Goal: Task Accomplishment & Management: Complete application form

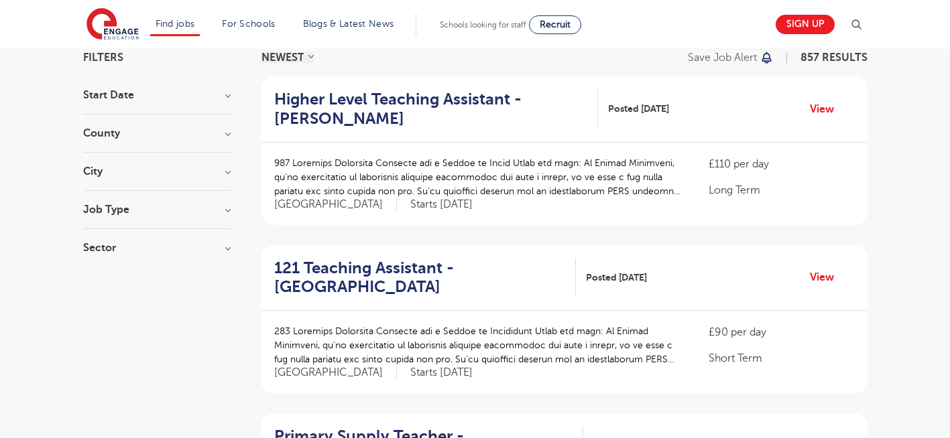
scroll to position [134, 0]
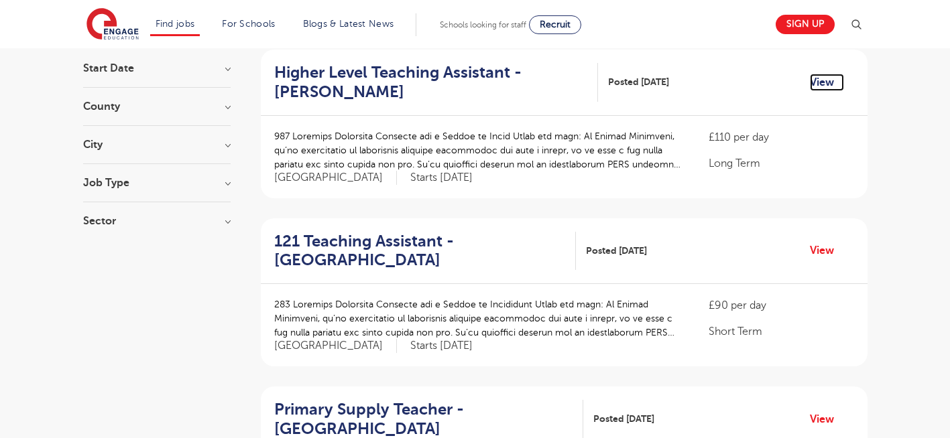
click at [827, 81] on link "View" at bounding box center [827, 82] width 34 height 17
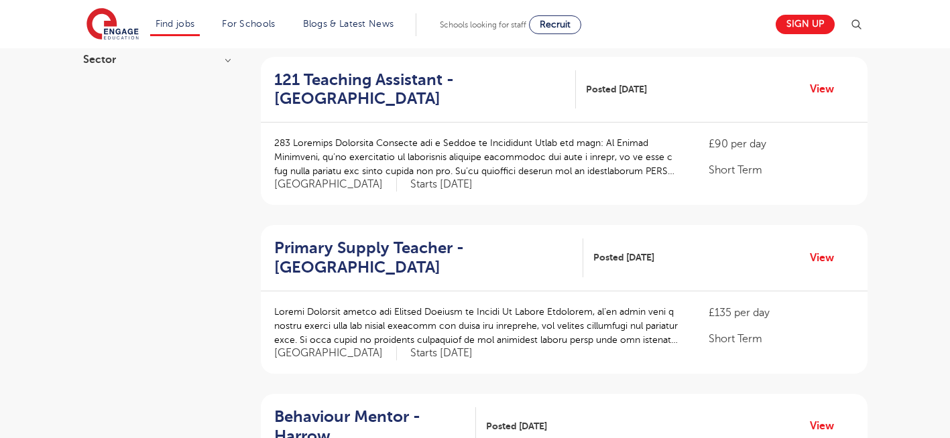
scroll to position [322, 0]
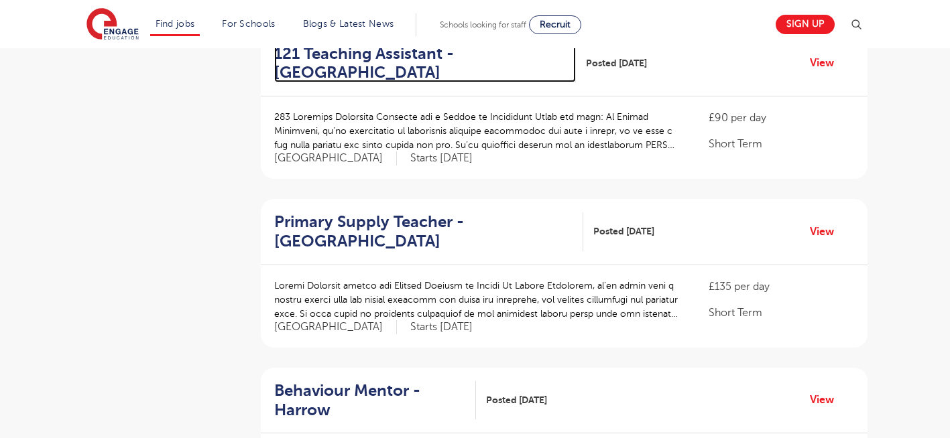
click at [357, 55] on h2 "121 Teaching Assistant - Hillingdon" at bounding box center [420, 63] width 292 height 39
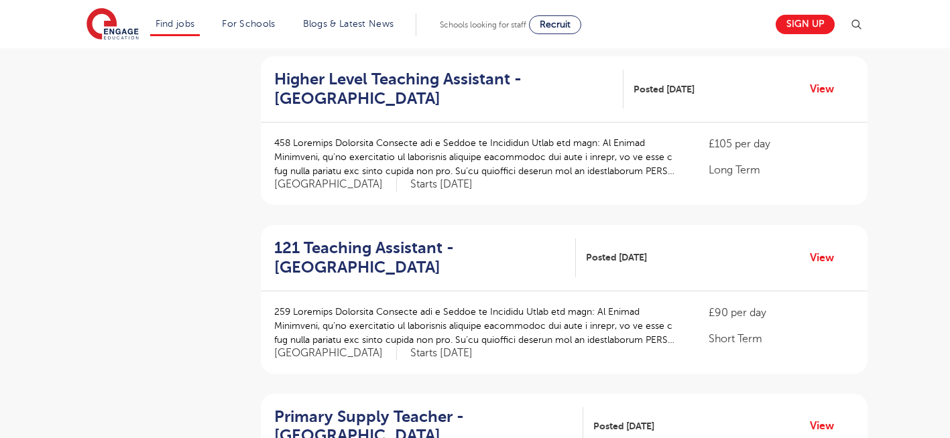
scroll to position [804, 0]
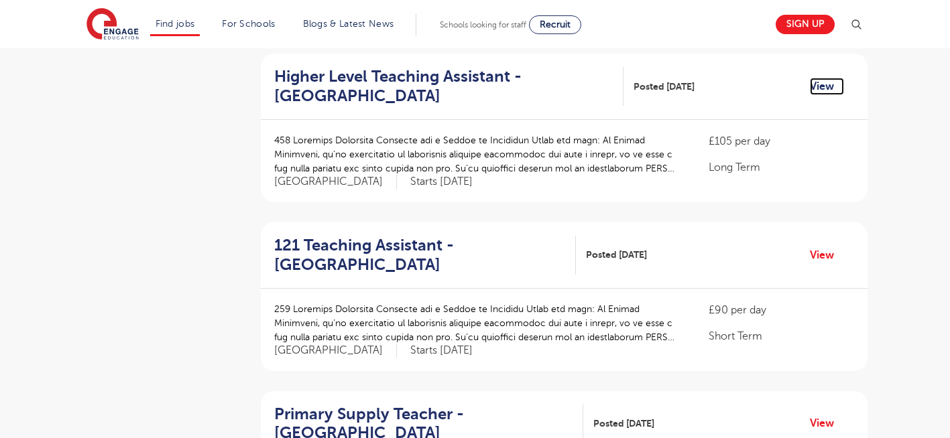
click at [823, 85] on link "View" at bounding box center [827, 86] width 34 height 17
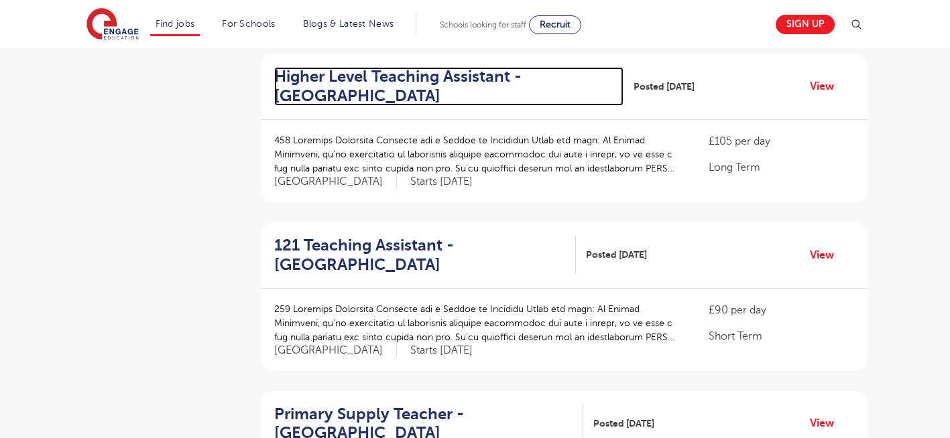
click at [369, 79] on h2 "Higher Level Teaching Assistant - Greenwich" at bounding box center [443, 86] width 339 height 39
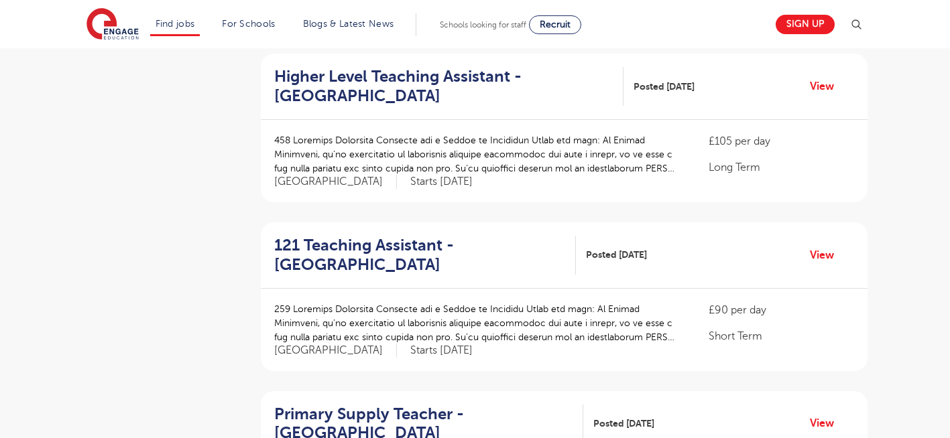
click at [129, 170] on aside "Filters Start Date October 125 November 88 January 7 December 1 Show more Count…" at bounding box center [156, 262] width 147 height 1815
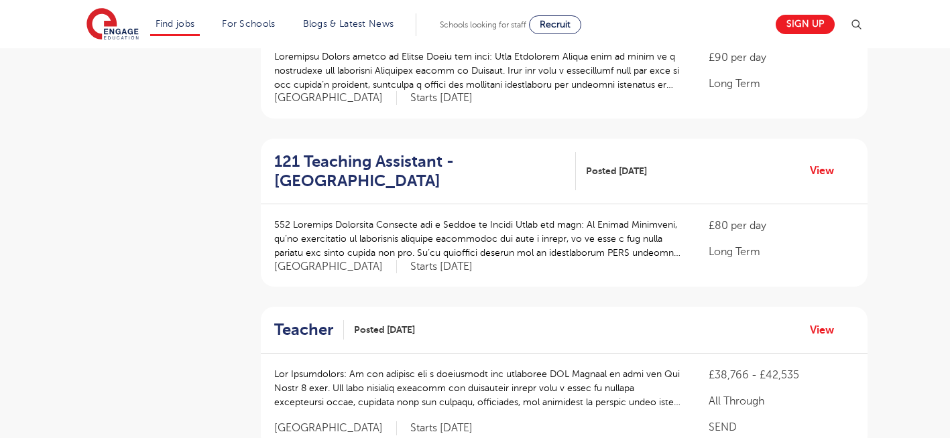
scroll to position [1475, 0]
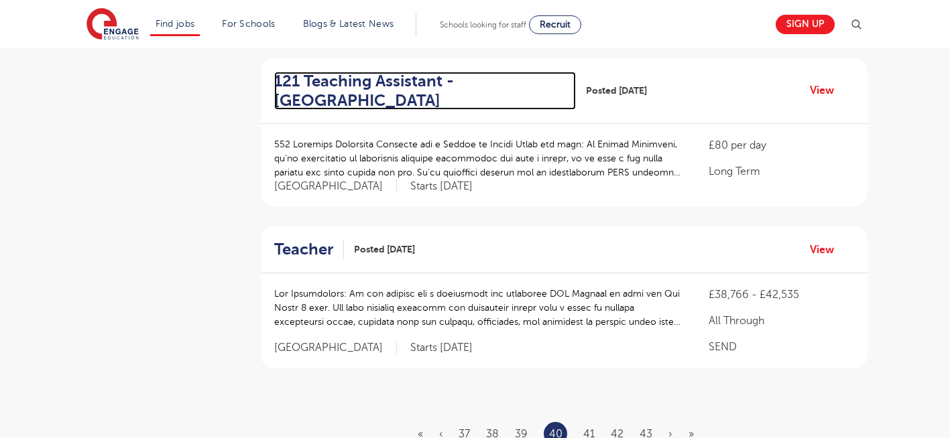
click at [338, 83] on h2 "121 Teaching Assistant - Bexley" at bounding box center [420, 91] width 292 height 39
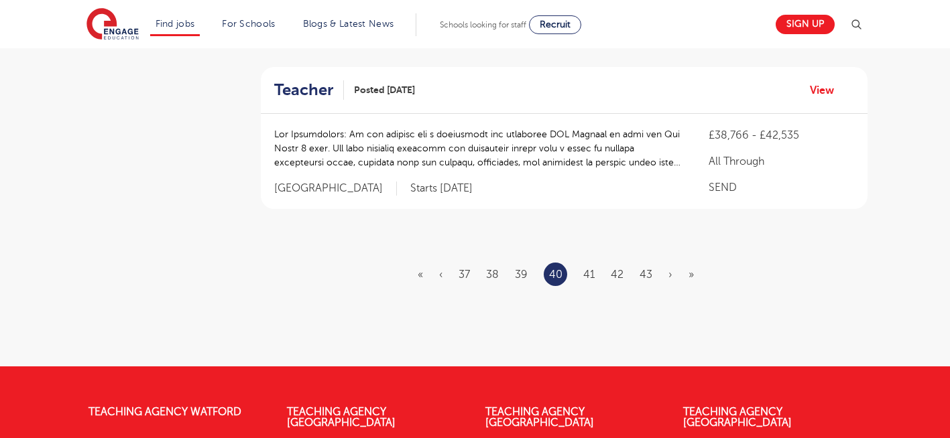
scroll to position [1636, 0]
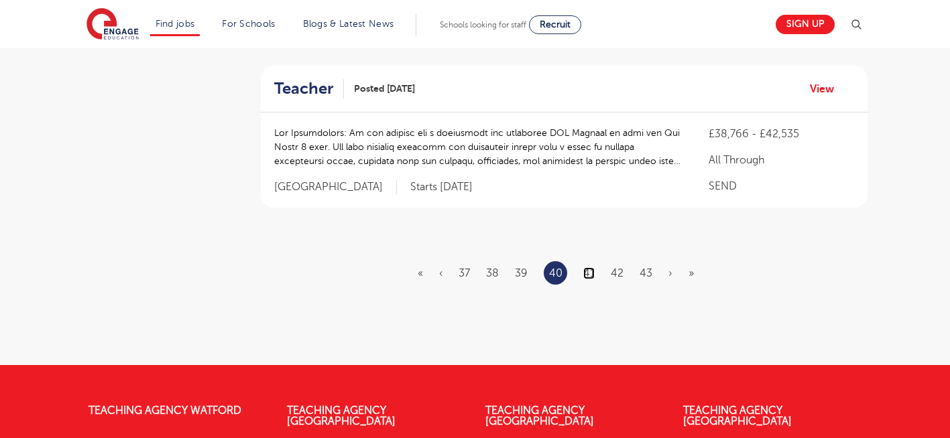
click at [592, 273] on link "41" at bounding box center [588, 273] width 11 height 12
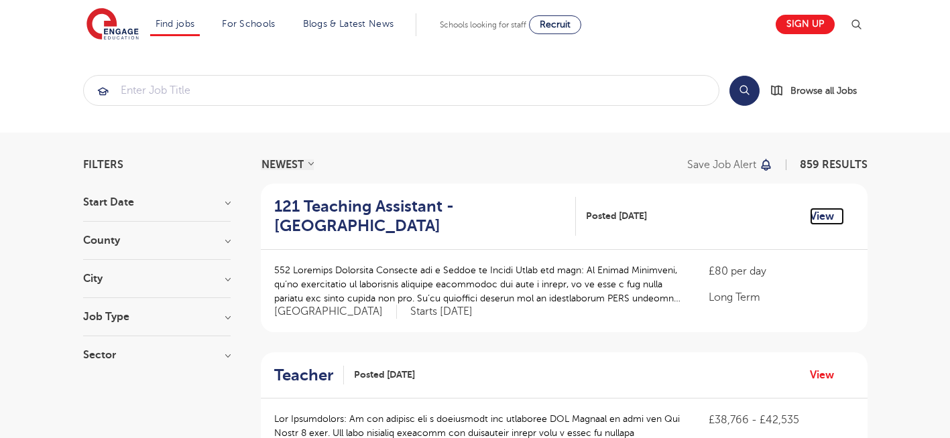
click at [825, 213] on link "View" at bounding box center [827, 216] width 34 height 17
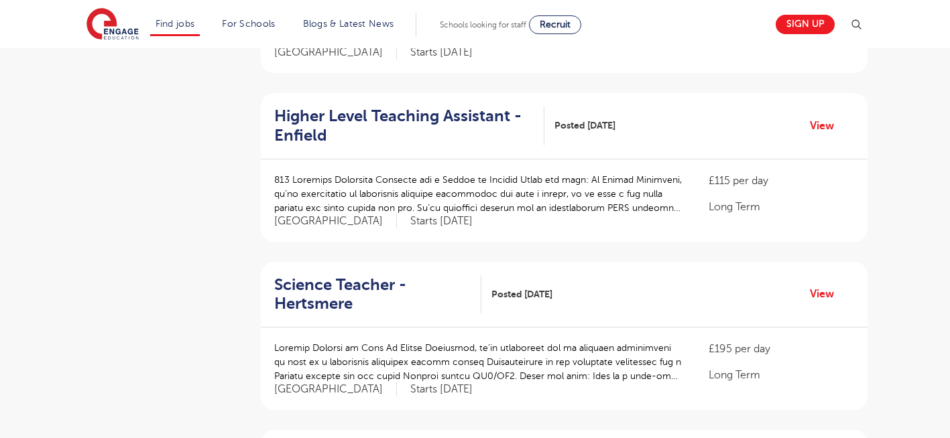
scroll to position [617, 0]
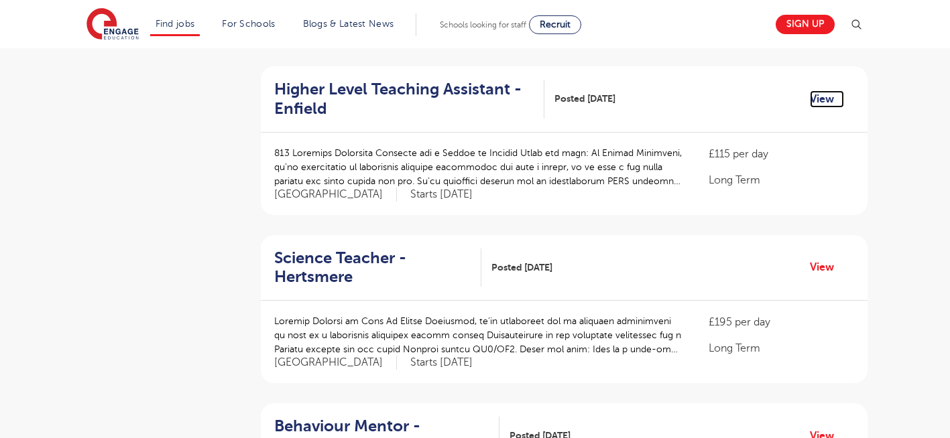
click at [822, 100] on link "View" at bounding box center [827, 99] width 34 height 17
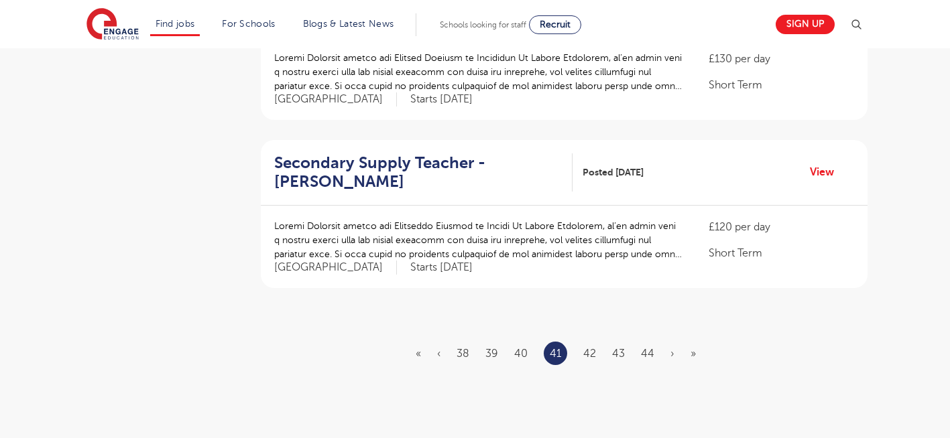
scroll to position [1582, 0]
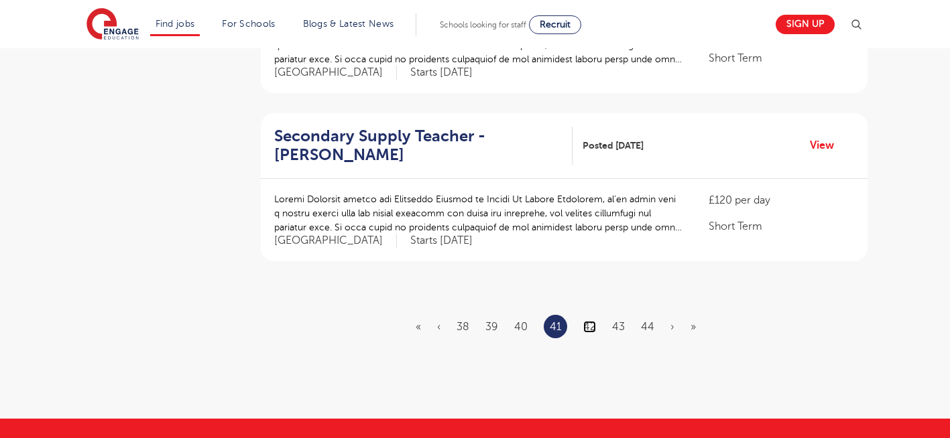
click at [594, 326] on link "42" at bounding box center [589, 327] width 13 height 12
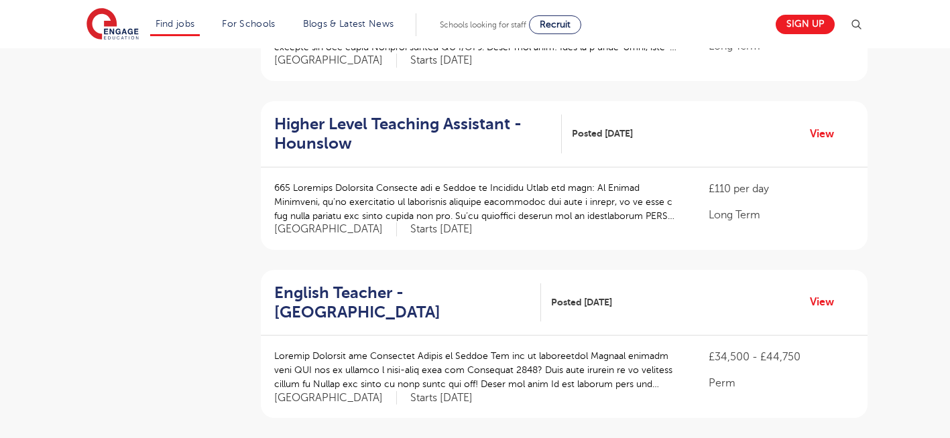
scroll to position [429, 0]
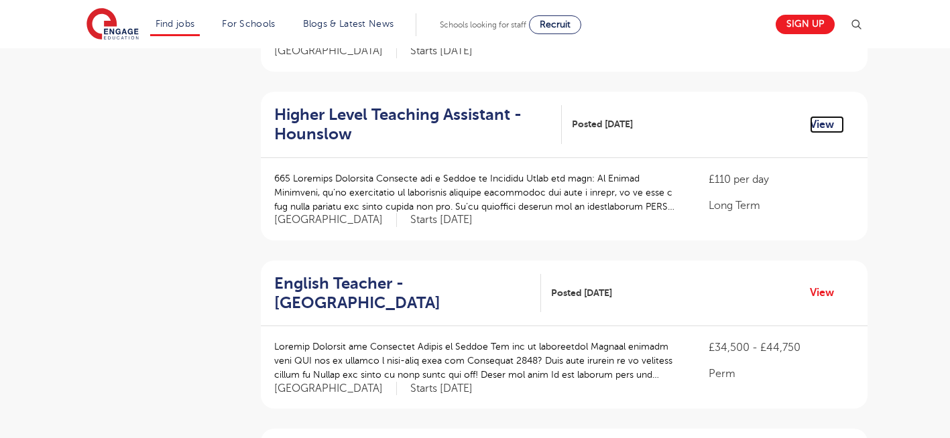
click at [821, 116] on link "View" at bounding box center [827, 124] width 34 height 17
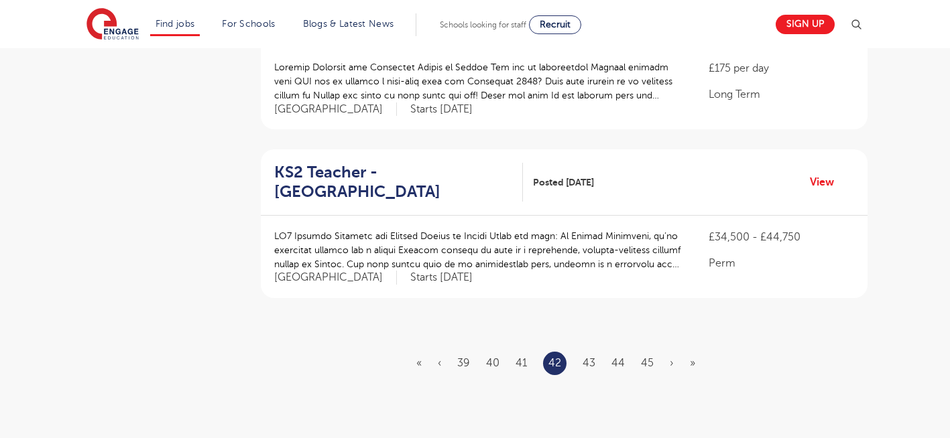
scroll to position [1555, 0]
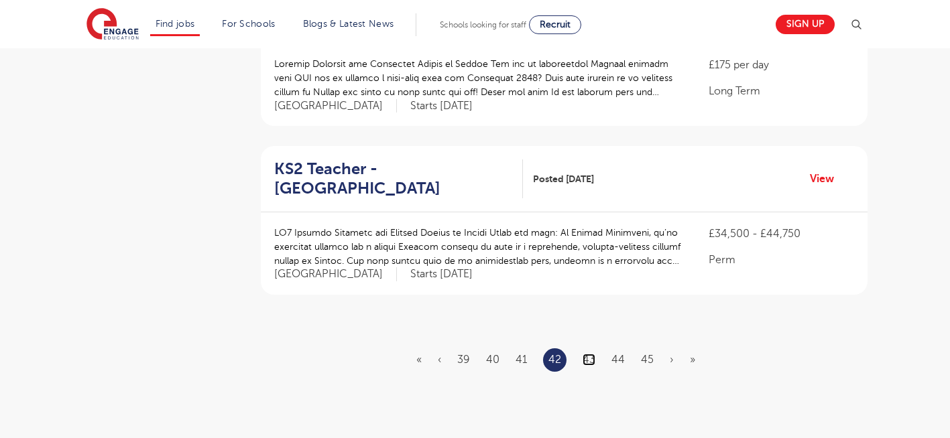
click at [590, 354] on link "43" at bounding box center [589, 360] width 13 height 12
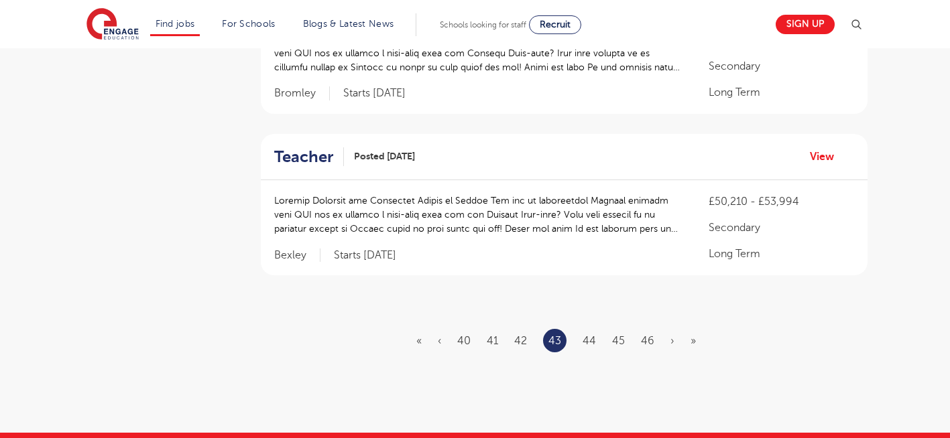
scroll to position [1609, 0]
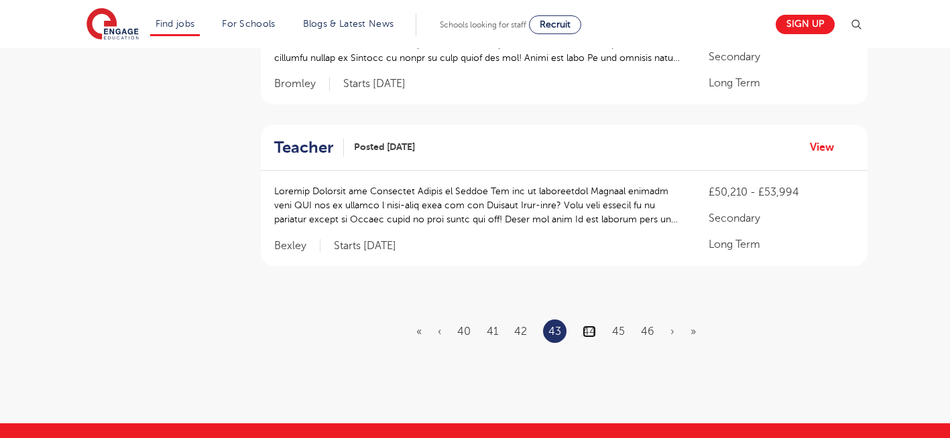
click at [589, 326] on link "44" at bounding box center [589, 332] width 13 height 12
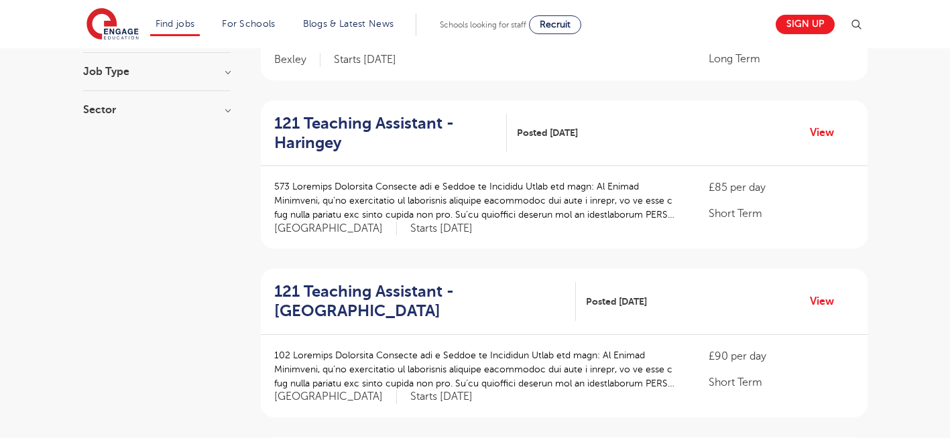
scroll to position [268, 0]
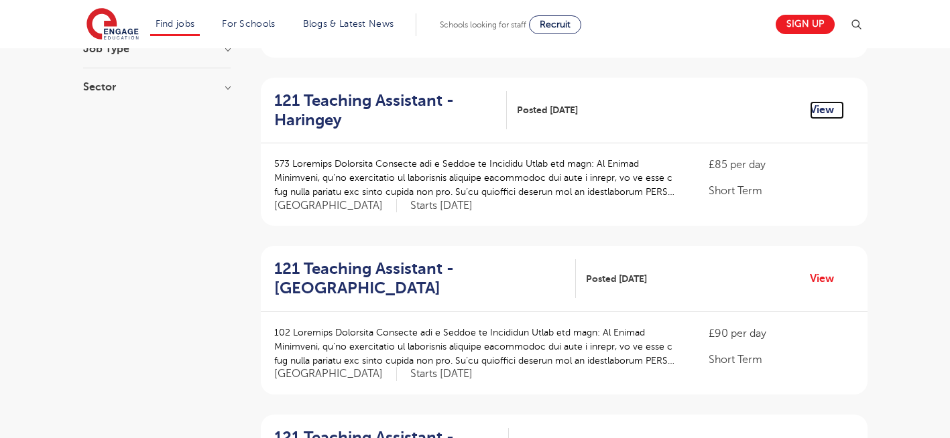
click at [829, 115] on link "View" at bounding box center [827, 109] width 34 height 17
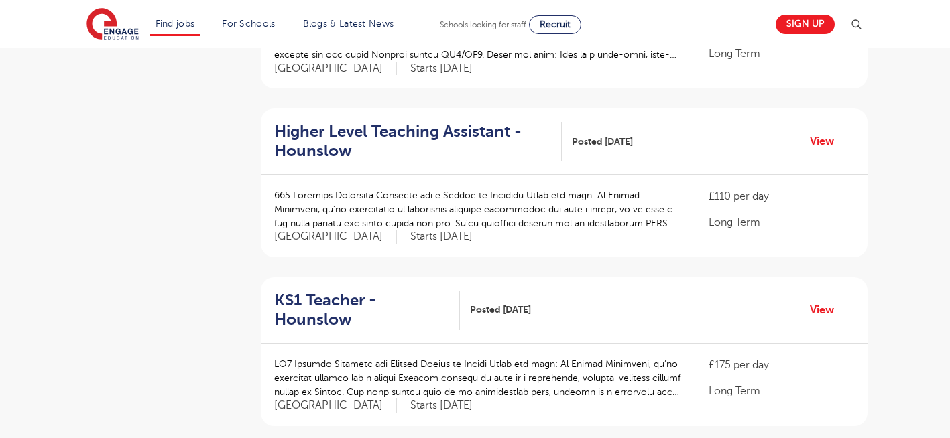
scroll to position [1260, 0]
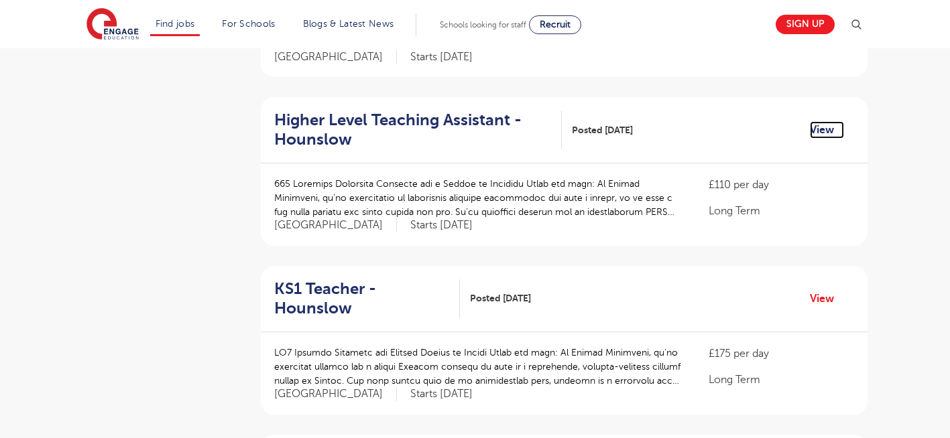
click at [821, 125] on link "View" at bounding box center [827, 129] width 34 height 17
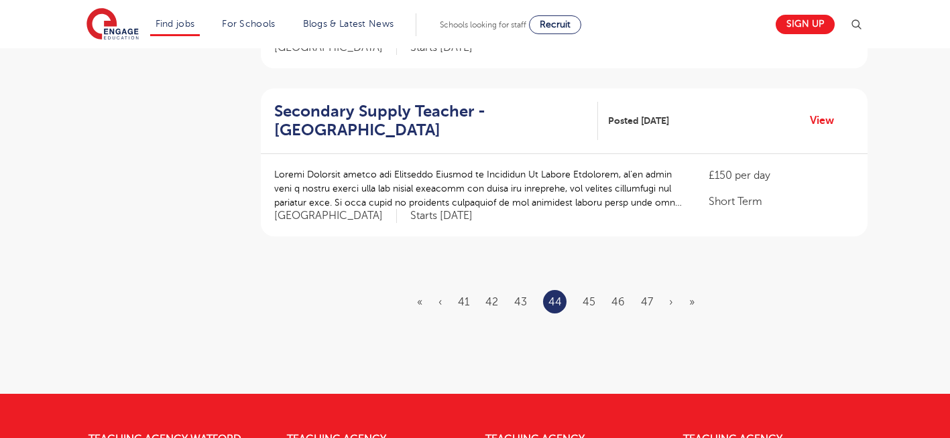
scroll to position [1609, 0]
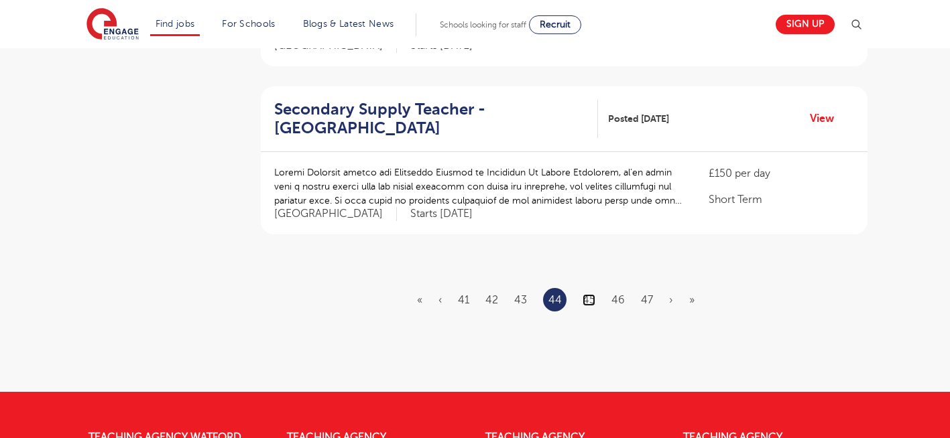
click at [592, 294] on link "45" at bounding box center [589, 300] width 13 height 12
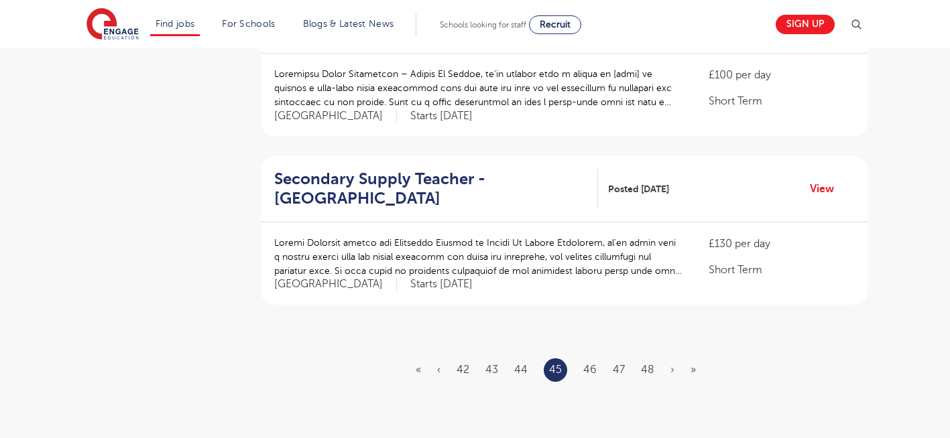
scroll to position [1555, 0]
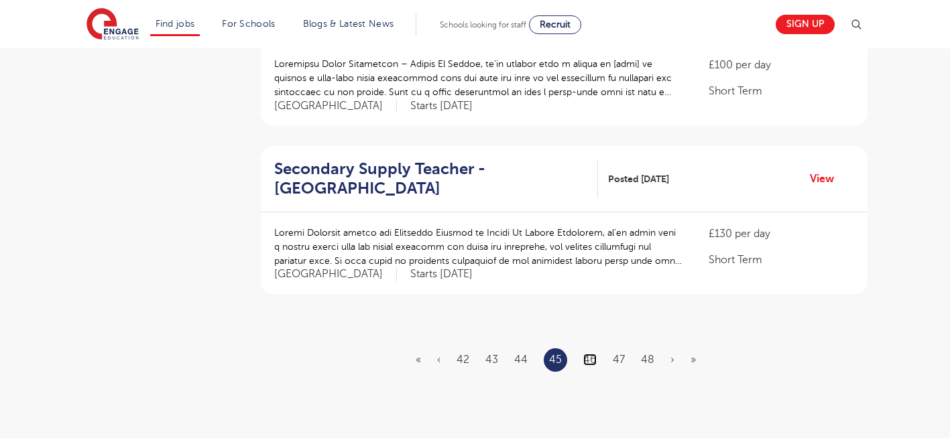
click at [589, 354] on link "46" at bounding box center [589, 360] width 13 height 12
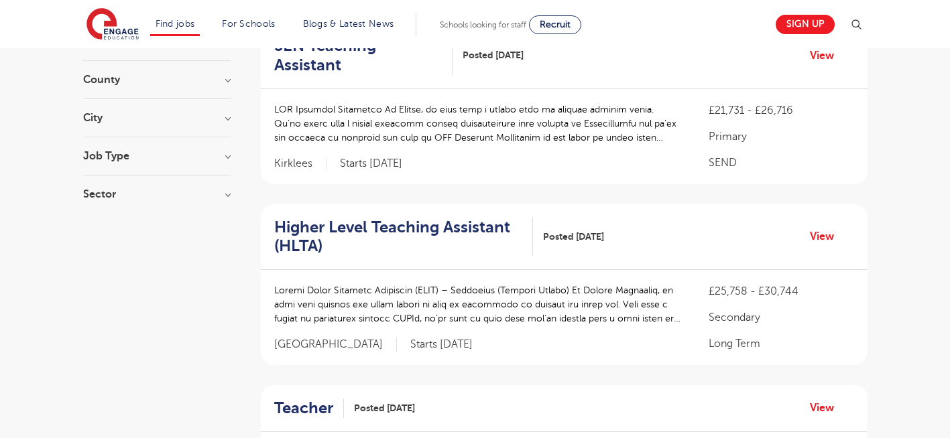
scroll to position [188, 0]
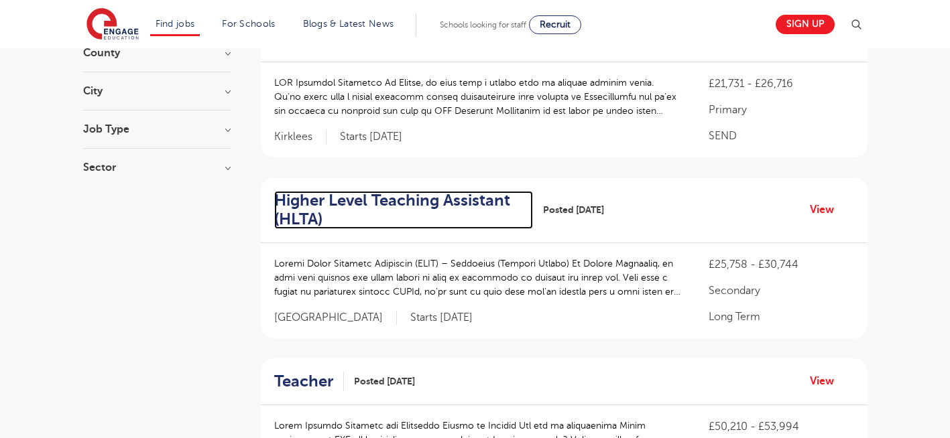
click at [449, 191] on h2 "Higher Level Teaching Assistant (HLTA)" at bounding box center [398, 210] width 248 height 39
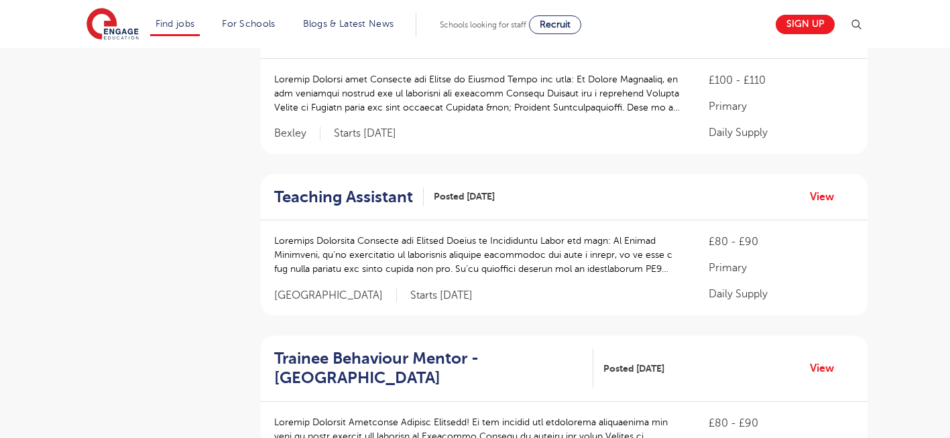
scroll to position [912, 0]
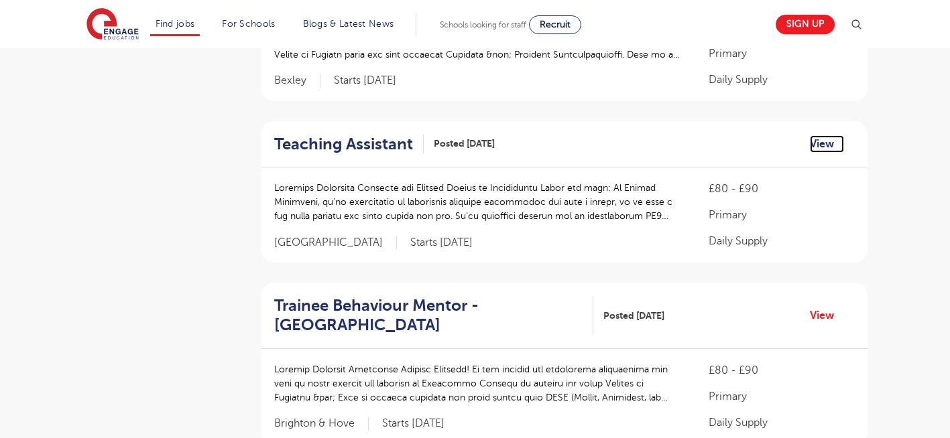
click at [822, 135] on link "View" at bounding box center [827, 143] width 34 height 17
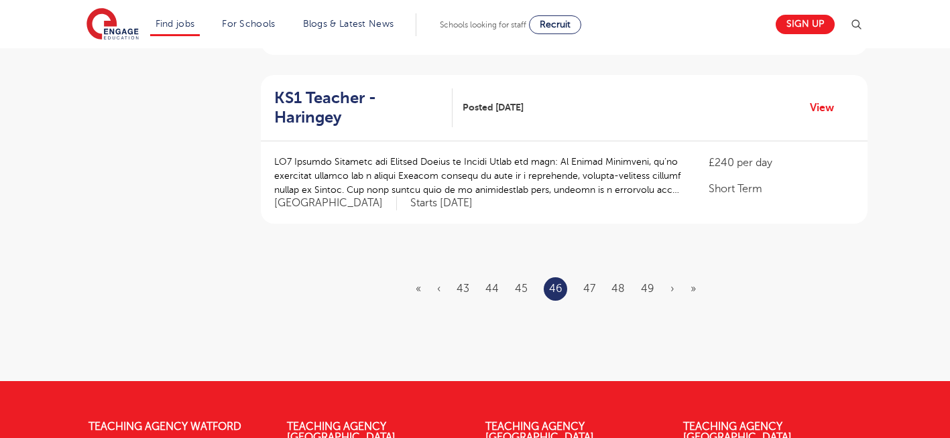
scroll to position [1689, 0]
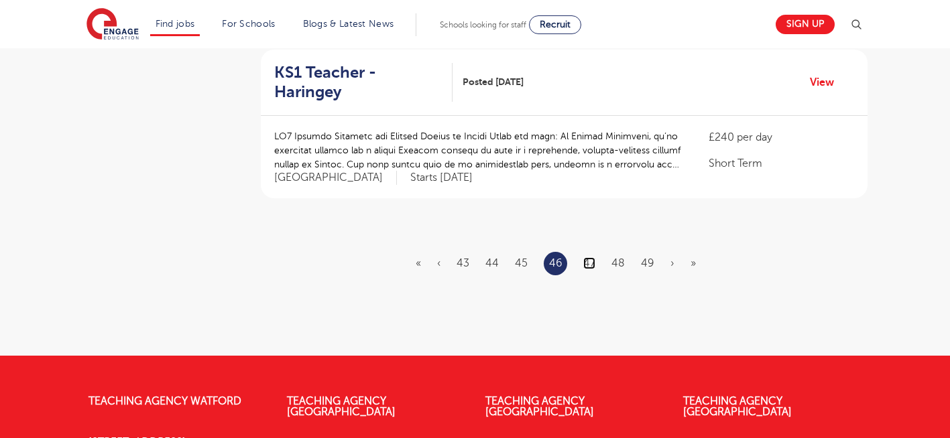
click at [591, 257] on link "47" at bounding box center [589, 263] width 12 height 12
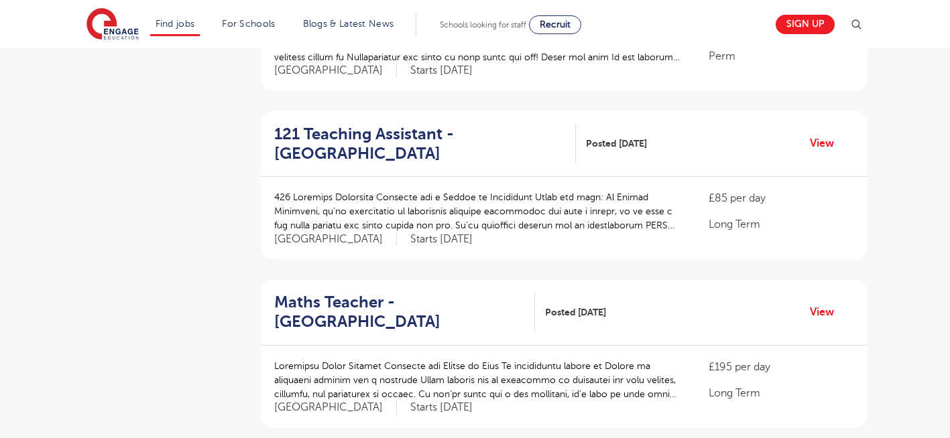
scroll to position [590, 0]
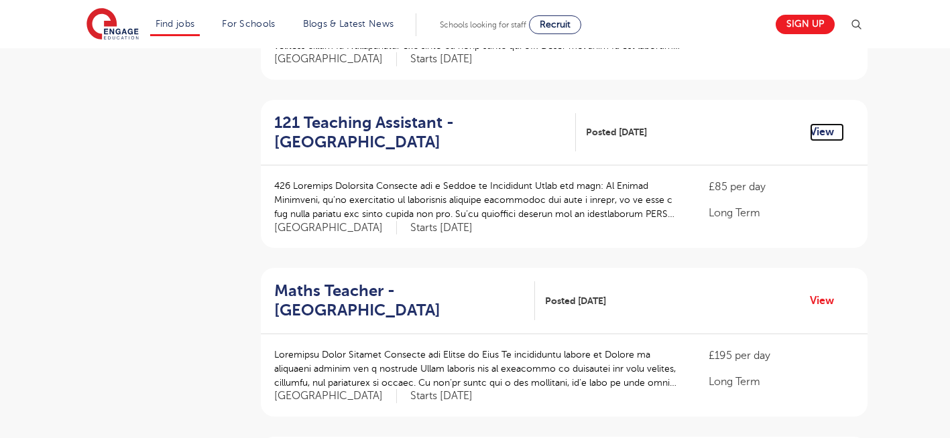
click at [825, 136] on link "View" at bounding box center [827, 131] width 34 height 17
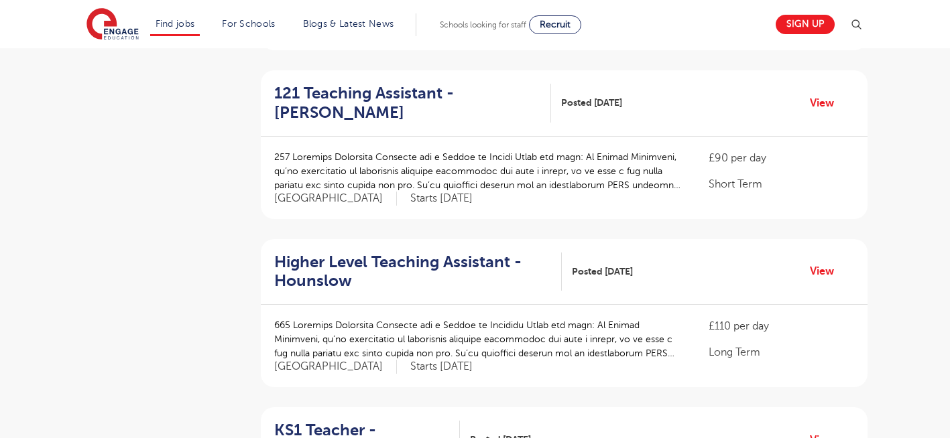
scroll to position [965, 0]
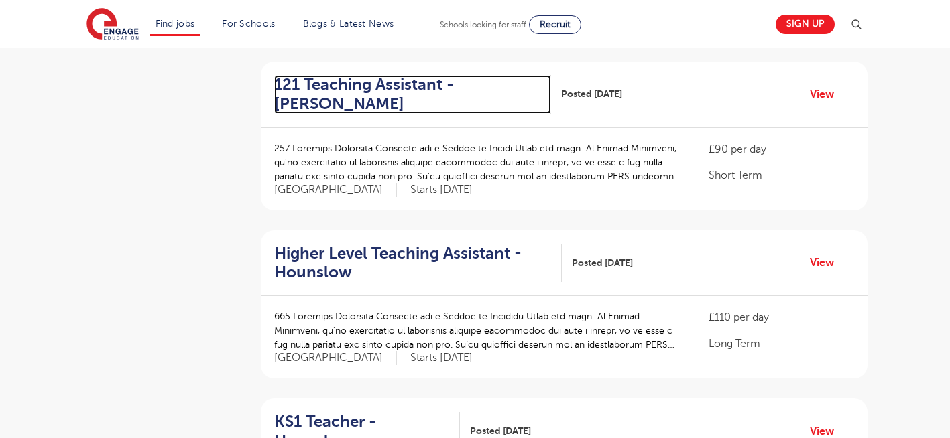
click at [341, 84] on h2 "121 Teaching Assistant - Merton" at bounding box center [407, 94] width 266 height 39
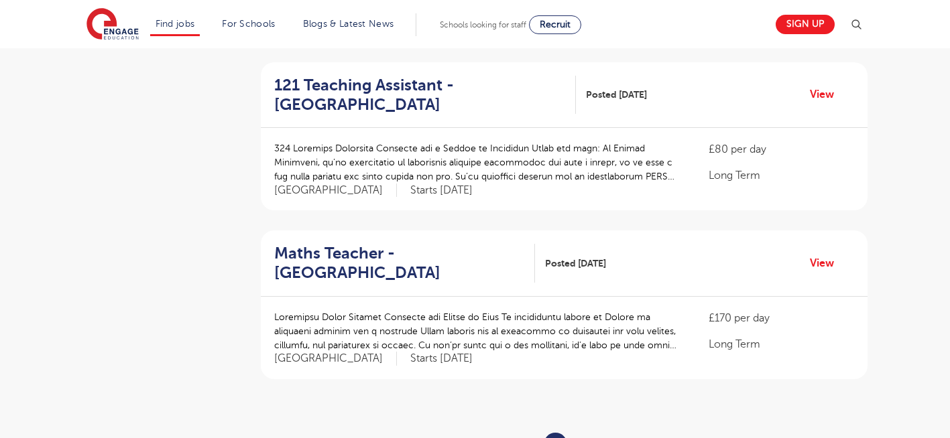
scroll to position [1475, 0]
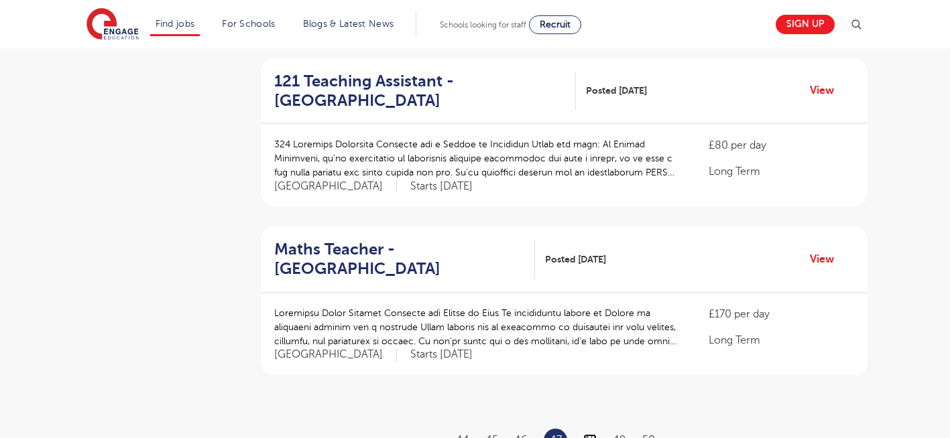
click at [587, 434] on link "48" at bounding box center [589, 440] width 13 height 12
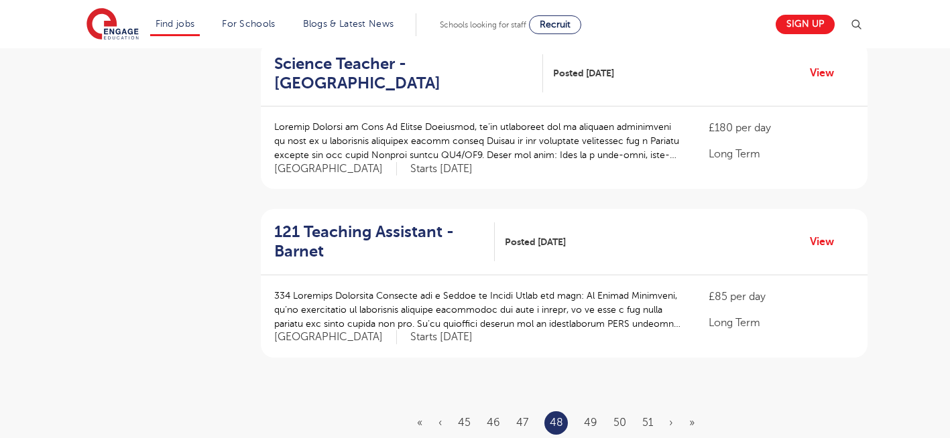
scroll to position [1502, 0]
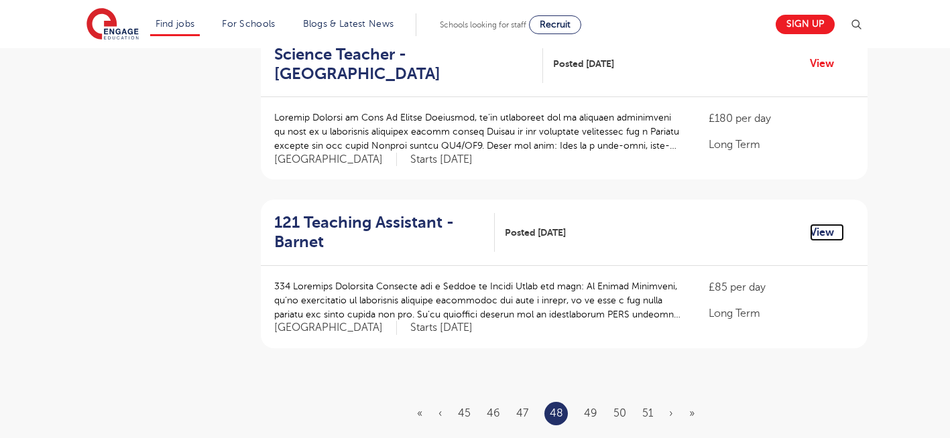
click at [818, 224] on link "View" at bounding box center [827, 232] width 34 height 17
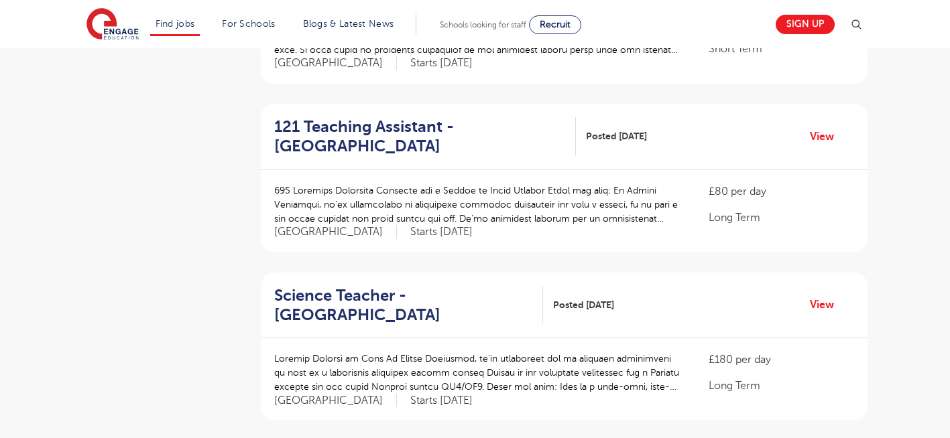
scroll to position [1234, 0]
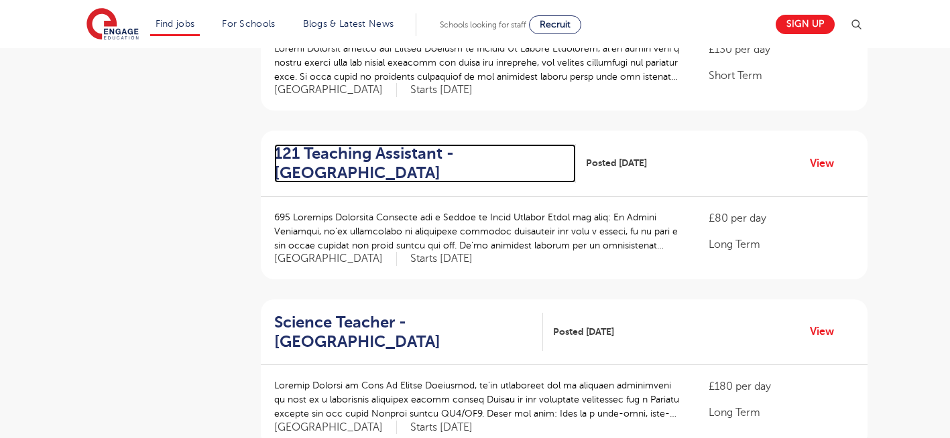
click at [370, 144] on h2 "121 Teaching Assistant - Tower Hamlets" at bounding box center [420, 163] width 292 height 39
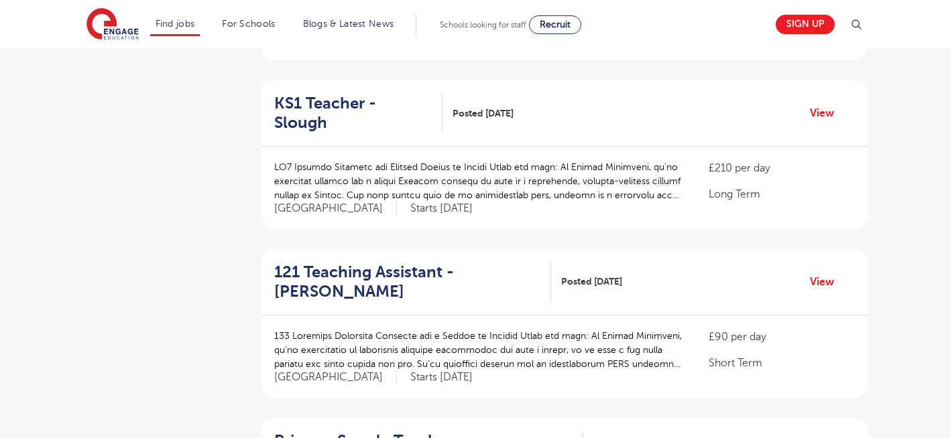
scroll to position [751, 0]
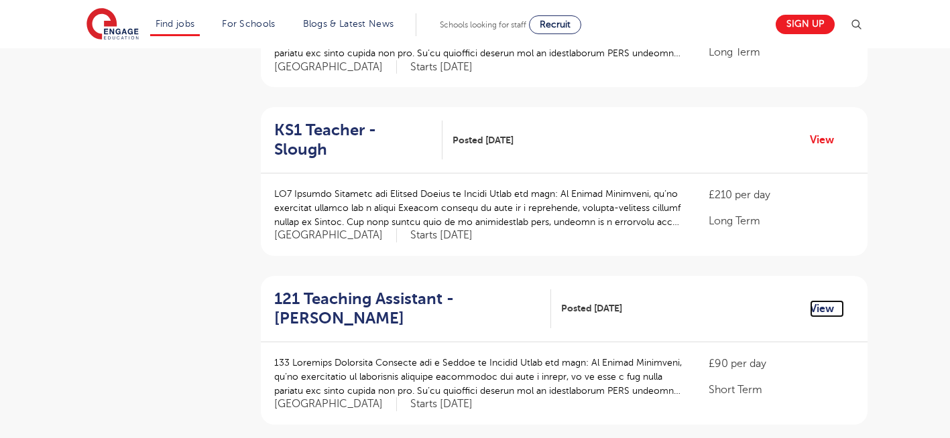
click at [822, 300] on link "View" at bounding box center [827, 308] width 34 height 17
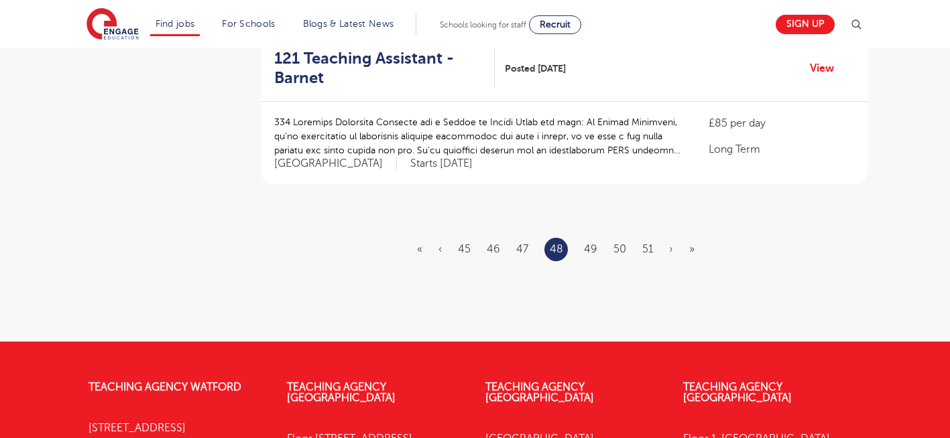
scroll to position [1663, 0]
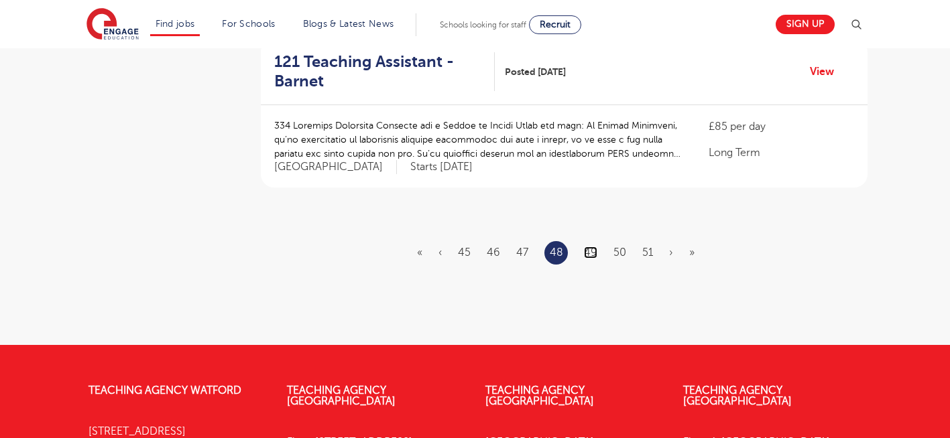
click at [593, 247] on link "49" at bounding box center [590, 253] width 13 height 12
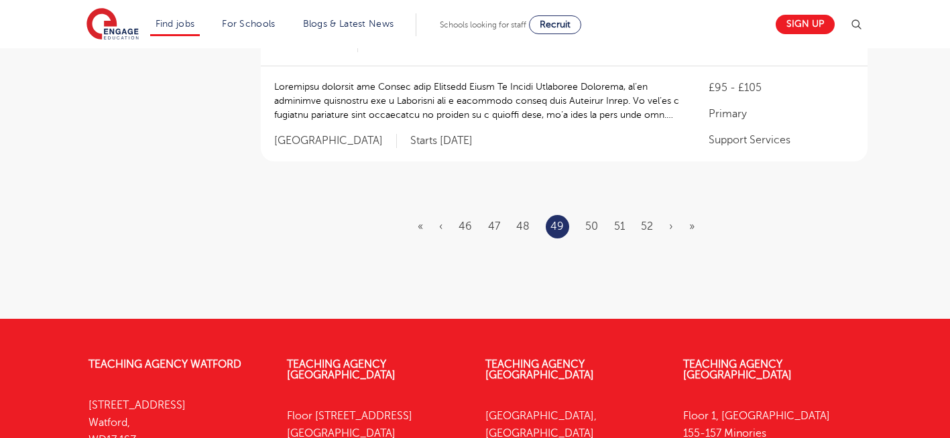
scroll to position [0, 0]
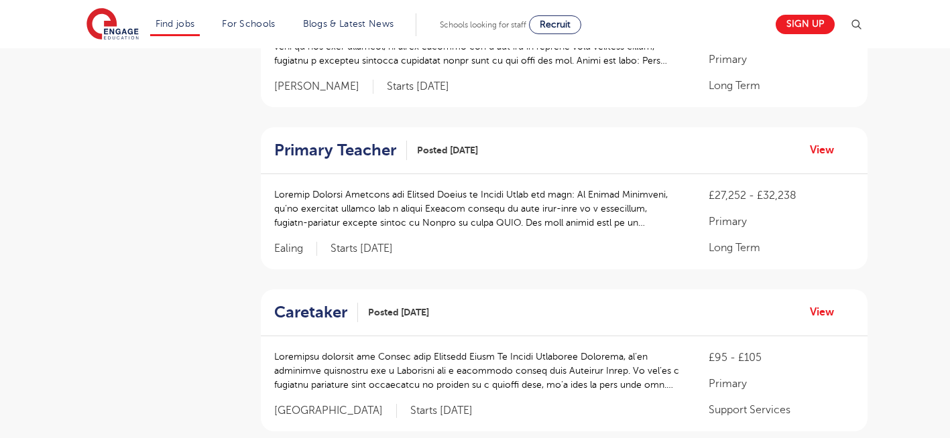
scroll to position [1368, 0]
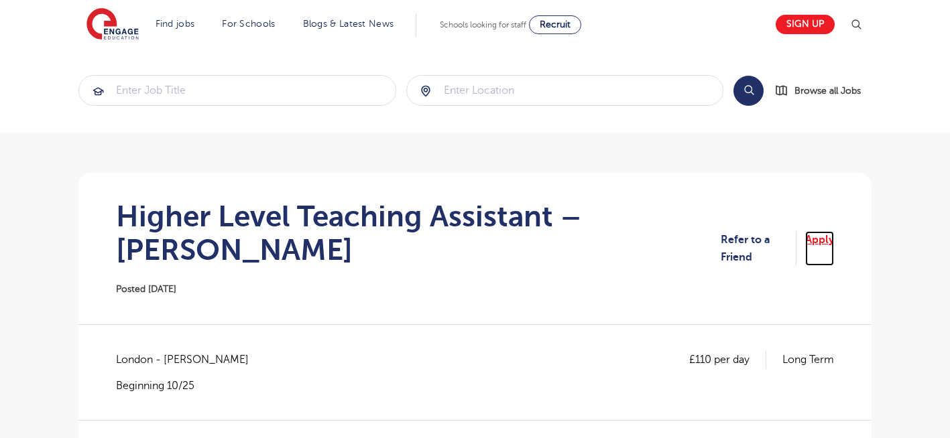
click at [826, 231] on link "Apply" at bounding box center [819, 249] width 29 height 36
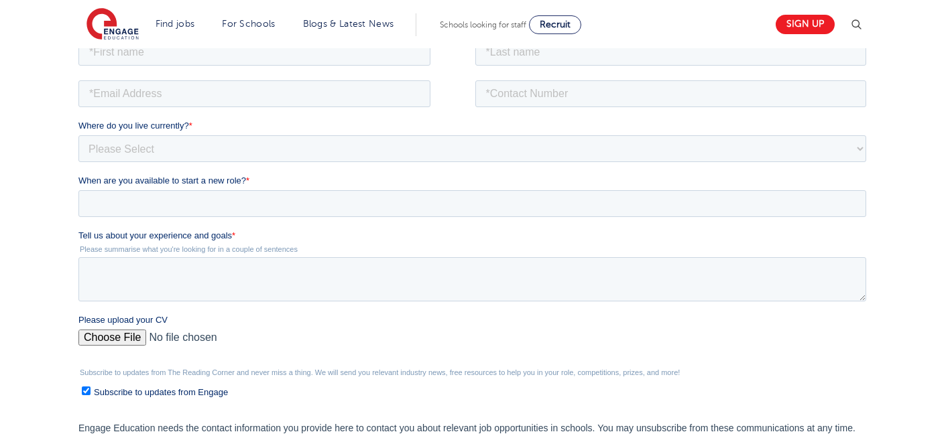
scroll to position [273, 0]
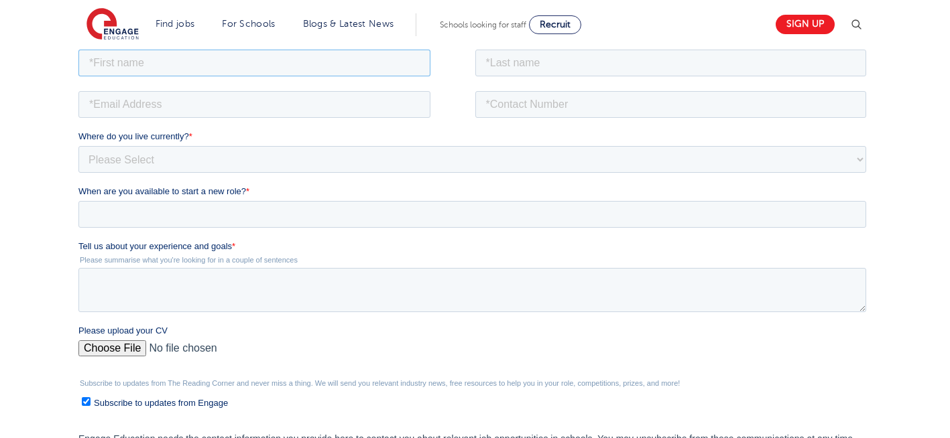
click at [307, 65] on input "text" at bounding box center [254, 62] width 352 height 27
type input "Negin"
click at [577, 56] on input "text" at bounding box center [671, 62] width 392 height 27
type input "Rajool Dezfooli"
click at [203, 109] on input "email" at bounding box center [254, 104] width 352 height 27
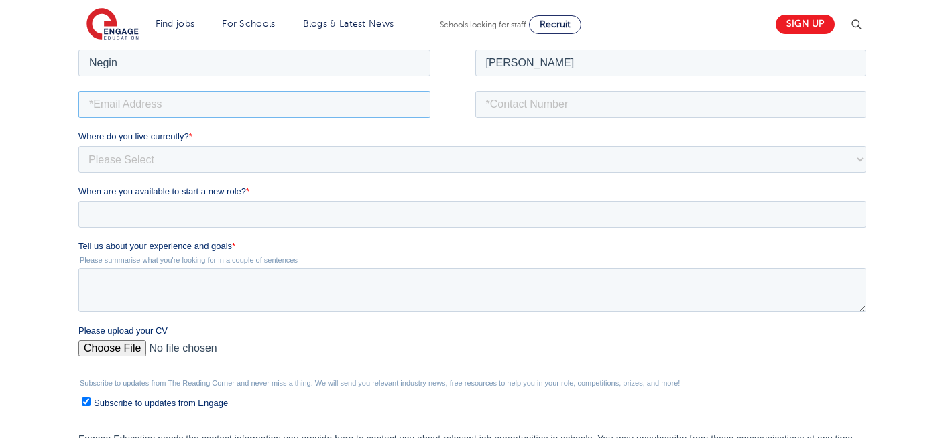
type input "n56375283@gmail.com"
click at [637, 101] on input "tel" at bounding box center [671, 104] width 392 height 27
type input "+447930935556"
click at [216, 301] on textarea "Tell us about your experience and goals *" at bounding box center [472, 289] width 788 height 44
type textarea "please review my resume"
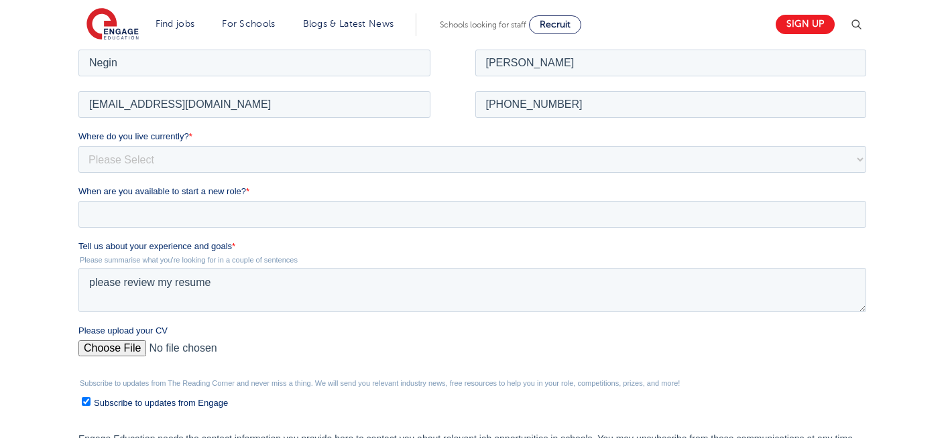
click at [117, 353] on input "Please upload your CV" at bounding box center [472, 353] width 788 height 27
type input "C:\fakepath\Negin-s-CV-3 (3) 1 (1) 1 1.docx"
click at [218, 162] on select "Please Select [GEOGRAPHIC_DATA] [GEOGRAPHIC_DATA] [GEOGRAPHIC_DATA] [GEOGRAPHIC…" at bounding box center [472, 158] width 788 height 27
select select "UK"
click at [78, 145] on select "Please Select [GEOGRAPHIC_DATA] [GEOGRAPHIC_DATA] [GEOGRAPHIC_DATA] [GEOGRAPHIC…" at bounding box center [472, 158] width 788 height 27
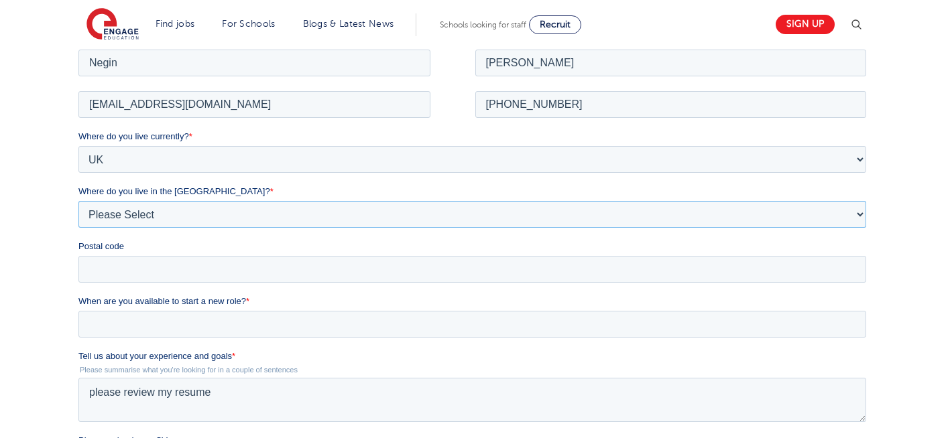
drag, startPoint x: 200, startPoint y: 174, endPoint x: 169, endPoint y: 202, distance: 42.7
click at [169, 202] on select "Please Select Overseas [GEOGRAPHIC_DATA] [GEOGRAPHIC_DATA] [GEOGRAPHIC_DATA] [G…" at bounding box center [472, 213] width 788 height 27
select select "[GEOGRAPHIC_DATA]"
click at [78, 200] on select "Please Select Overseas [GEOGRAPHIC_DATA] [GEOGRAPHIC_DATA] [GEOGRAPHIC_DATA] [G…" at bounding box center [472, 213] width 788 height 27
click at [109, 263] on input "Postal code" at bounding box center [472, 268] width 788 height 27
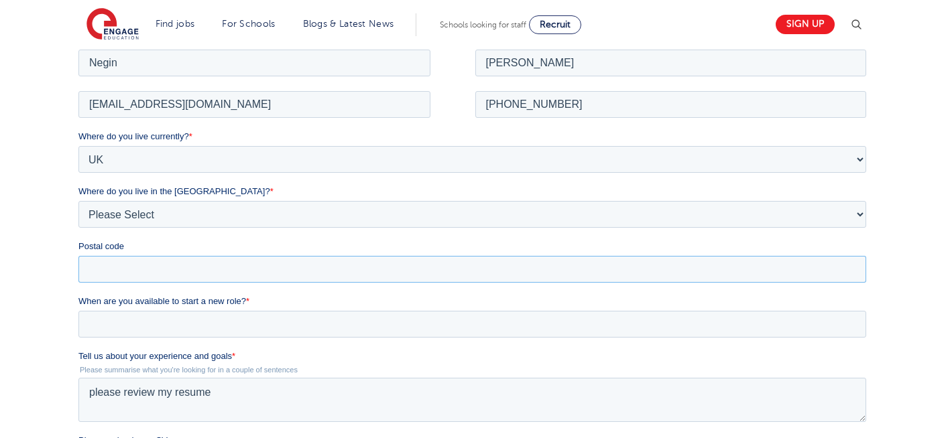
type input "N22 7RS"
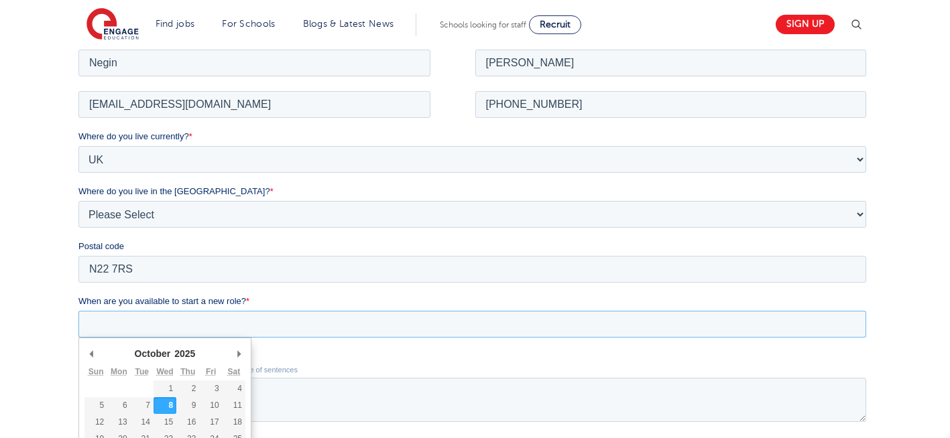
click at [180, 320] on input "When are you available to start a new role? *" at bounding box center [472, 323] width 788 height 27
type div "[DATE]"
type input "[DATE]"
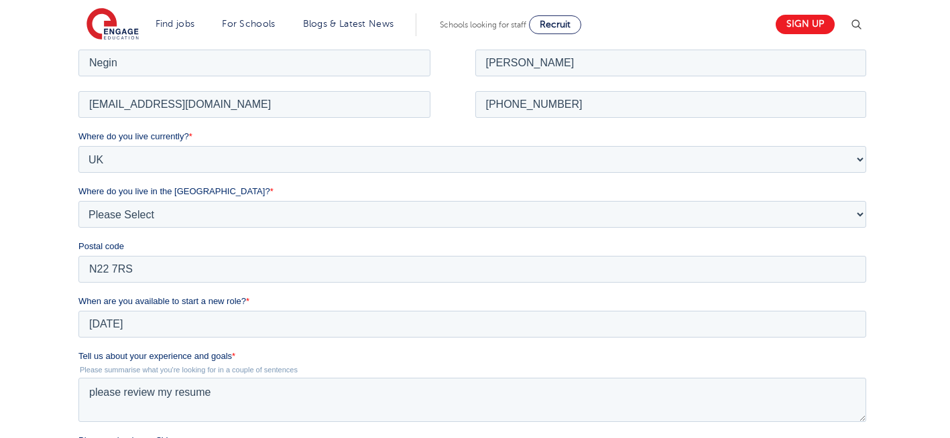
click at [56, 359] on div "We will store your first name, last name, email address, contact number, locati…" at bounding box center [475, 312] width 950 height 717
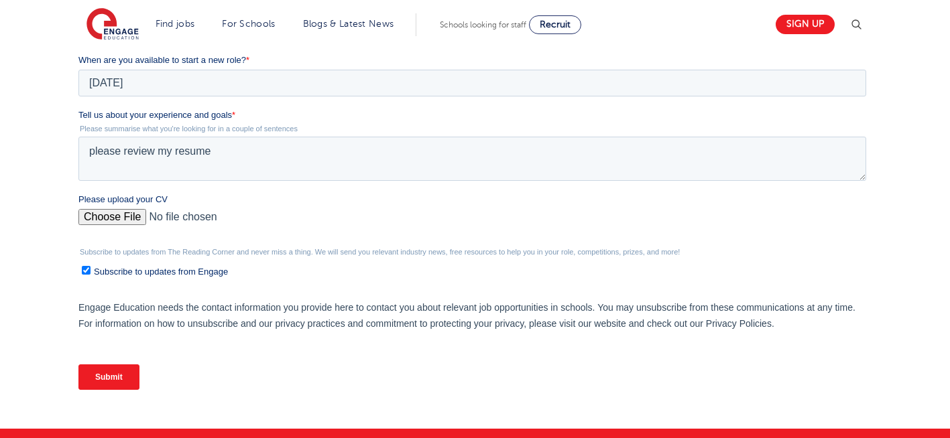
scroll to position [514, 0]
click at [108, 379] on input "Submit" at bounding box center [108, 377] width 61 height 25
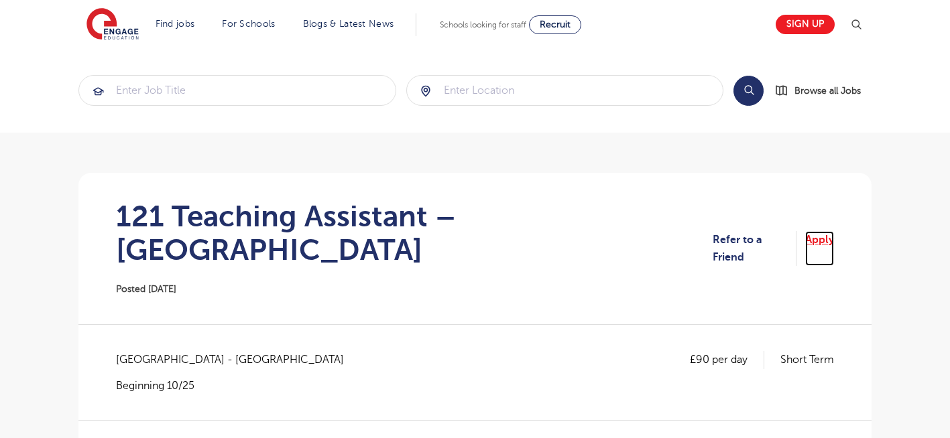
click at [813, 237] on link "Apply" at bounding box center [819, 249] width 29 height 36
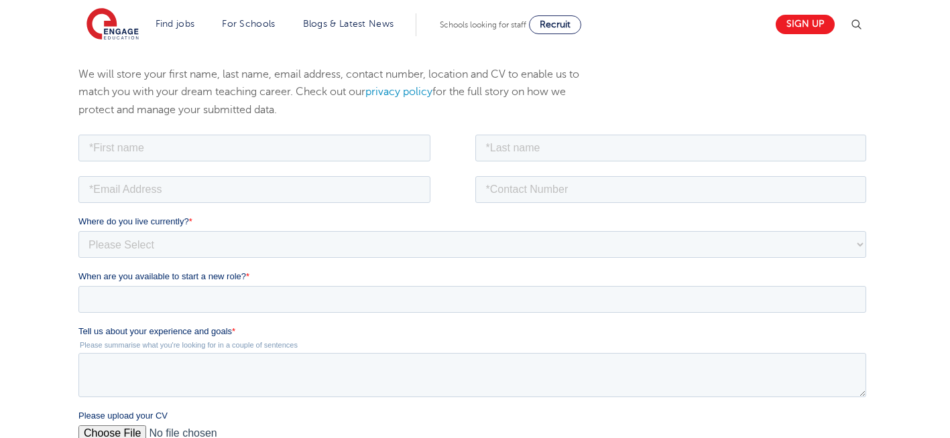
scroll to position [215, 0]
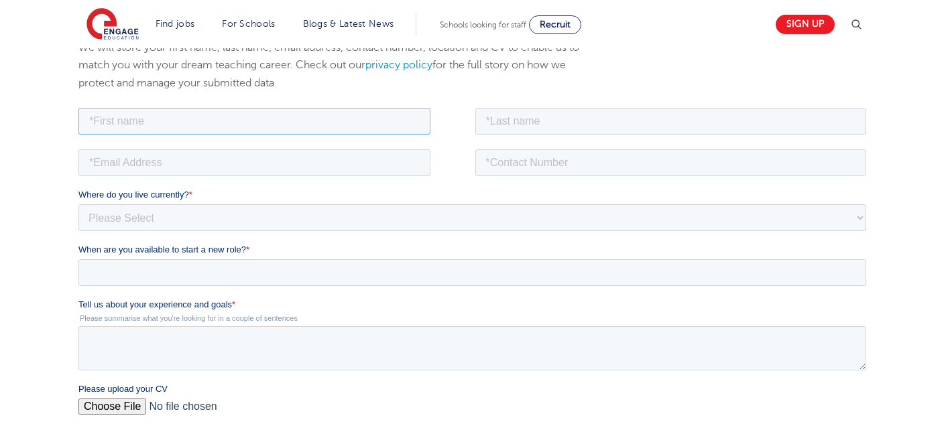
click at [233, 119] on input "text" at bounding box center [254, 120] width 352 height 27
type input "Negin"
click at [546, 119] on input "text" at bounding box center [671, 120] width 392 height 27
type input "[PERSON_NAME]"
click at [297, 159] on input "email" at bounding box center [254, 162] width 352 height 27
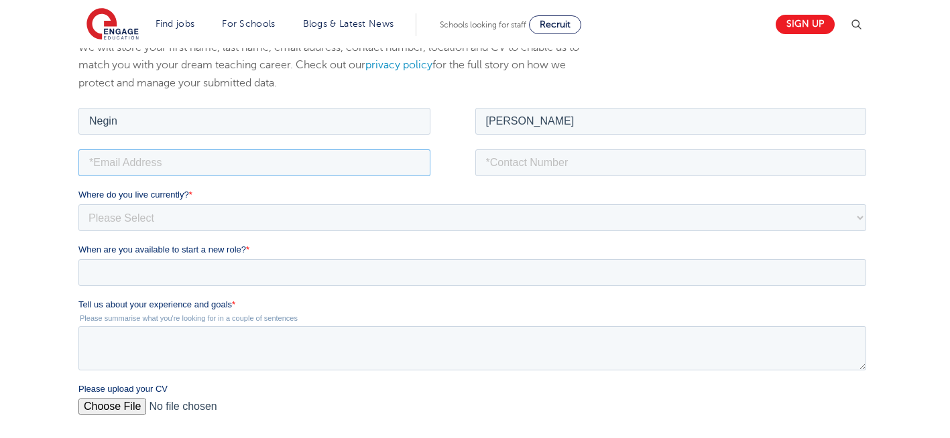
type input "[EMAIL_ADDRESS][DOMAIN_NAME]"
click at [603, 153] on input "tel" at bounding box center [671, 162] width 392 height 27
type input "[PHONE_NUMBER]"
click at [102, 410] on input "Please upload your CV" at bounding box center [472, 411] width 788 height 27
type input "C:\fakepath\Negin-s-CV-3 (3) 1 (1) 1 1.docx"
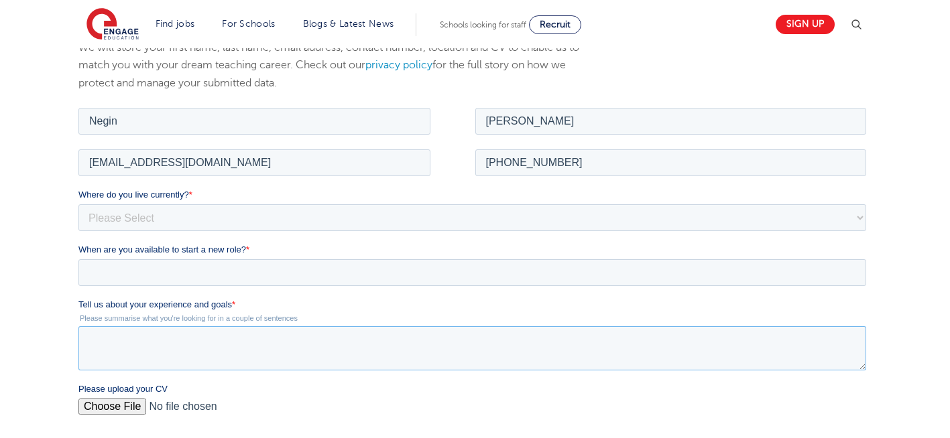
click at [261, 343] on textarea "Tell us about your experience and goals *" at bounding box center [472, 348] width 788 height 44
type textarea "please review my resume"
click at [176, 218] on select "Please Select [GEOGRAPHIC_DATA] [GEOGRAPHIC_DATA] [GEOGRAPHIC_DATA] [GEOGRAPHIC…" at bounding box center [472, 217] width 788 height 27
select select "UK"
click at [78, 204] on select "Please Select [GEOGRAPHIC_DATA] [GEOGRAPHIC_DATA] [GEOGRAPHIC_DATA] [GEOGRAPHIC…" at bounding box center [472, 217] width 788 height 27
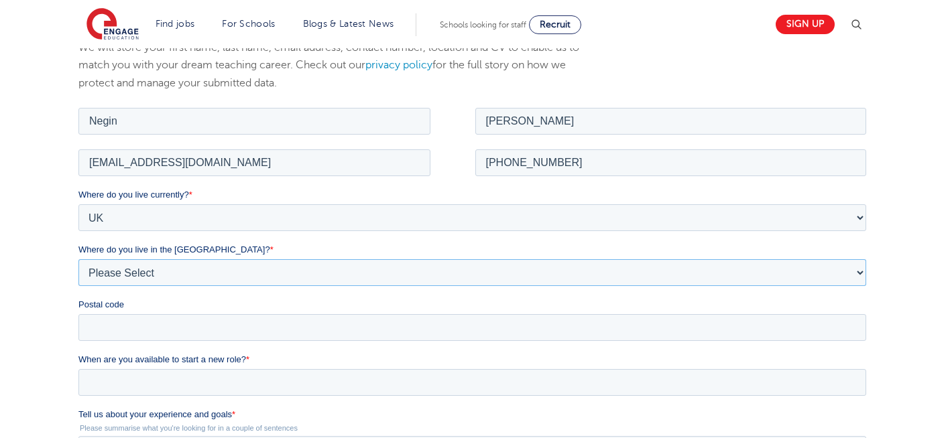
click at [150, 272] on select "Please Select Overseas [GEOGRAPHIC_DATA] [GEOGRAPHIC_DATA] [GEOGRAPHIC_DATA] [G…" at bounding box center [472, 272] width 788 height 27
select select "[GEOGRAPHIC_DATA]"
click at [78, 259] on select "Please Select Overseas [GEOGRAPHIC_DATA] [GEOGRAPHIC_DATA] [GEOGRAPHIC_DATA] [G…" at bounding box center [472, 272] width 788 height 27
click at [117, 321] on input "Postal code" at bounding box center [472, 327] width 788 height 27
type input "N22 7RS"
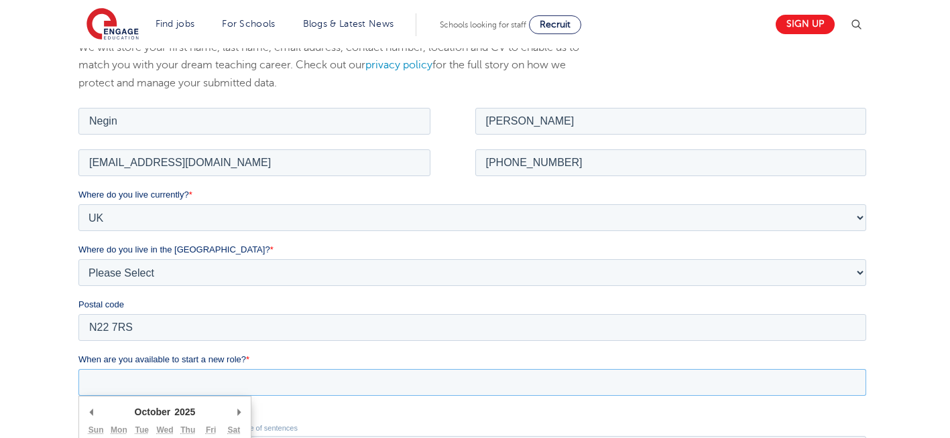
click at [153, 391] on input "When are you available to start a new role? *" at bounding box center [472, 382] width 788 height 27
type div "[DATE]"
type input "[DATE]"
click at [1, 360] on div "We will store your first name, last name, email address, contact number, locati…" at bounding box center [475, 370] width 950 height 717
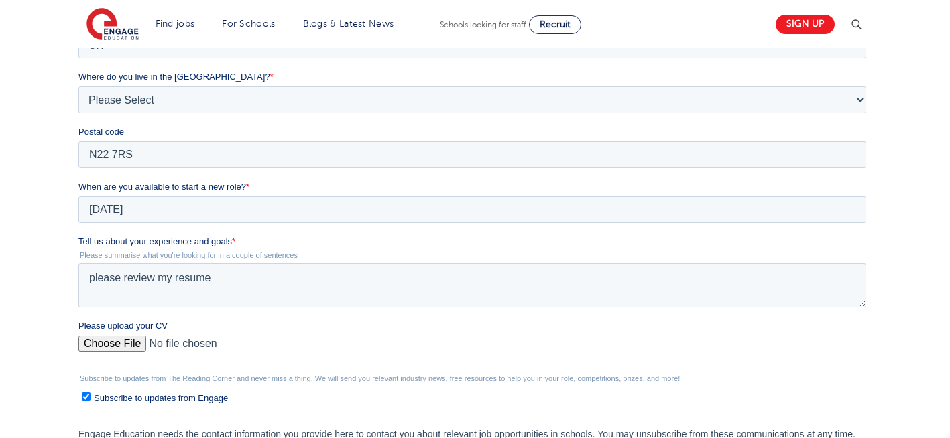
scroll to position [429, 0]
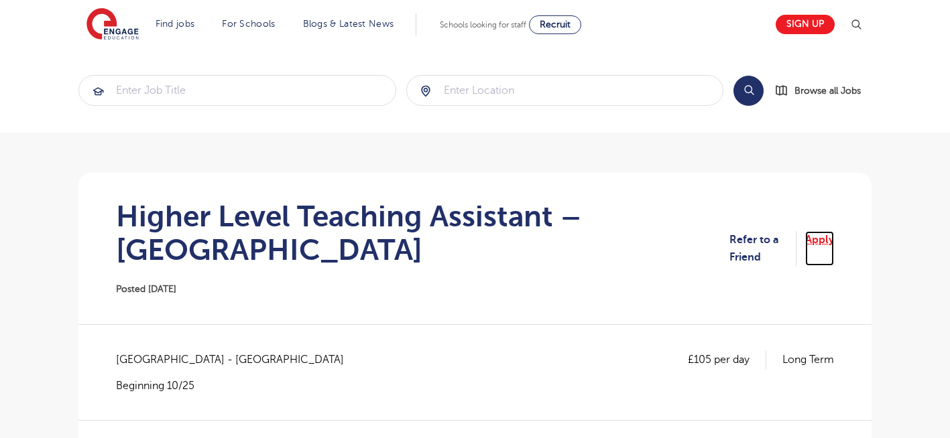
click at [823, 239] on link "Apply" at bounding box center [819, 249] width 29 height 36
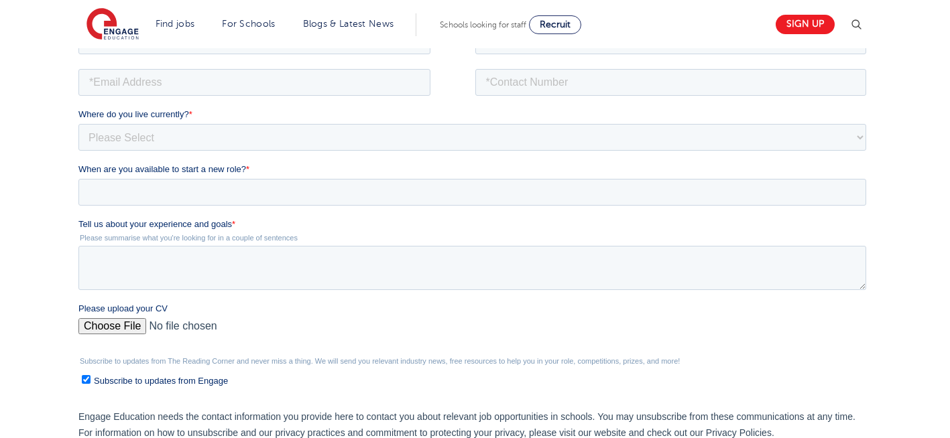
scroll to position [268, 0]
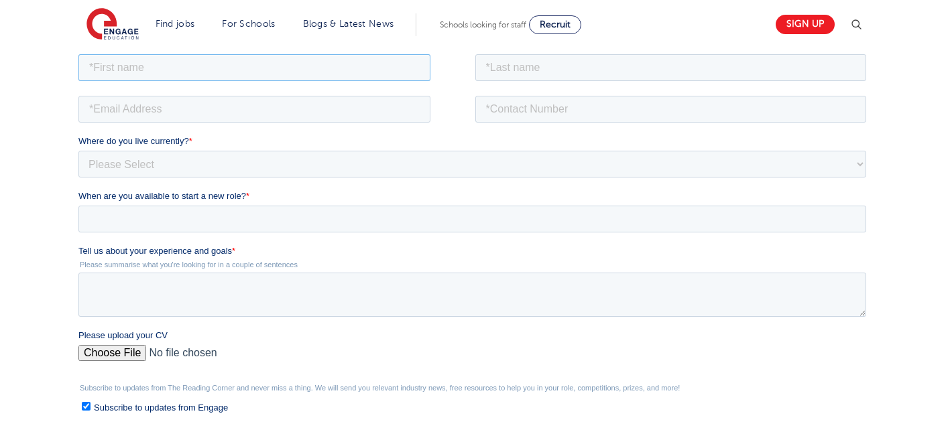
click at [295, 64] on input "text" at bounding box center [254, 67] width 352 height 27
type input "Negin"
drag, startPoint x: 591, startPoint y: 68, endPoint x: 565, endPoint y: 127, distance: 64.5
click at [565, 127] on form "Job Position Job Sector Job ID Job Number Job Owner Negin Where do you live cur…" at bounding box center [474, 294] width 793 height 486
type input "[PERSON_NAME]"
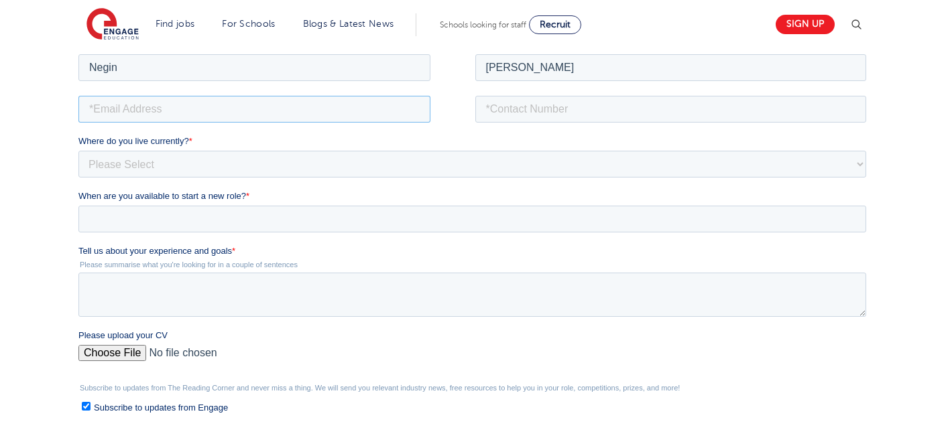
click at [257, 111] on input "email" at bounding box center [254, 108] width 352 height 27
type input "[EMAIL_ADDRESS][DOMAIN_NAME]"
click at [621, 103] on input "tel" at bounding box center [671, 108] width 392 height 27
type input "+447930935556"
click at [115, 351] on input "Please upload your CV" at bounding box center [472, 358] width 788 height 27
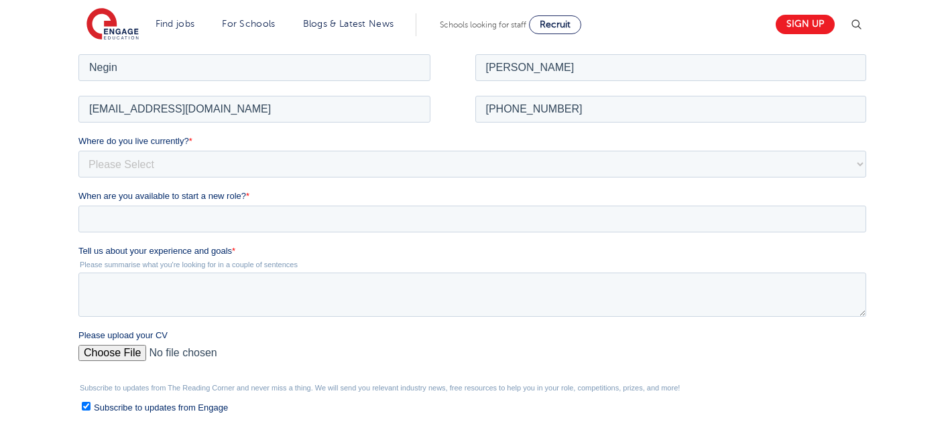
type input "C:\fakepath\Negin-s-CV-3 (3) 1 (1) 1 1.docx"
click at [204, 307] on textarea "Tell us about your experience and goals *" at bounding box center [472, 294] width 788 height 44
type textarea "please review my resume"
click at [187, 163] on select "Please Select UK Canada Ireland Australia New Zealand Europe USA South Africa J…" at bounding box center [472, 163] width 788 height 27
select select "UK"
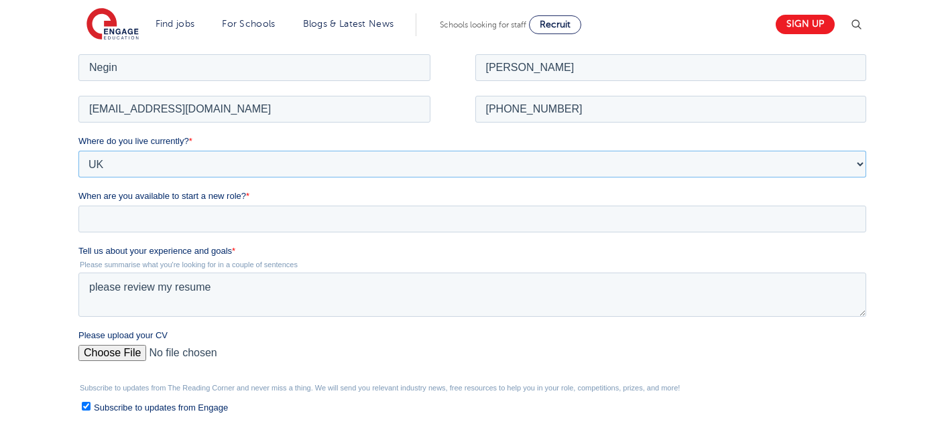
click at [78, 150] on select "Please Select UK Canada Ireland Australia New Zealand Europe USA South Africa J…" at bounding box center [472, 163] width 788 height 27
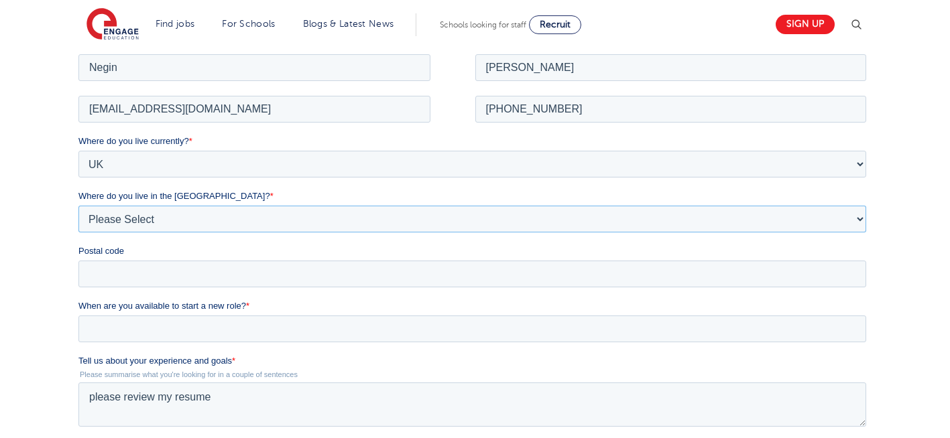
click at [143, 231] on select "Please Select Overseas Barnsley Bedfordshire Berkshire Bournemouth Bracknell Fo…" at bounding box center [472, 218] width 788 height 27
select select "London"
click at [78, 205] on select "Please Select Overseas Barnsley Bedfordshire Berkshire Bournemouth Bracknell Fo…" at bounding box center [472, 218] width 788 height 27
click at [164, 282] on input "Postal code" at bounding box center [472, 273] width 788 height 27
type input "N22 7RS"
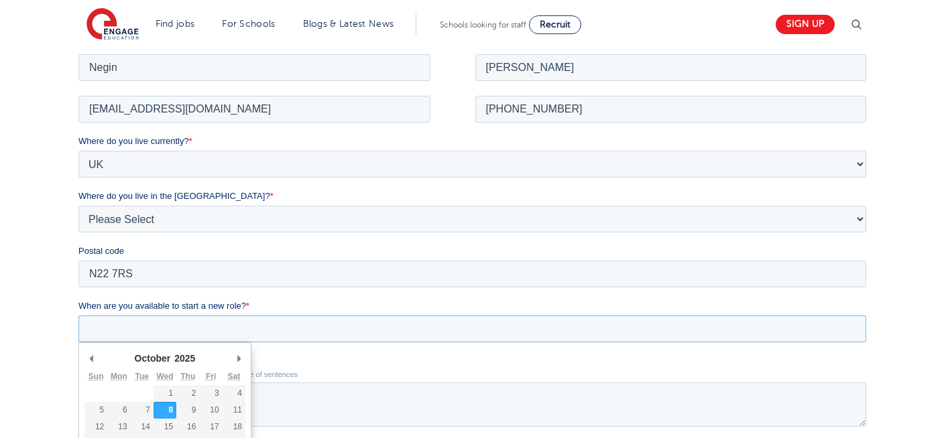
click at [184, 330] on input "When are you available to start a new role? *" at bounding box center [472, 328] width 788 height 27
type div "2025-10-08"
type input "2025/10/08"
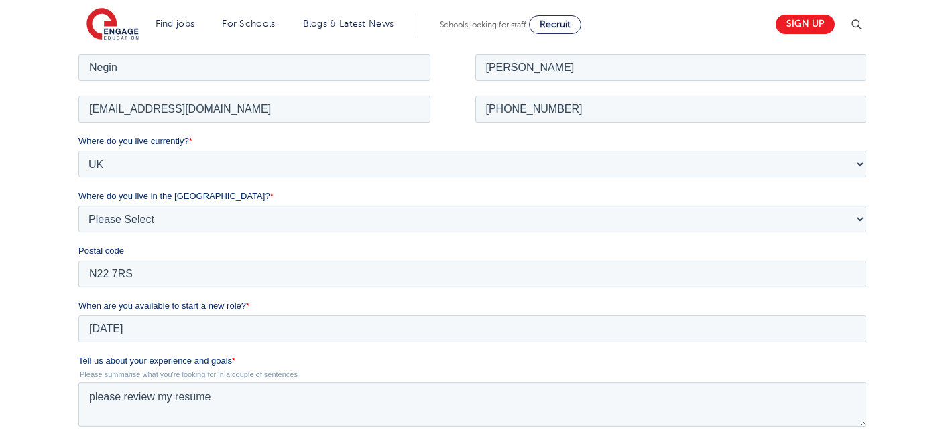
click at [43, 335] on div "We will store your first name, last name, email address, contact number, locati…" at bounding box center [475, 316] width 950 height 717
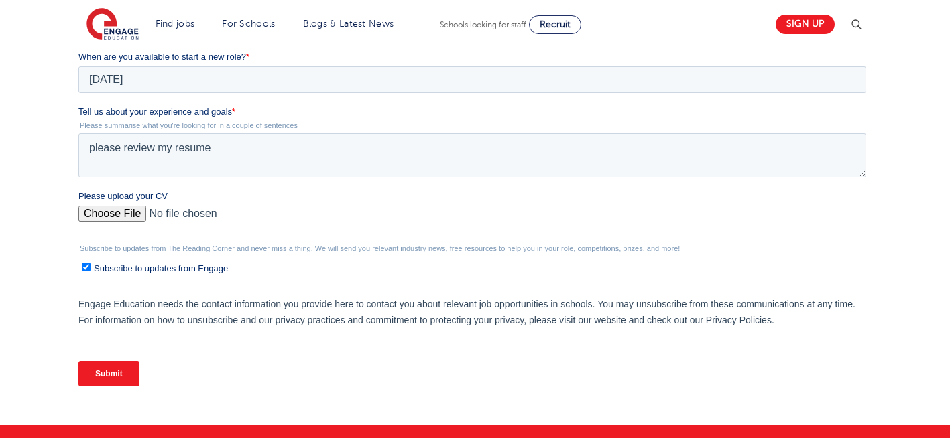
scroll to position [536, 0]
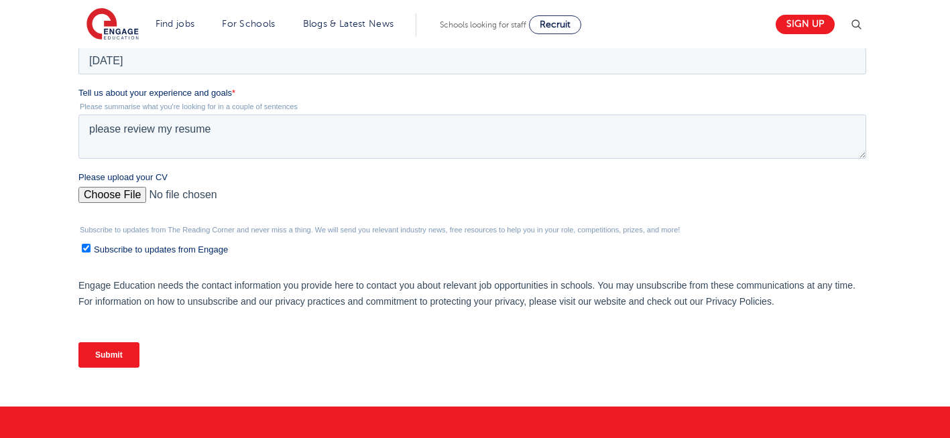
click at [116, 362] on input "Submit" at bounding box center [108, 355] width 61 height 25
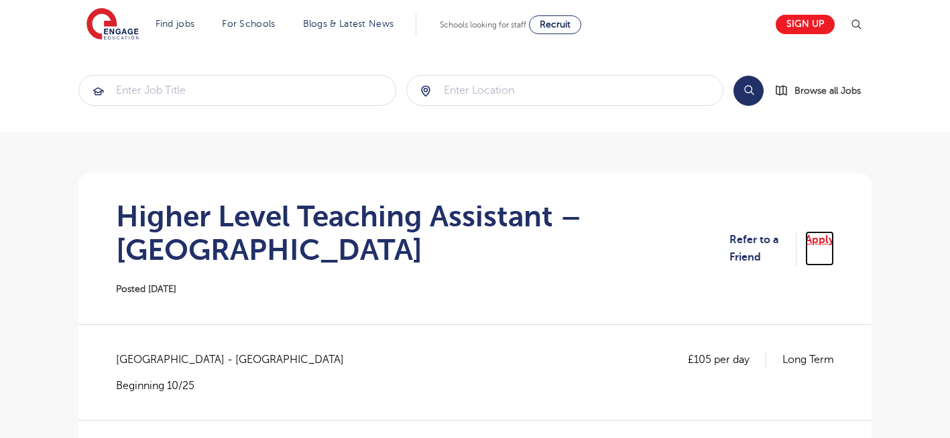
click at [811, 241] on link "Apply" at bounding box center [819, 249] width 29 height 36
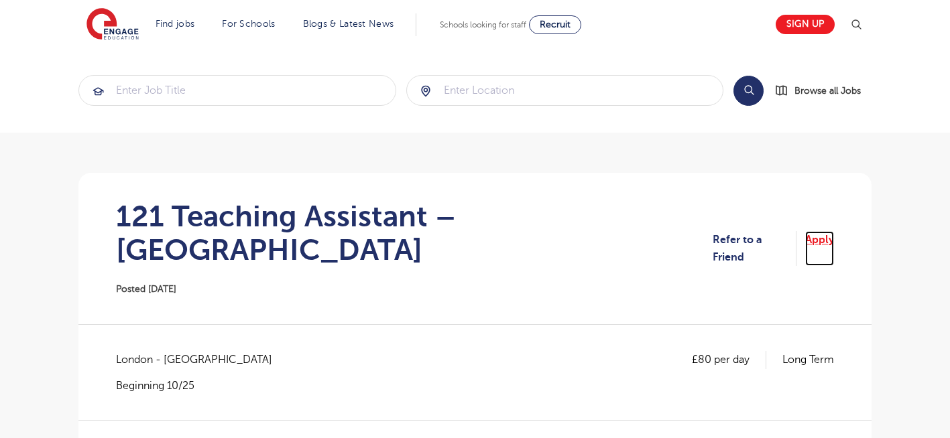
click at [808, 231] on link "Apply" at bounding box center [819, 249] width 29 height 36
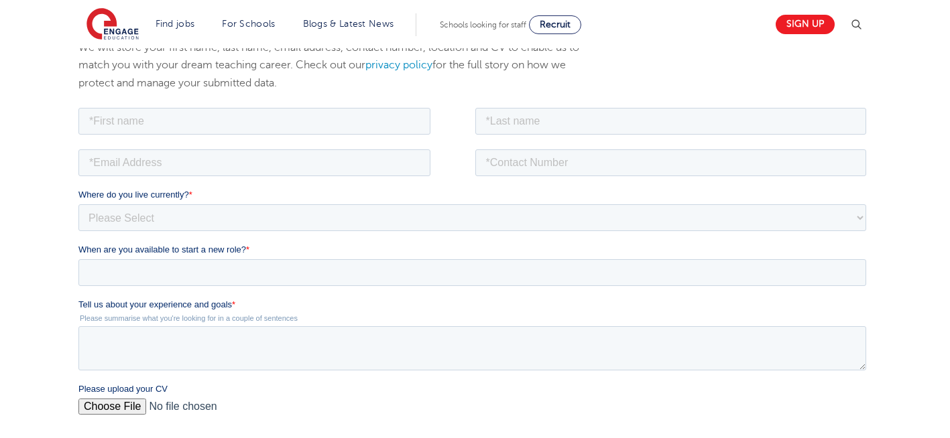
scroll to position [241, 0]
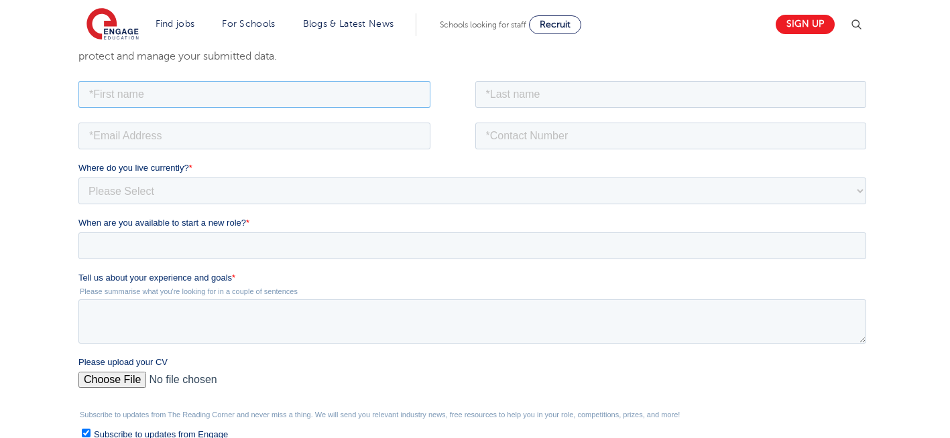
click at [189, 98] on input "text" at bounding box center [254, 93] width 352 height 27
type input "Negin"
click at [563, 92] on input "text" at bounding box center [671, 93] width 392 height 27
type input "Rajool Dezfooli"
click at [157, 137] on input "email" at bounding box center [254, 135] width 352 height 27
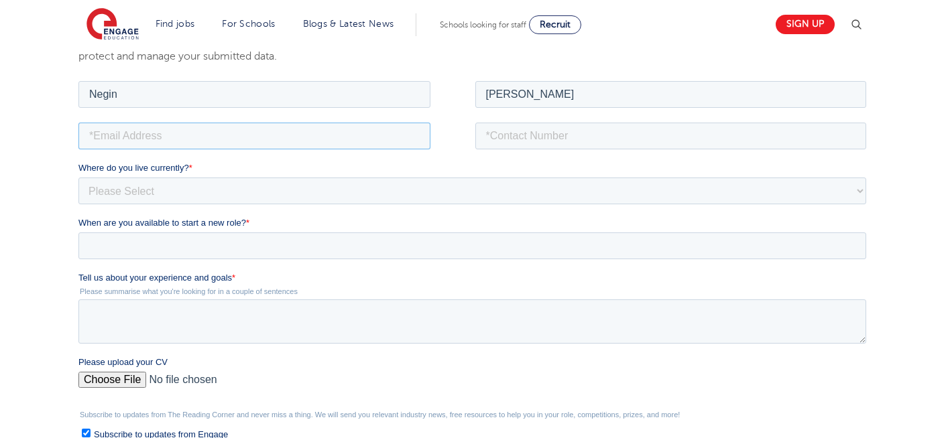
type input "[EMAIL_ADDRESS][DOMAIN_NAME]"
click at [577, 130] on input "tel" at bounding box center [671, 135] width 392 height 27
type input "[PHONE_NUMBER]"
click at [107, 379] on input "Please upload your CV" at bounding box center [472, 384] width 788 height 27
type input "C:\fakepath\Negin-s-CV-3 (3) 1 (1) 1 1.docx"
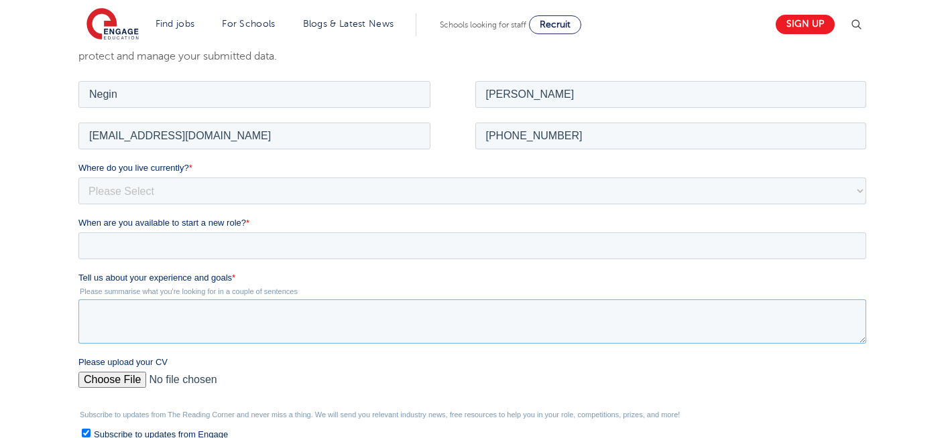
click at [174, 318] on textarea "Tell us about your experience and goals *" at bounding box center [472, 321] width 788 height 44
type textarea "please review my resume"
click at [174, 187] on select "Please Select [GEOGRAPHIC_DATA] [GEOGRAPHIC_DATA] [GEOGRAPHIC_DATA] [GEOGRAPHIC…" at bounding box center [472, 190] width 788 height 27
select select "UK"
click at [78, 177] on select "Please Select [GEOGRAPHIC_DATA] [GEOGRAPHIC_DATA] [GEOGRAPHIC_DATA] [GEOGRAPHIC…" at bounding box center [472, 190] width 788 height 27
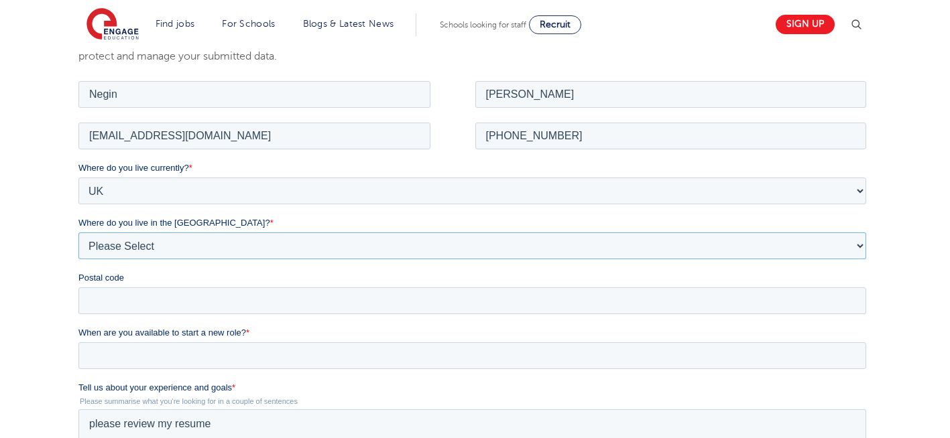
click at [135, 245] on select "Please Select Overseas [GEOGRAPHIC_DATA] [GEOGRAPHIC_DATA] [GEOGRAPHIC_DATA] [G…" at bounding box center [472, 245] width 788 height 27
select select "[GEOGRAPHIC_DATA]"
click at [78, 232] on select "Please Select Overseas [GEOGRAPHIC_DATA] [GEOGRAPHIC_DATA] [GEOGRAPHIC_DATA] [G…" at bounding box center [472, 245] width 788 height 27
click at [113, 304] on input "Postal code" at bounding box center [472, 300] width 788 height 27
type input "N22 7RS"
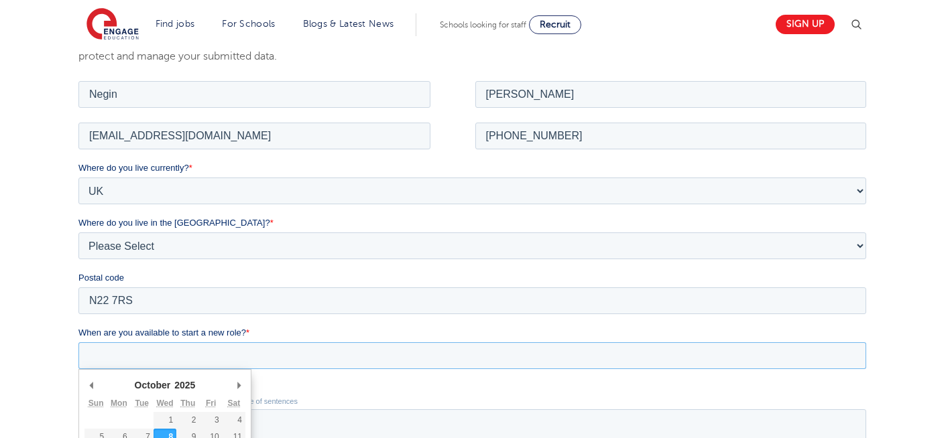
click at [143, 354] on input "When are you available to start a new role? *" at bounding box center [472, 355] width 788 height 27
type div "[DATE]"
type input "[DATE]"
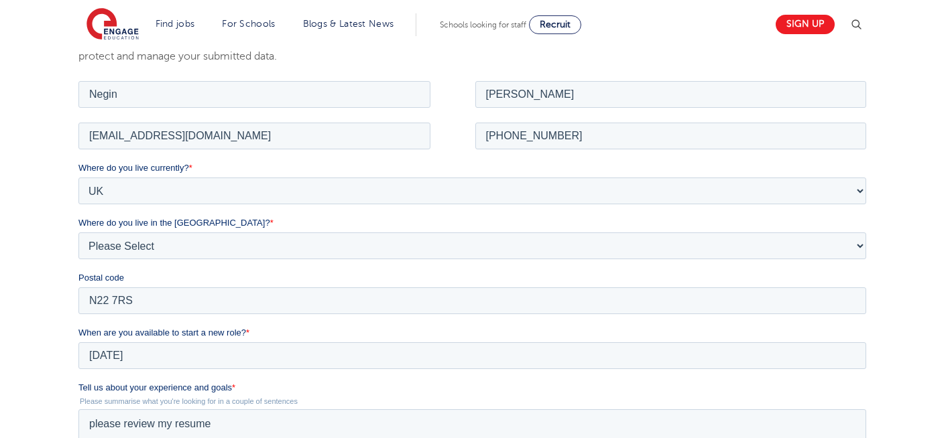
click at [0, 312] on html "Find jobs All vacancies We have one of the UK's largest database. and with hund…" at bounding box center [475, 410] width 950 height 1303
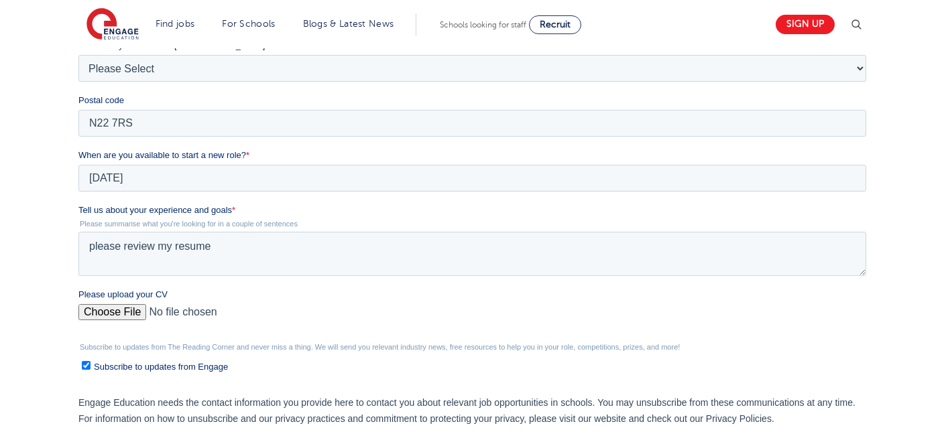
scroll to position [429, 0]
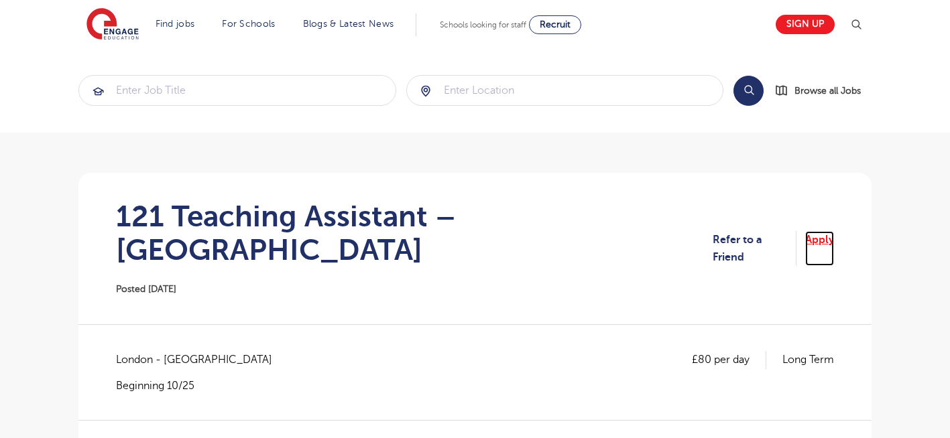
click at [821, 237] on link "Apply" at bounding box center [819, 249] width 29 height 36
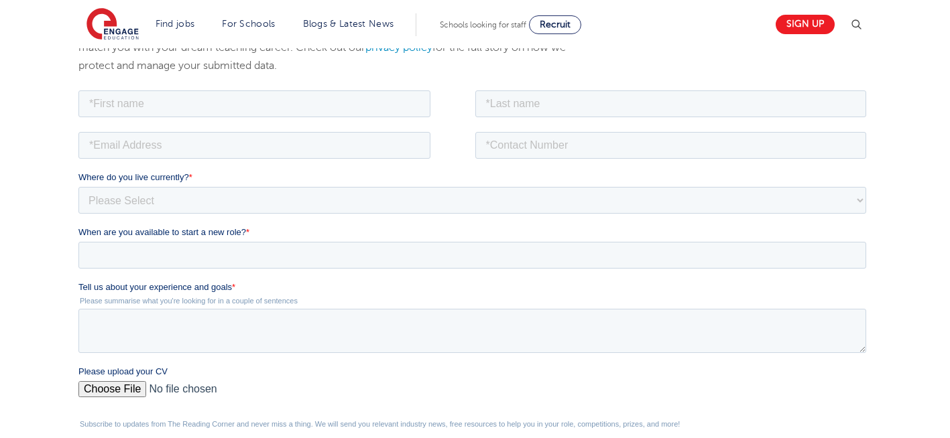
scroll to position [241, 0]
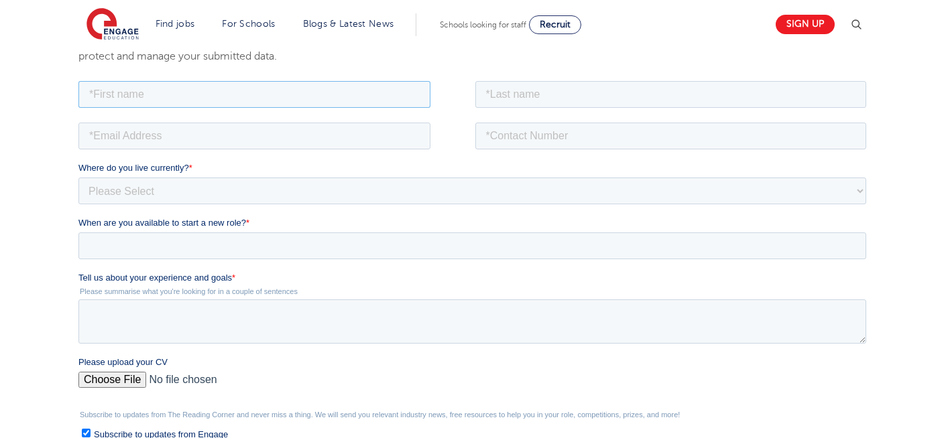
click at [298, 82] on input "text" at bounding box center [254, 93] width 352 height 27
type input "Negin"
click at [574, 90] on input "text" at bounding box center [671, 93] width 392 height 27
type input "[PERSON_NAME]"
click at [180, 130] on input "email" at bounding box center [254, 135] width 352 height 27
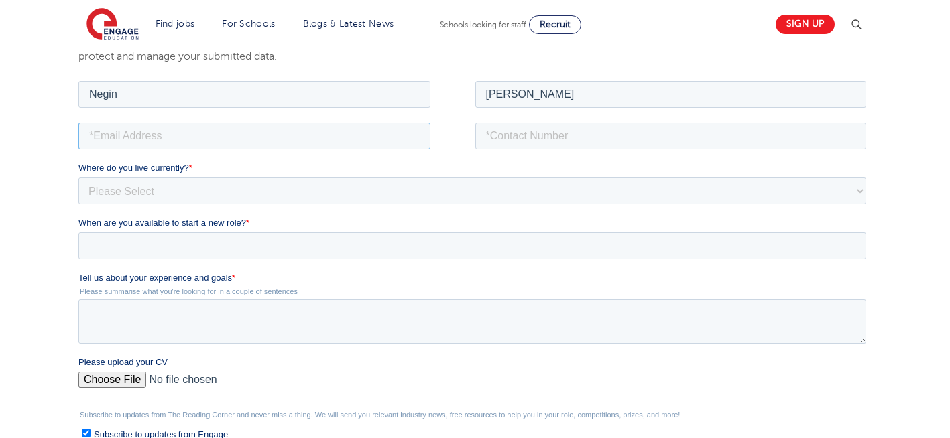
type input "[EMAIL_ADDRESS][DOMAIN_NAME]"
click at [556, 134] on input "tel" at bounding box center [671, 135] width 392 height 27
type input "[PHONE_NUMBER]"
click at [116, 376] on input "Please upload your CV" at bounding box center [472, 384] width 788 height 27
type input "C:\fakepath\Negin-s-CV-3 (3) 1 (1) 1 1.docx"
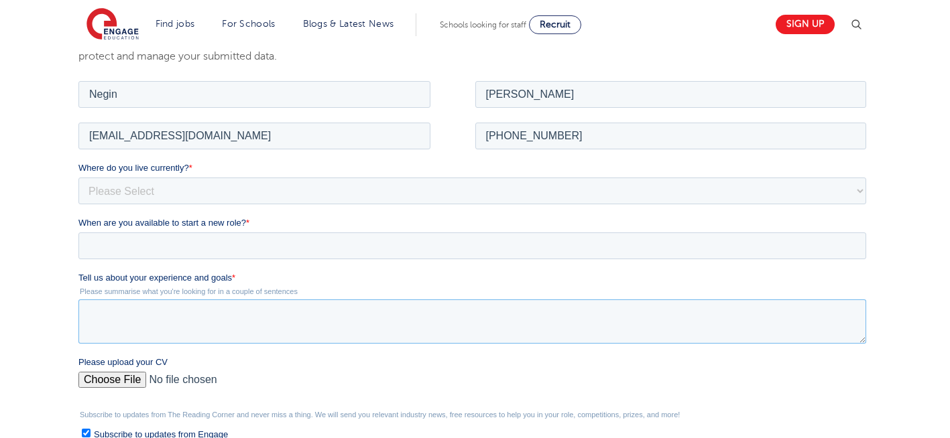
click at [206, 320] on textarea "Tell us about your experience and goals *" at bounding box center [472, 321] width 788 height 44
type textarea "please review my resume"
click at [166, 186] on select "Please Select [GEOGRAPHIC_DATA] [GEOGRAPHIC_DATA] [GEOGRAPHIC_DATA] [GEOGRAPHIC…" at bounding box center [472, 190] width 788 height 27
select select "UK"
click at [78, 177] on select "Please Select [GEOGRAPHIC_DATA] [GEOGRAPHIC_DATA] [GEOGRAPHIC_DATA] [GEOGRAPHIC…" at bounding box center [472, 190] width 788 height 27
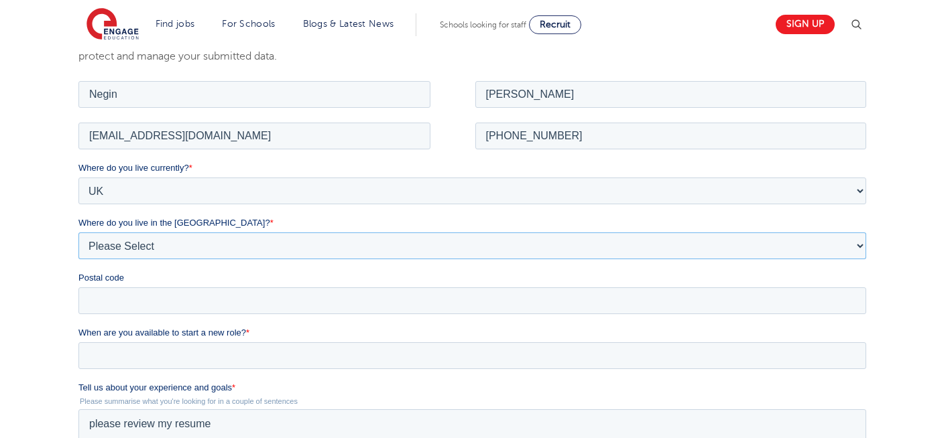
click at [138, 245] on select "Please Select Overseas [GEOGRAPHIC_DATA] [GEOGRAPHIC_DATA] [GEOGRAPHIC_DATA] [G…" at bounding box center [472, 245] width 788 height 27
select select "[GEOGRAPHIC_DATA]"
click at [78, 232] on select "Please Select Overseas Barnsley Bedfordshire Berkshire Bournemouth Bracknell Fo…" at bounding box center [472, 245] width 788 height 27
click at [113, 301] on input "Postal code" at bounding box center [472, 300] width 788 height 27
type input "N22 7RS"
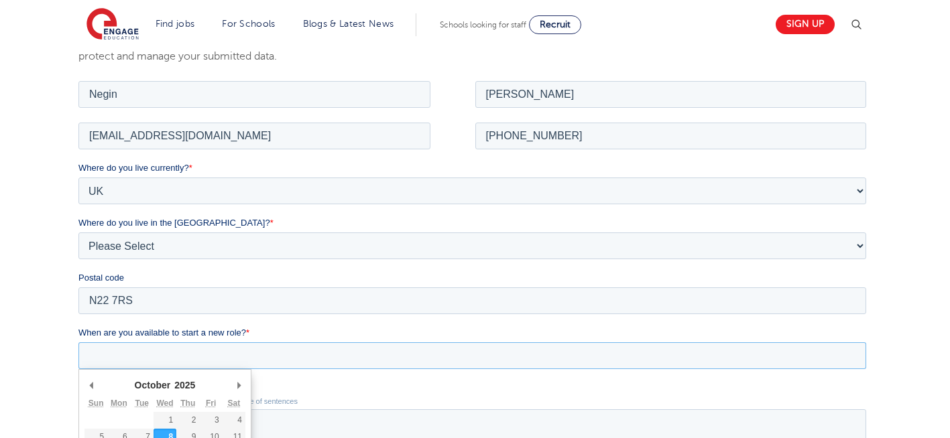
click at [149, 365] on input "When are you available to start a new role? *" at bounding box center [472, 355] width 788 height 27
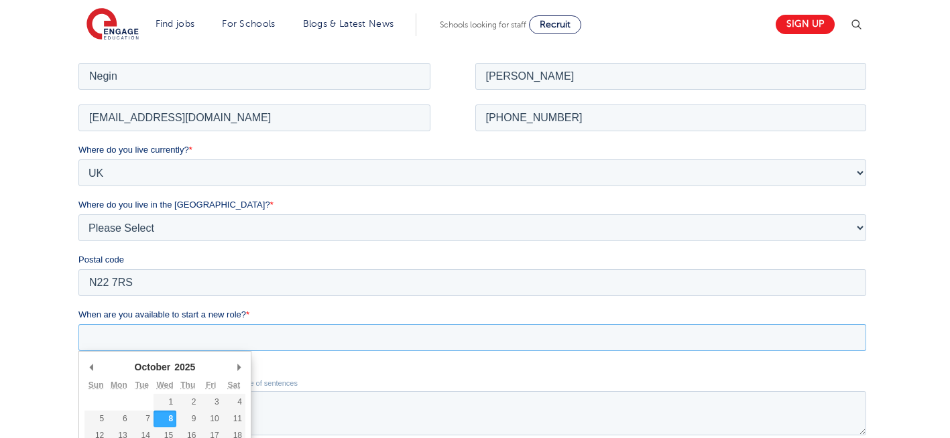
scroll to position [268, 0]
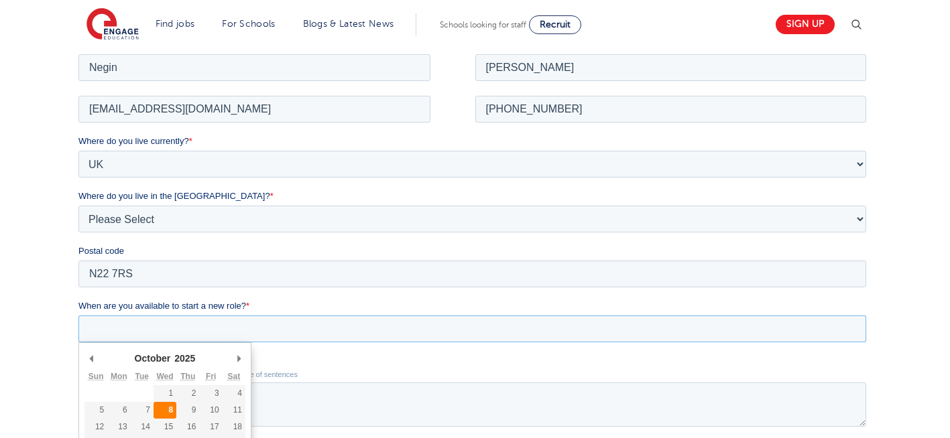
type div "[DATE]"
type input "[DATE]"
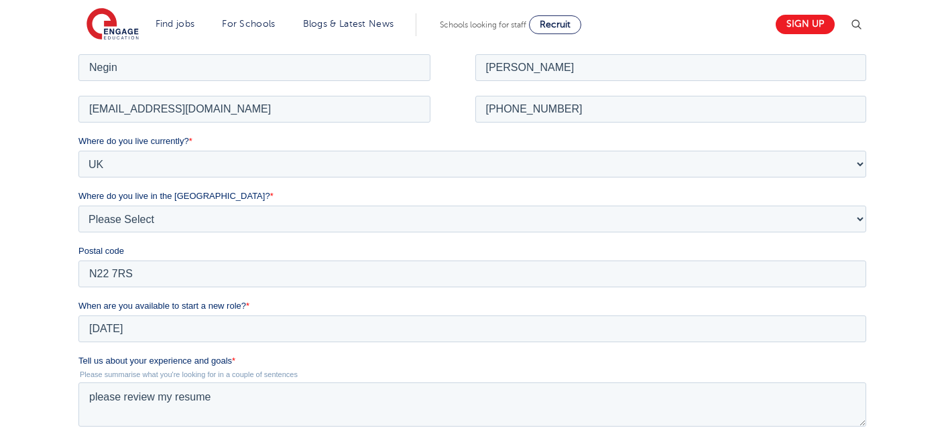
click at [70, 312] on div "We will store your first name, last name, email address, contact number, locati…" at bounding box center [474, 316] width 813 height 663
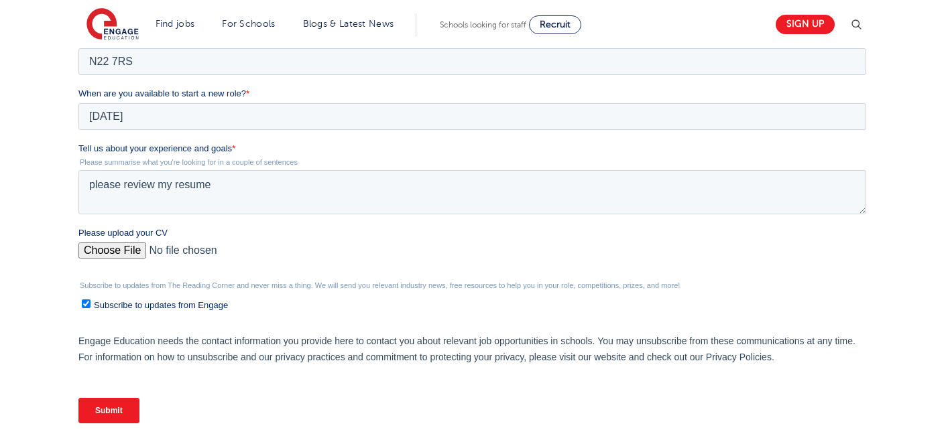
scroll to position [483, 0]
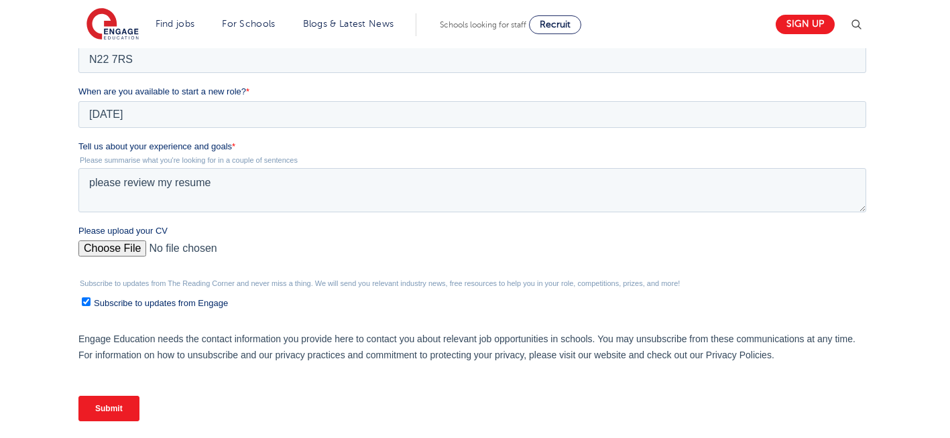
click at [109, 416] on input "Submit" at bounding box center [108, 408] width 61 height 25
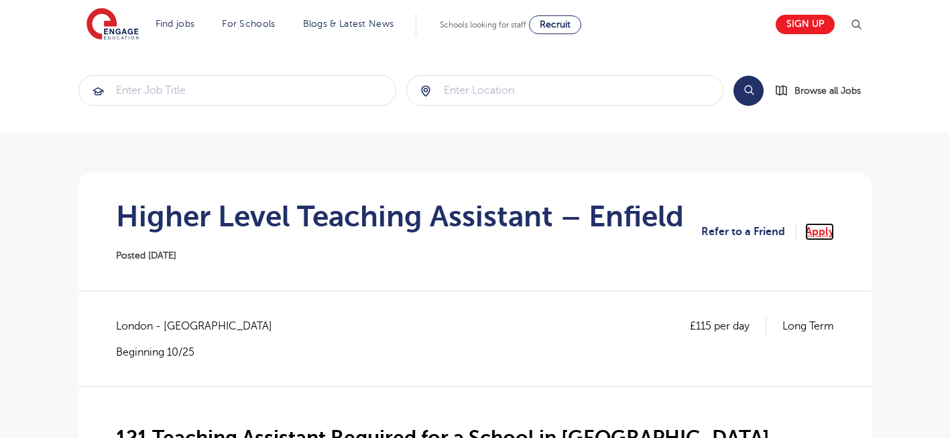
click at [819, 237] on link "Apply" at bounding box center [819, 231] width 29 height 17
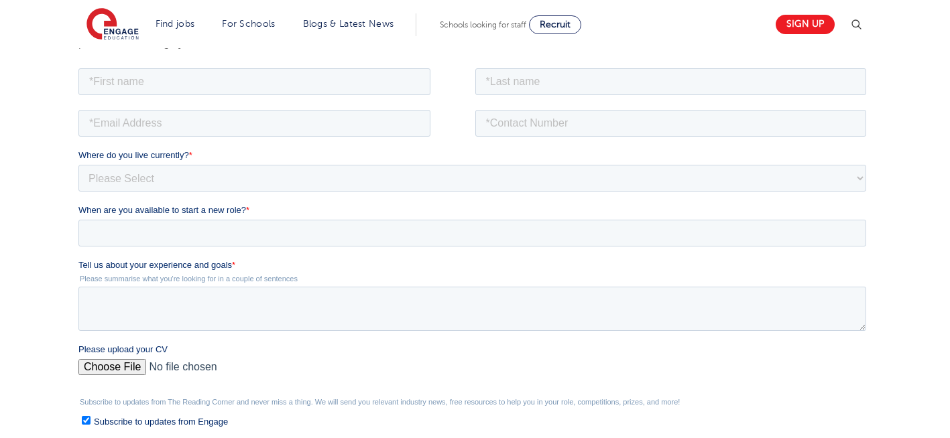
scroll to position [268, 0]
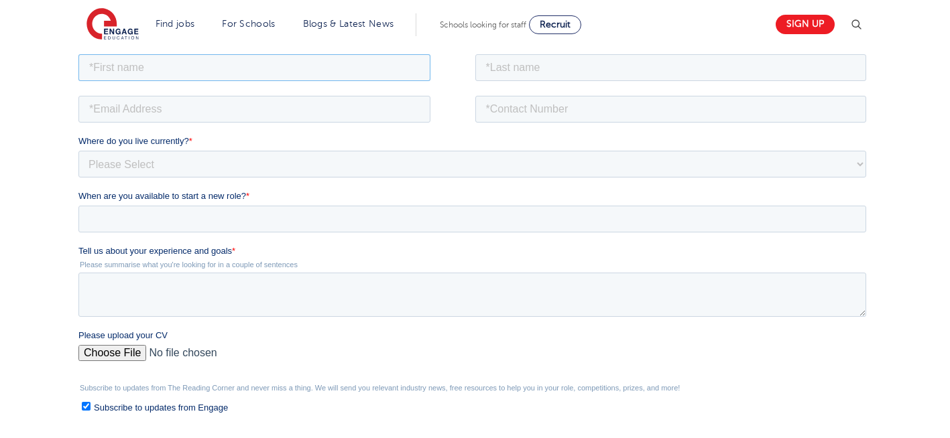
click at [267, 68] on input "text" at bounding box center [254, 67] width 352 height 27
type input "Negin"
click at [526, 68] on input "text" at bounding box center [671, 67] width 392 height 27
type input "Rajool Dezfooli"
click at [271, 111] on input "email" at bounding box center [254, 108] width 352 height 27
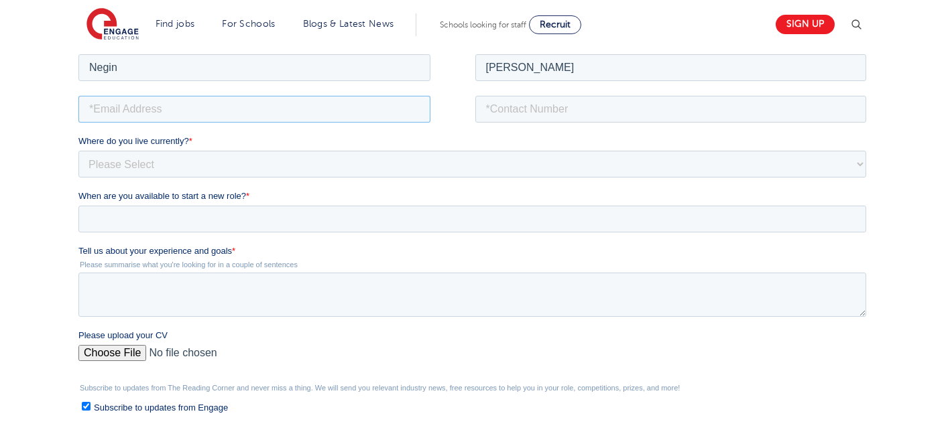
type input "n56375283@gmail.com"
drag, startPoint x: 547, startPoint y: 111, endPoint x: 524, endPoint y: 160, distance: 54.3
click at [524, 160] on form "Job Position Job Sector Job ID Job Number Job Owner Negin Rajool Dezfooli n5637…" at bounding box center [474, 294] width 793 height 486
type input "+447930935556"
click at [117, 359] on input "Please upload your CV" at bounding box center [472, 358] width 788 height 27
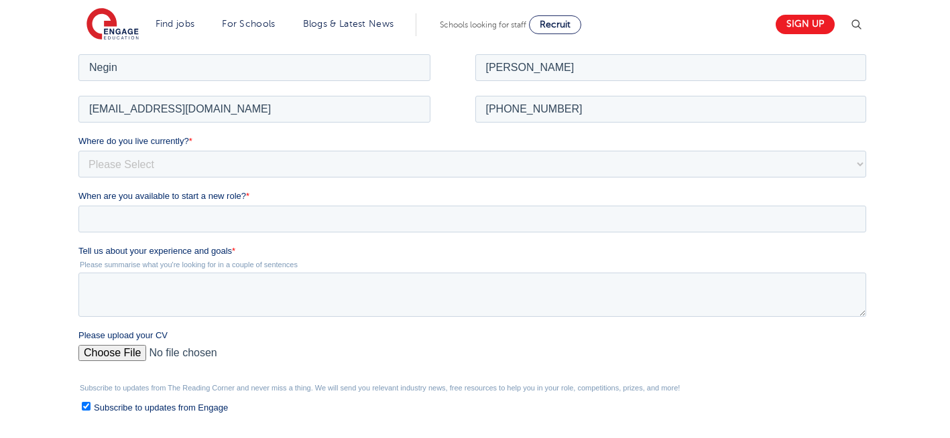
type input "C:\fakepath\Negin-s-CV-3 (3) 1 (1) 1 1.docx"
click at [176, 274] on textarea "Tell us about your experience and goals *" at bounding box center [472, 294] width 788 height 44
type textarea "please review mu resume"
click at [209, 164] on select "Please Select UK Canada Ireland Australia New Zealand Europe USA South Africa J…" at bounding box center [472, 163] width 788 height 27
select select "UK"
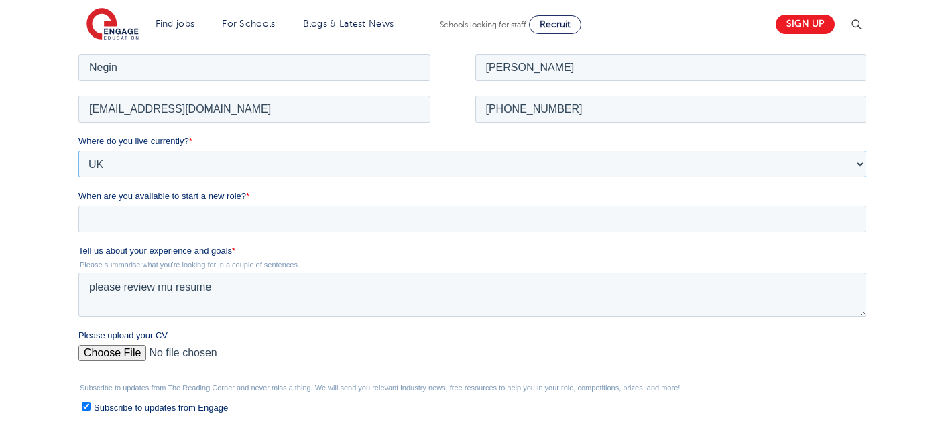
click at [78, 150] on select "Please Select UK Canada Ireland Australia New Zealand Europe USA South Africa J…" at bounding box center [472, 163] width 788 height 27
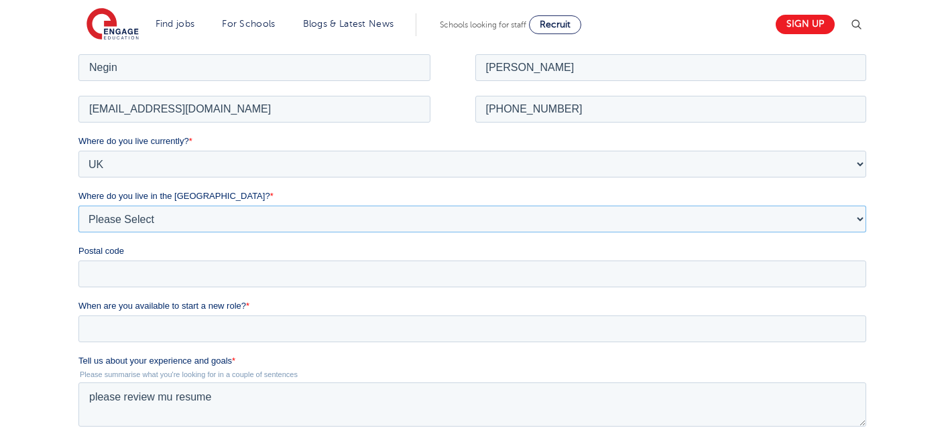
click at [118, 223] on select "Please Select Overseas Barnsley Bedfordshire Berkshire Bournemouth Bracknell Fo…" at bounding box center [472, 218] width 788 height 27
select select "London"
click at [78, 205] on select "Please Select Overseas Barnsley Bedfordshire Berkshire Bournemouth Bracknell Fo…" at bounding box center [472, 218] width 788 height 27
click at [123, 276] on input "Postal code" at bounding box center [472, 273] width 788 height 27
type input "N22 7RS"
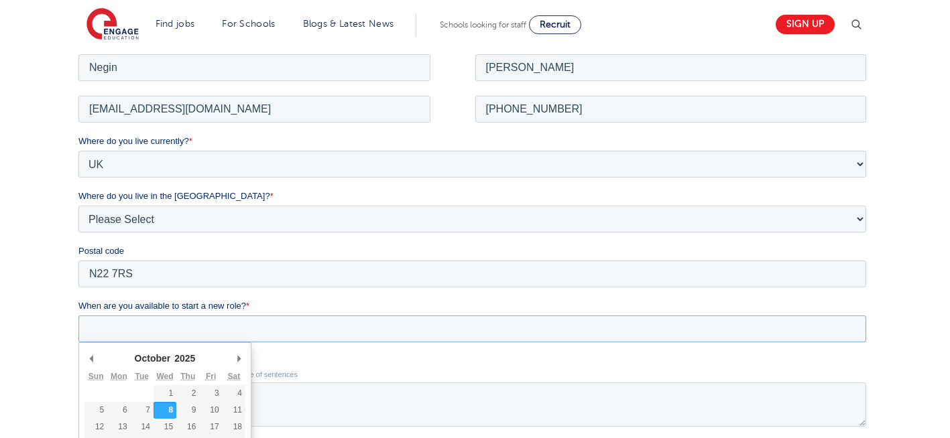
click at [172, 318] on input "When are you available to start a new role? *" at bounding box center [472, 328] width 788 height 27
type div "2025-10-08"
type input "2025/10/08"
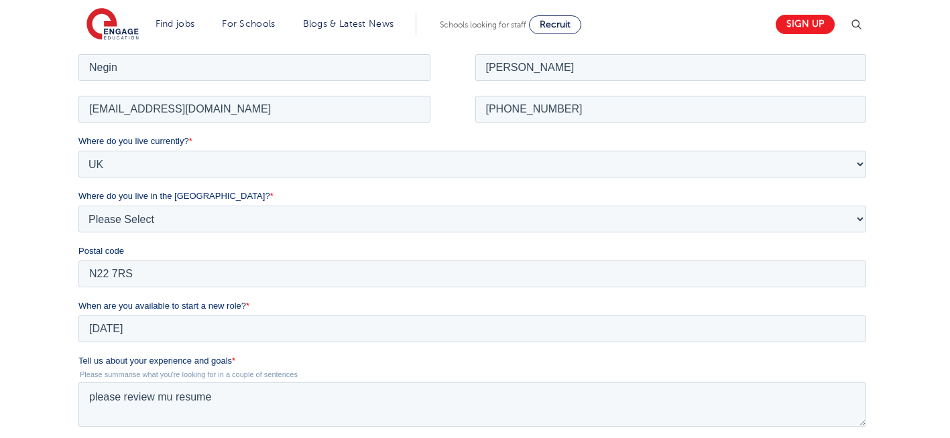
click at [40, 318] on div "We will store your first name, last name, email address, contact number, locati…" at bounding box center [475, 316] width 950 height 717
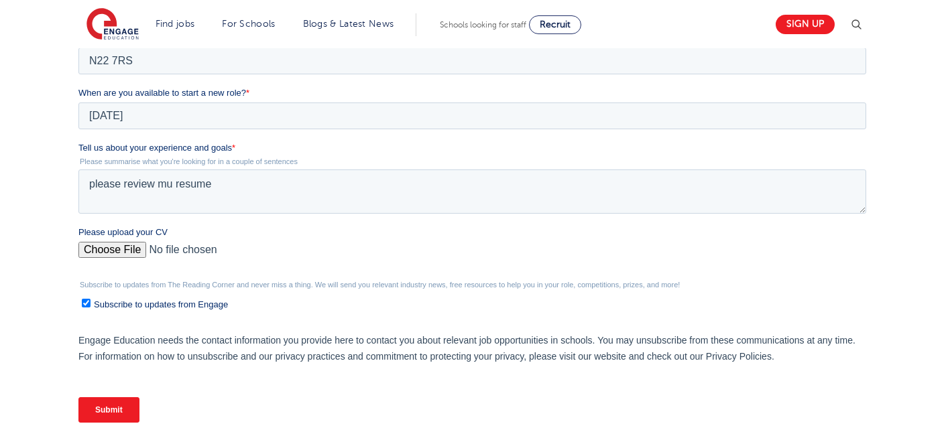
scroll to position [483, 0]
click at [111, 412] on input "Submit" at bounding box center [108, 408] width 61 height 25
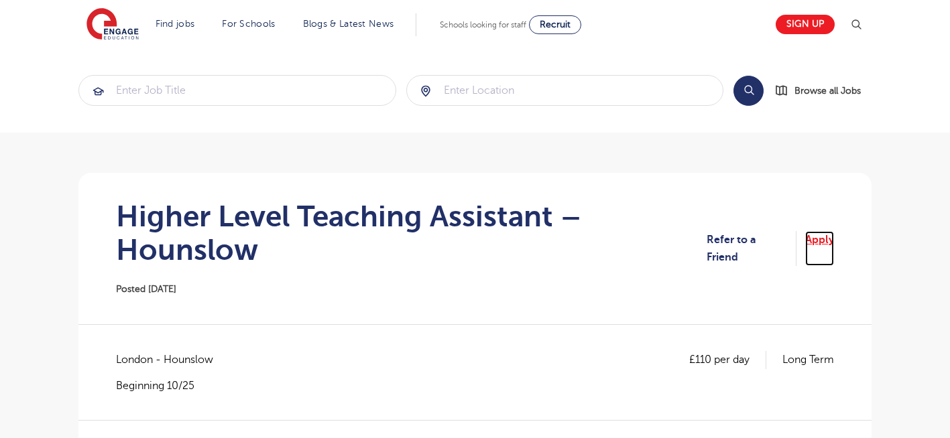
click at [831, 239] on link "Apply" at bounding box center [819, 249] width 29 height 36
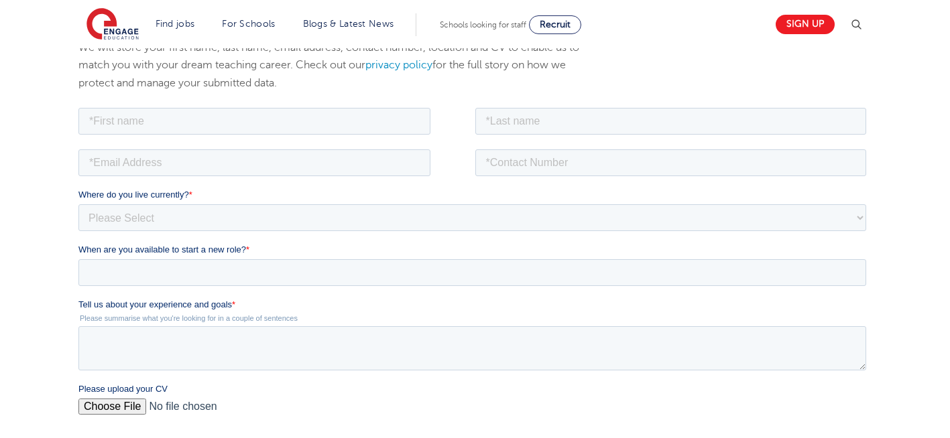
scroll to position [241, 0]
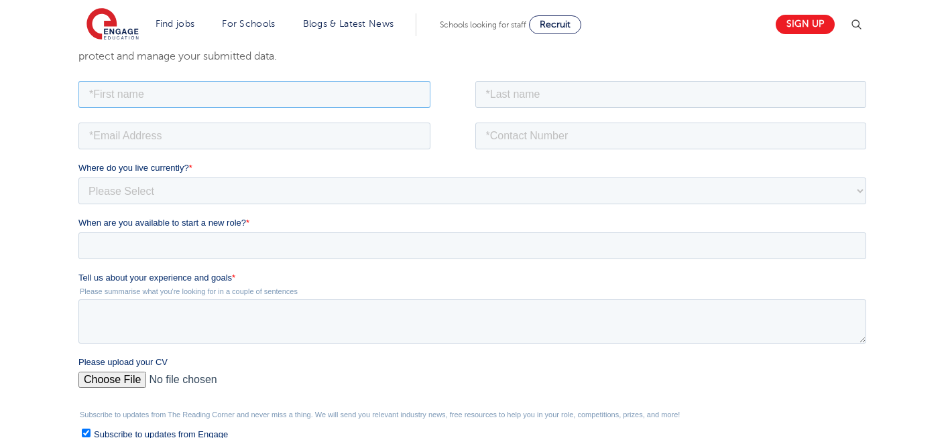
click at [308, 92] on input "text" at bounding box center [254, 93] width 352 height 27
type input "Negin"
click at [568, 98] on input "text" at bounding box center [671, 93] width 392 height 27
type input "Rajool Dezfooli"
click at [213, 140] on input "email" at bounding box center [254, 135] width 352 height 27
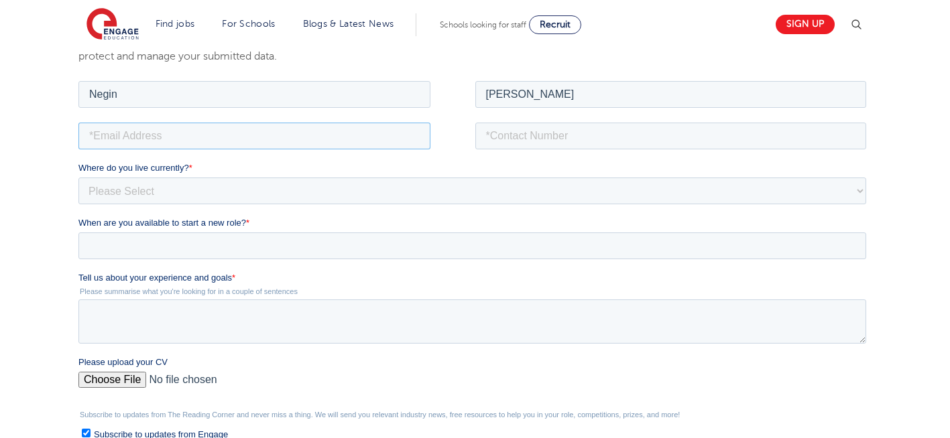
type input "n56375283@gmail.com"
click at [544, 136] on input "tel" at bounding box center [671, 135] width 392 height 27
type input "+447930935556"
click at [320, 183] on select "Please Select UK Canada Ireland Australia New Zealand Europe USA South Africa J…" at bounding box center [472, 190] width 788 height 27
select select "UK"
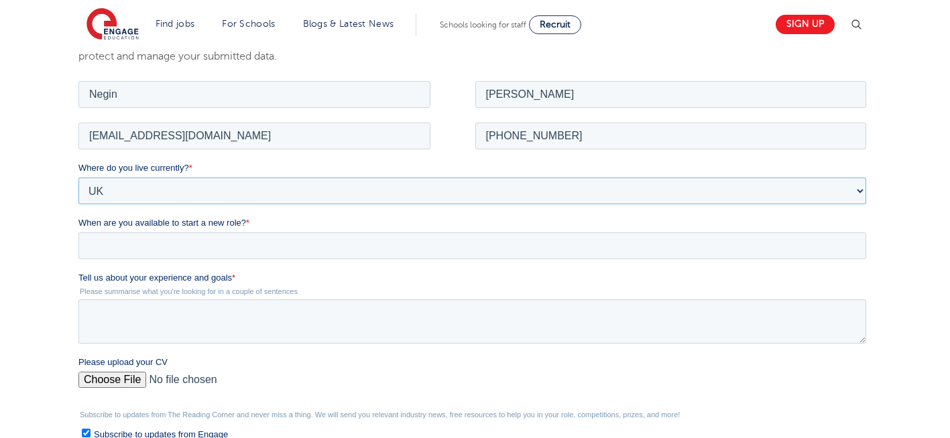
click at [78, 177] on select "Please Select UK Canada Ireland Australia New Zealand Europe USA South Africa J…" at bounding box center [472, 190] width 788 height 27
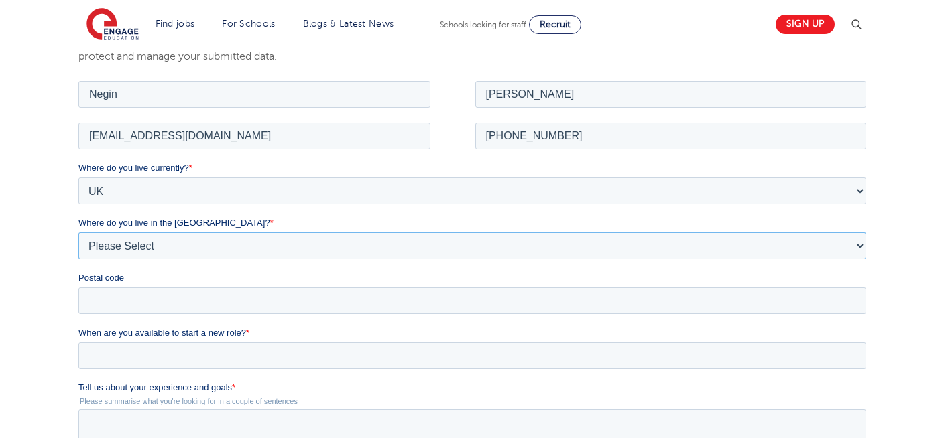
click at [137, 253] on select "Please Select Overseas Barnsley Bedfordshire Berkshire Bournemouth Bracknell Fo…" at bounding box center [472, 245] width 788 height 27
select select "London"
click at [78, 232] on select "Please Select Overseas Barnsley Bedfordshire Berkshire Bournemouth Bracknell Fo…" at bounding box center [472, 245] width 788 height 27
click at [141, 301] on input "Postal code" at bounding box center [472, 300] width 788 height 27
type input "N22 7RS"
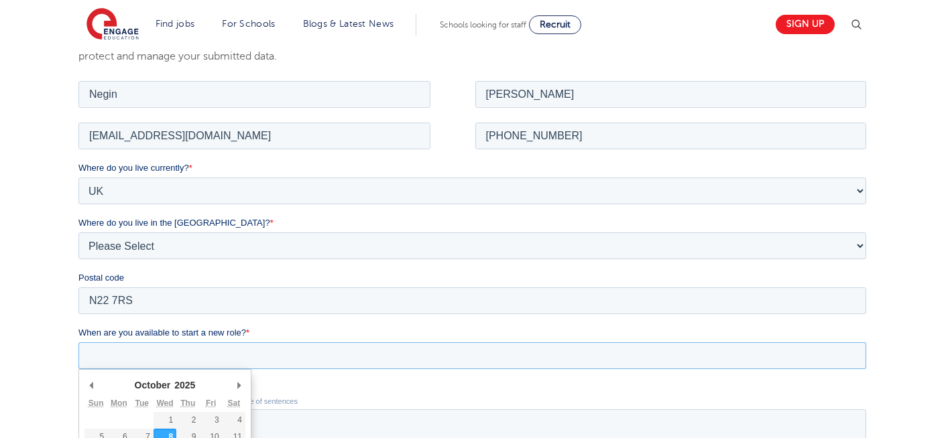
click at [188, 360] on input "When are you available to start a new role? *" at bounding box center [472, 355] width 788 height 27
type div "2025-10-08"
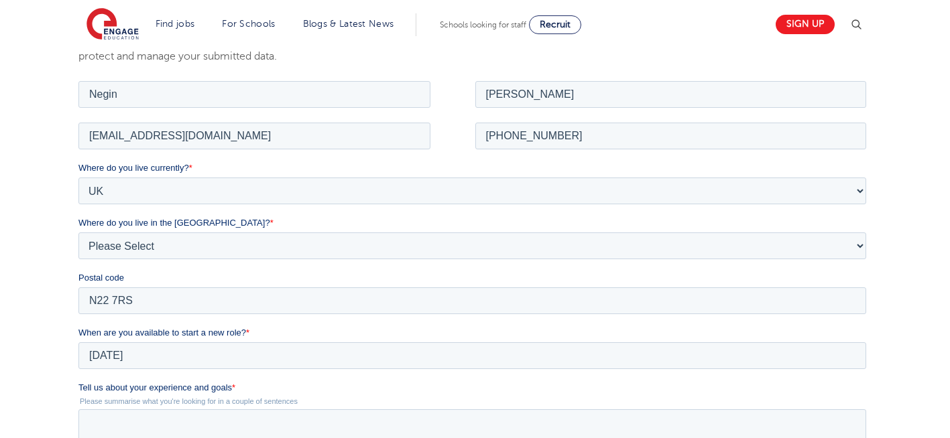
type input "2025/10/08"
click at [36, 298] on div "We will store your first name, last name, email address, contact number, locati…" at bounding box center [475, 343] width 950 height 717
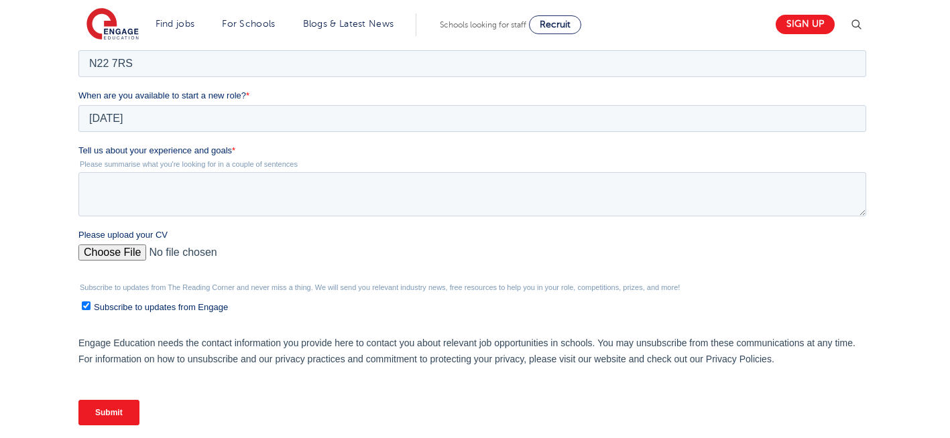
scroll to position [536, 0]
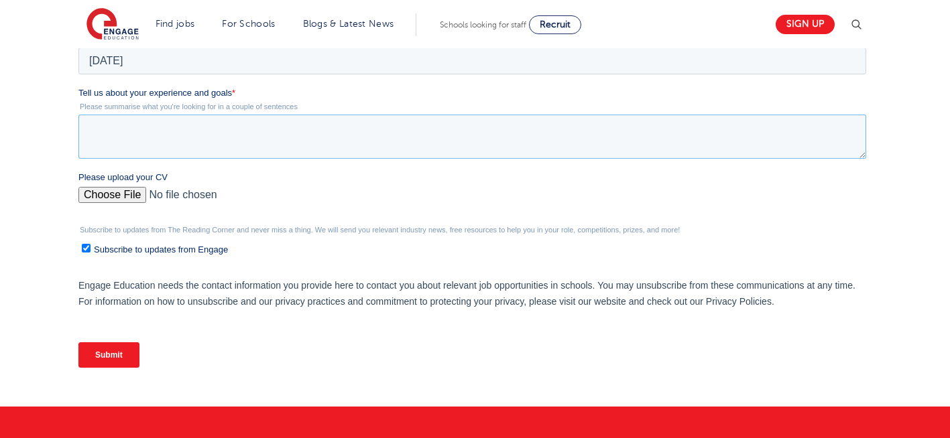
click at [193, 139] on textarea "Tell us about your experience and goals *" at bounding box center [472, 137] width 788 height 44
type textarea "please review my resume"
click at [123, 196] on input "Please upload your CV" at bounding box center [472, 200] width 788 height 27
type input "C:\fakepath\Negin-s-CV-3 (3) 1 (1) 1 1.docx"
click at [109, 352] on input "Submit" at bounding box center [108, 355] width 61 height 25
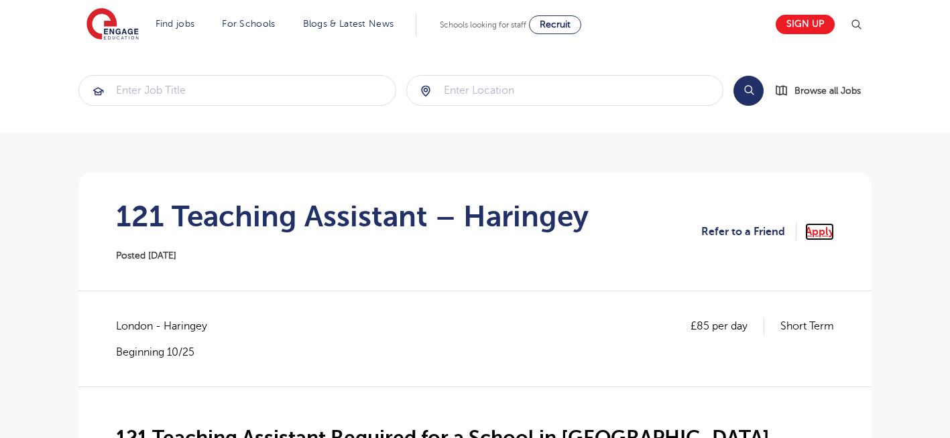
click at [812, 234] on link "Apply" at bounding box center [819, 231] width 29 height 17
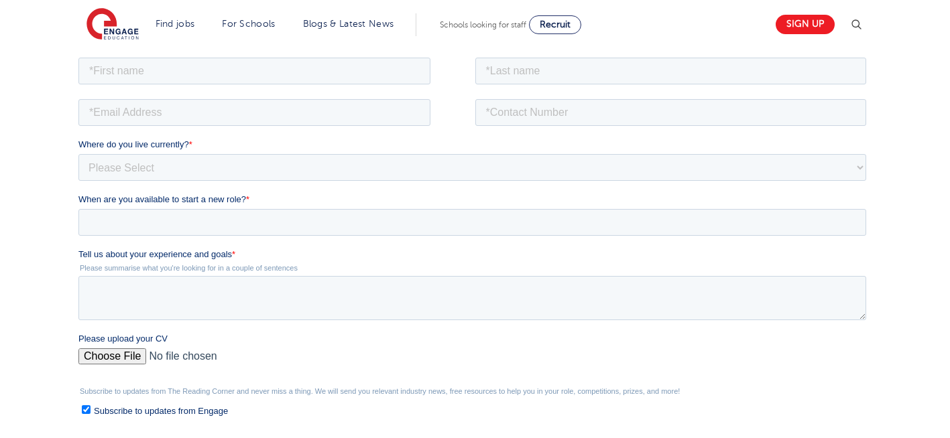
scroll to position [241, 0]
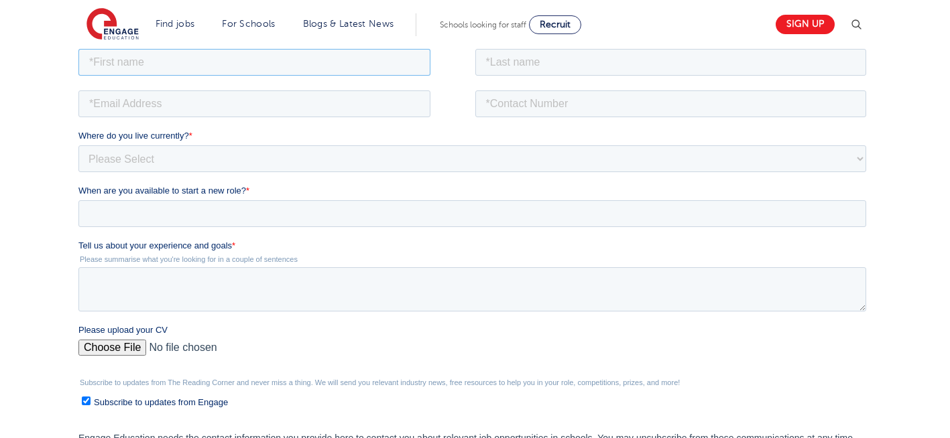
click at [280, 55] on input "text" at bounding box center [254, 61] width 352 height 27
type input "Negin"
click at [585, 60] on input "text" at bounding box center [671, 61] width 392 height 27
type input "[PERSON_NAME]"
click at [176, 99] on input "email" at bounding box center [254, 103] width 352 height 27
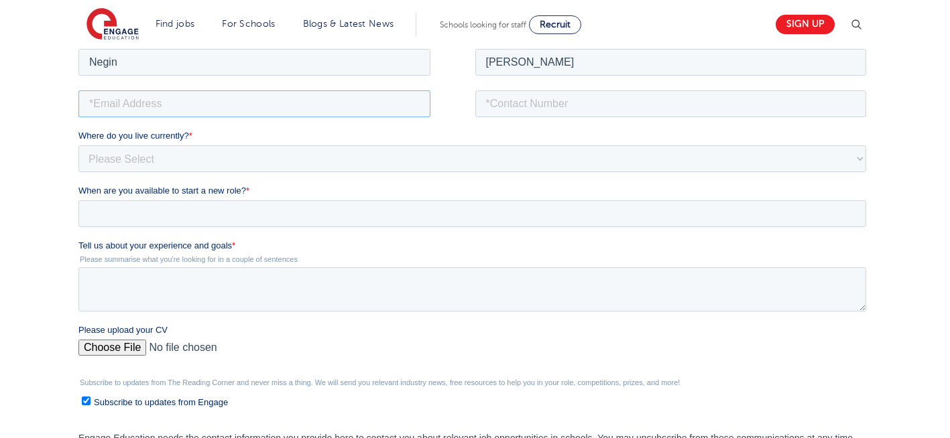
type input "n56375283@gmail.com"
click at [568, 102] on input "tel" at bounding box center [671, 103] width 392 height 27
type input "+447930935556"
click at [164, 154] on select "Please Select UK Canada Ireland Australia New Zealand Europe USA South Africa J…" at bounding box center [472, 158] width 788 height 27
select select "UK"
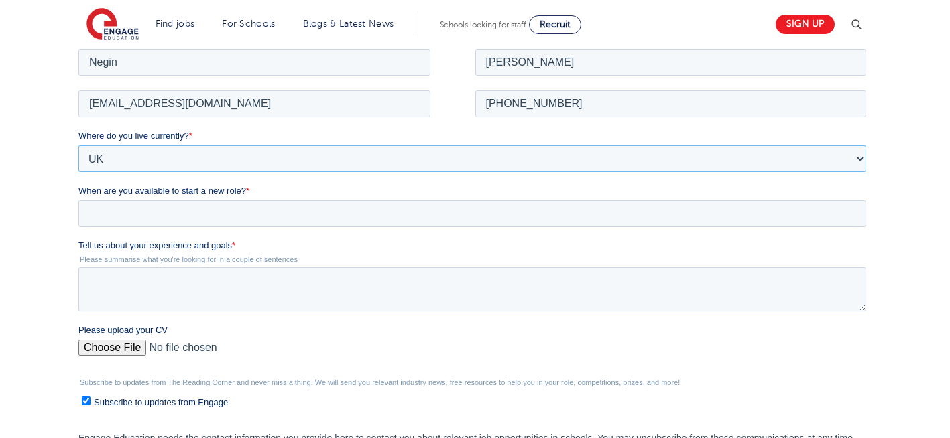
click at [78, 145] on select "Please Select UK Canada Ireland Australia New Zealand Europe USA South Africa J…" at bounding box center [472, 158] width 788 height 27
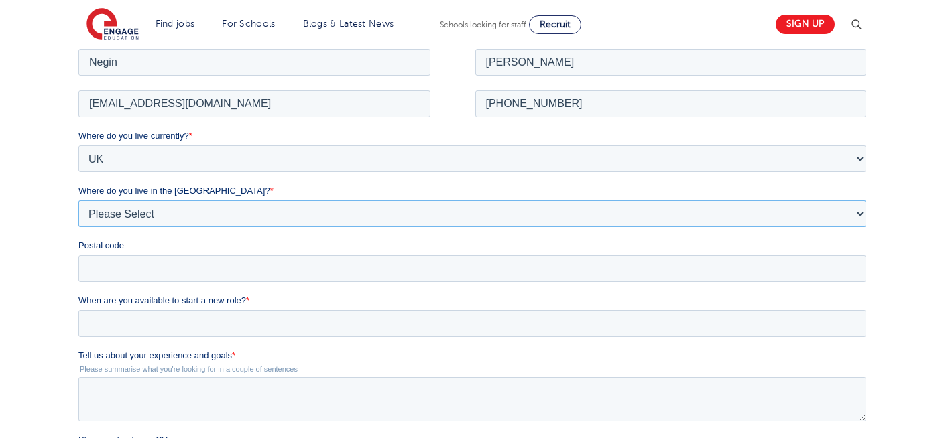
click at [151, 211] on select "Please Select Overseas Barnsley Bedfordshire Berkshire Bournemouth Bracknell Fo…" at bounding box center [472, 213] width 788 height 27
select select "London"
click at [78, 200] on select "Please Select Overseas Barnsley Bedfordshire Berkshire Bournemouth Bracknell Fo…" at bounding box center [472, 213] width 788 height 27
click at [131, 268] on input "Postal code" at bounding box center [472, 268] width 788 height 27
type input "N22 7RS"
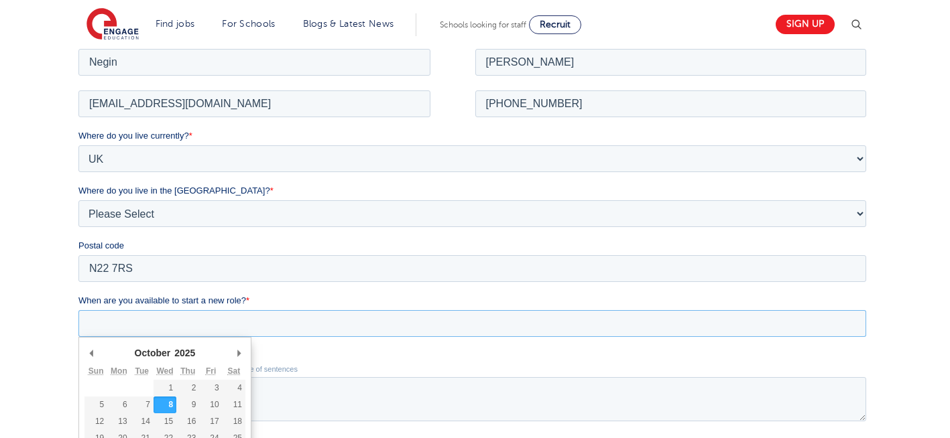
click at [177, 330] on input "When are you available to start a new role? *" at bounding box center [472, 323] width 788 height 27
type div "2025-10-08"
type input "2025/10/08"
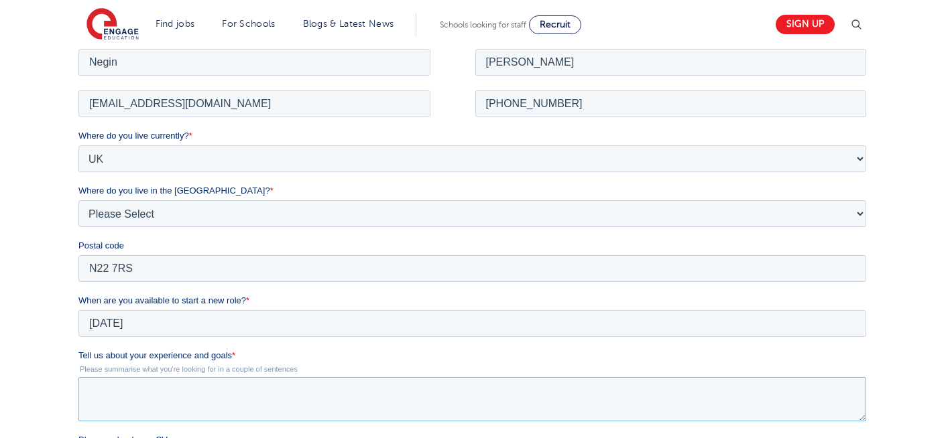
click at [288, 387] on textarea "Tell us about your experience and goals *" at bounding box center [472, 399] width 788 height 44
type textarea "please review my resume"
click at [30, 320] on div "We will store your first name, last name, email address, contact number, locati…" at bounding box center [475, 311] width 950 height 717
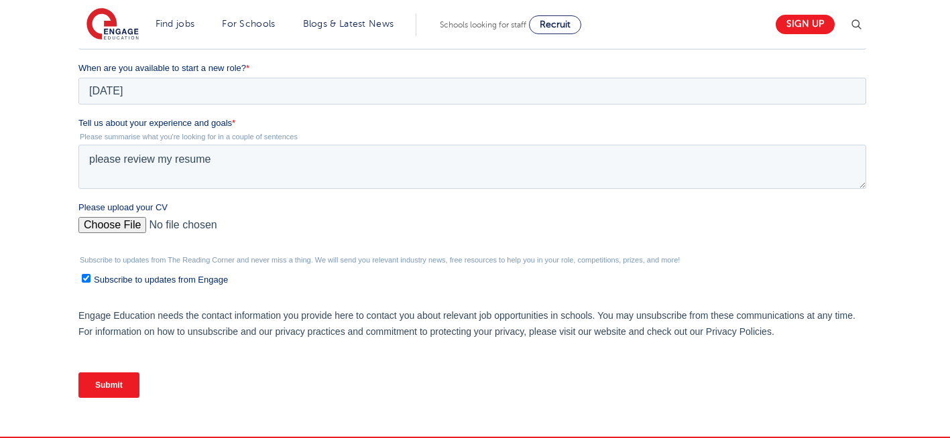
scroll to position [483, 0]
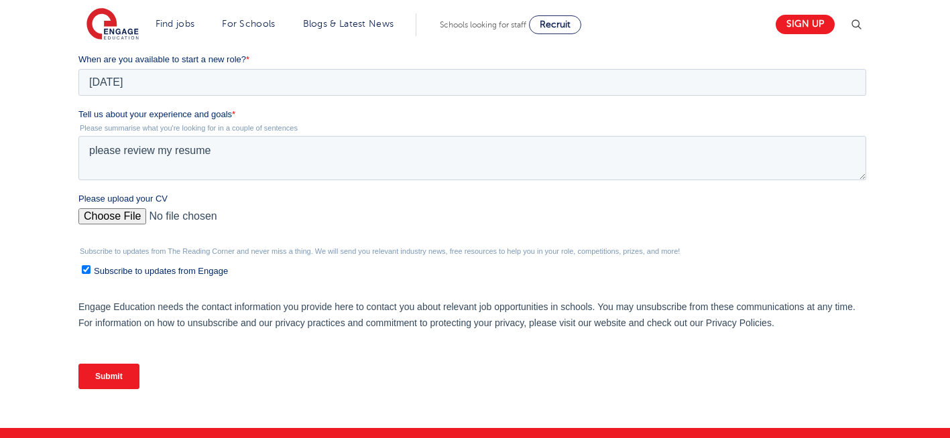
click at [103, 218] on input "Please upload your CV" at bounding box center [472, 221] width 788 height 27
type input "C:\fakepath\Negin-s-CV-3 (3) 1 (1) 1 1.docx"
click at [103, 387] on input "Submit" at bounding box center [108, 376] width 61 height 25
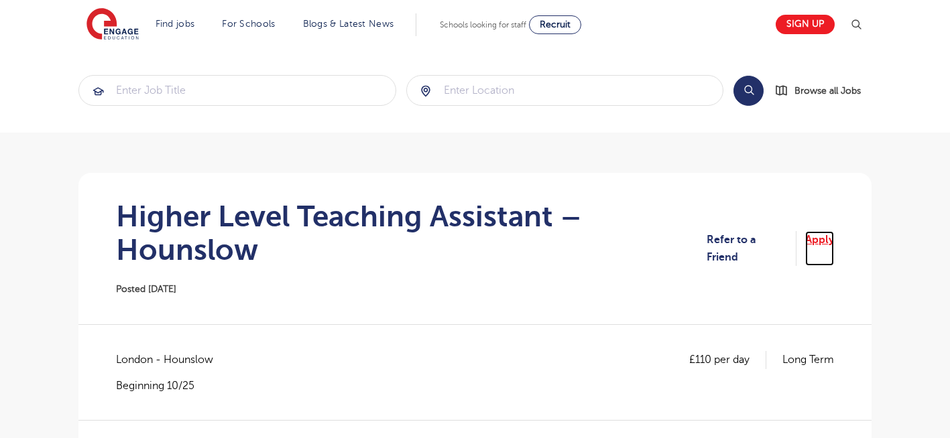
click at [822, 241] on link "Apply" at bounding box center [819, 249] width 29 height 36
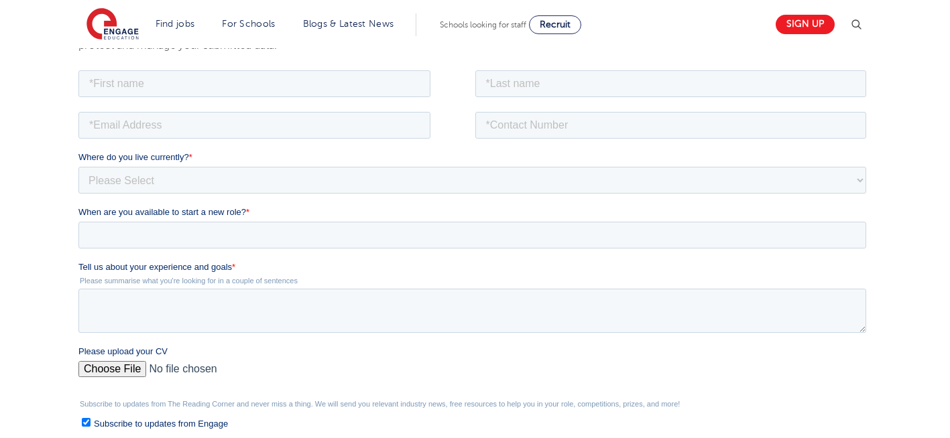
scroll to position [268, 0]
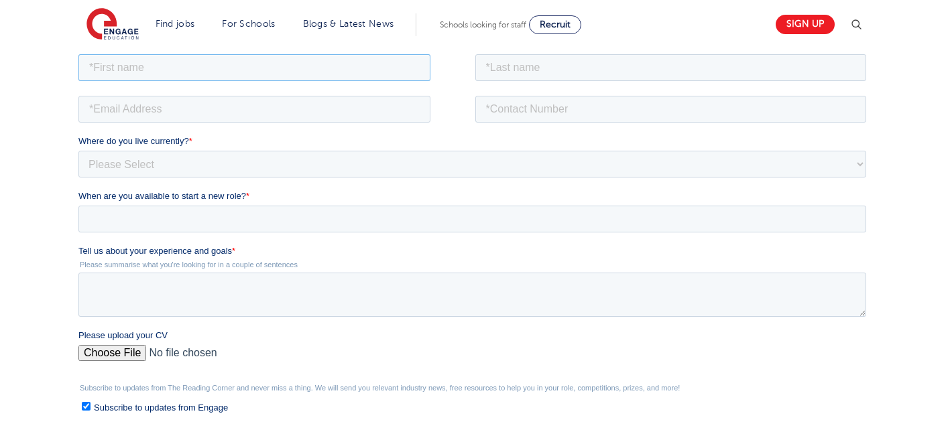
click at [182, 72] on input "text" at bounding box center [254, 67] width 352 height 27
type input "Negin"
click at [599, 67] on input "text" at bounding box center [671, 67] width 392 height 27
type input "Rajool Dezfooli"
click at [216, 112] on input "email" at bounding box center [254, 108] width 352 height 27
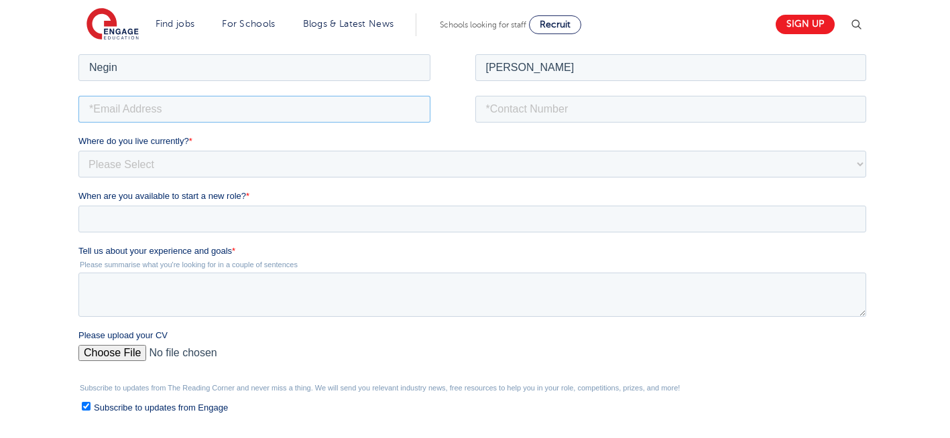
type input "n56375283@gmail.com"
click at [544, 109] on input "tel" at bounding box center [671, 108] width 392 height 27
type input "+447930935556"
click at [92, 353] on input "Please upload your CV" at bounding box center [472, 358] width 788 height 27
type input "C:\fakepath\Negin-s-CV-3 (3) 1 (1) 1 1.docx"
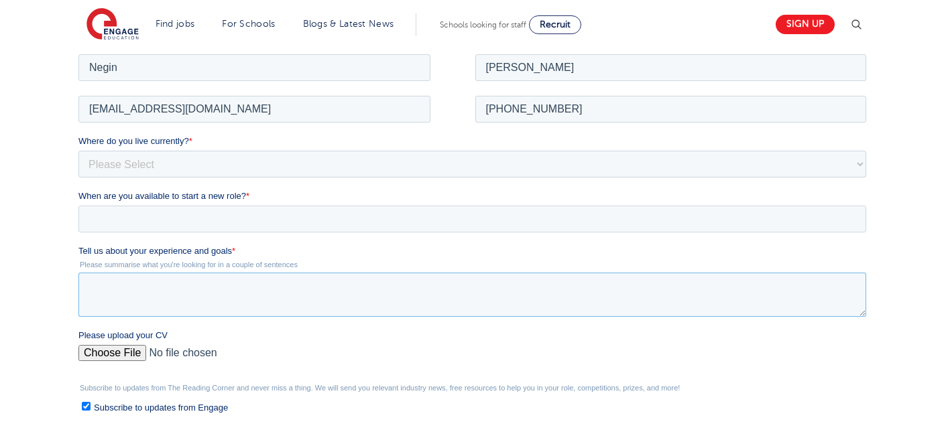
click at [206, 298] on textarea "Tell us about your experience and goals *" at bounding box center [472, 294] width 788 height 44
type textarea "please review my resume"
click at [182, 172] on select "Please Select [GEOGRAPHIC_DATA] [GEOGRAPHIC_DATA] [GEOGRAPHIC_DATA] [GEOGRAPHIC…" at bounding box center [472, 163] width 788 height 27
select select "UK"
click at [78, 150] on select "Please Select [GEOGRAPHIC_DATA] [GEOGRAPHIC_DATA] [GEOGRAPHIC_DATA] [GEOGRAPHIC…" at bounding box center [472, 163] width 788 height 27
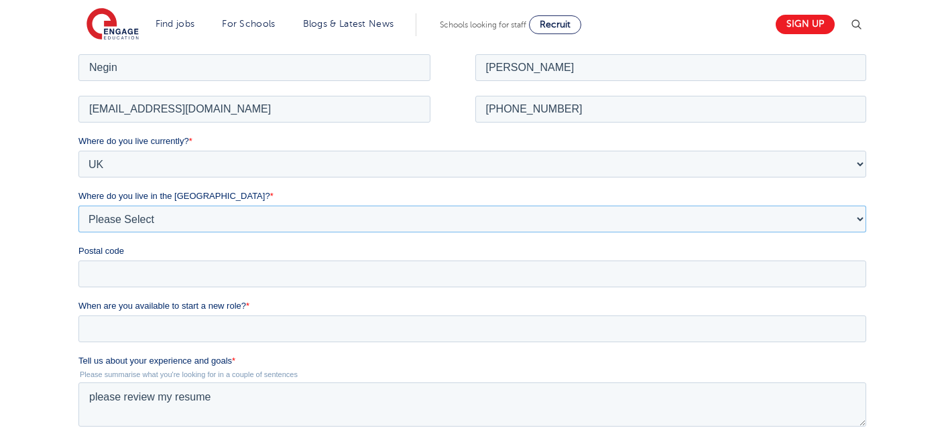
click at [142, 213] on select "Please Select Overseas [GEOGRAPHIC_DATA] [GEOGRAPHIC_DATA] [GEOGRAPHIC_DATA] [G…" at bounding box center [472, 218] width 788 height 27
select select "[GEOGRAPHIC_DATA]"
click at [78, 205] on select "Please Select Overseas [GEOGRAPHIC_DATA] [GEOGRAPHIC_DATA] [GEOGRAPHIC_DATA] [G…" at bounding box center [472, 218] width 788 height 27
click at [129, 284] on input "Postal code" at bounding box center [472, 273] width 788 height 27
type input "N22 7RS"
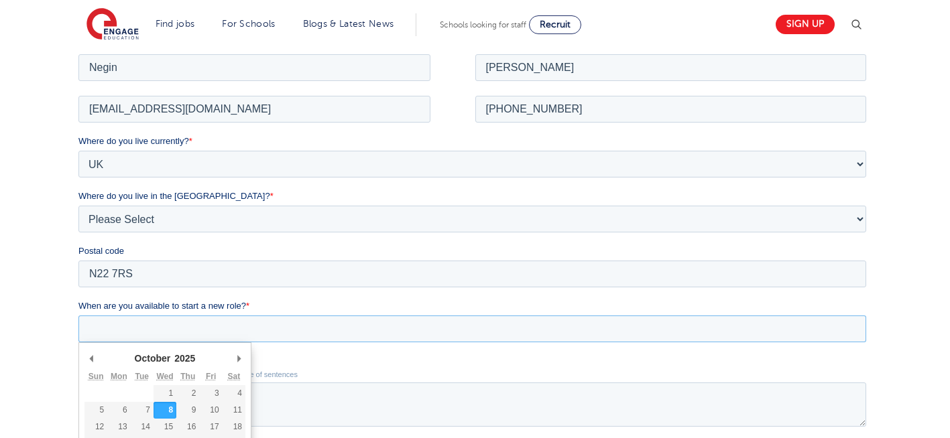
click at [159, 337] on input "When are you available to start a new role? *" at bounding box center [472, 328] width 788 height 27
type div "2025-10-08"
type input "2025/10/08"
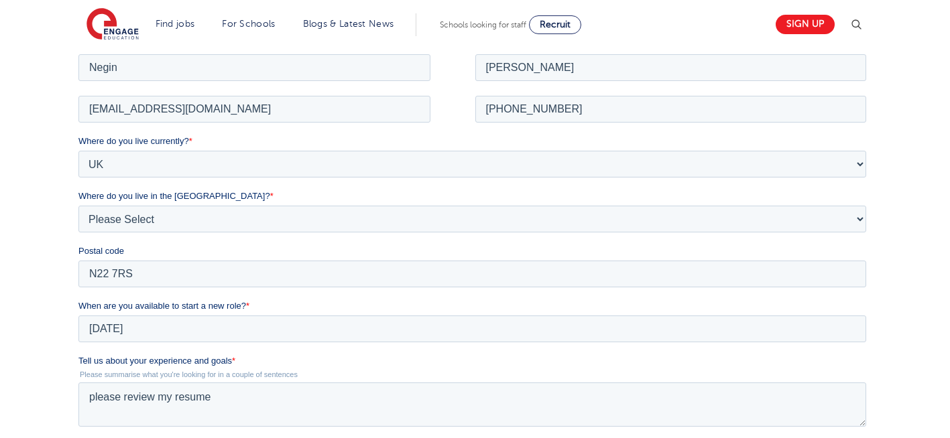
click at [33, 289] on div "We will store your first name, last name, email address, contact number, locati…" at bounding box center [475, 316] width 950 height 717
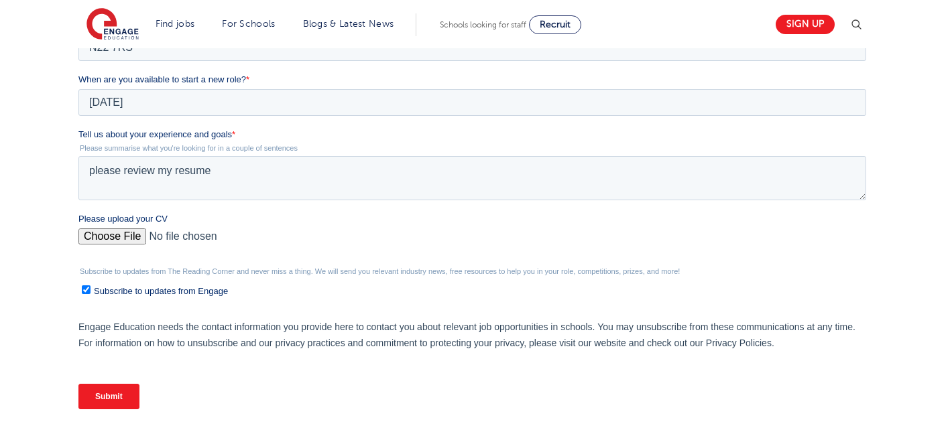
scroll to position [509, 0]
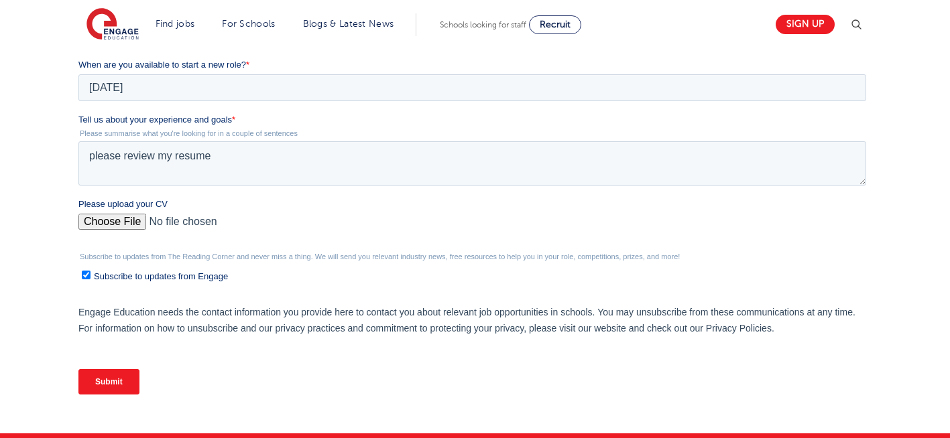
click at [117, 385] on input "Submit" at bounding box center [108, 381] width 61 height 25
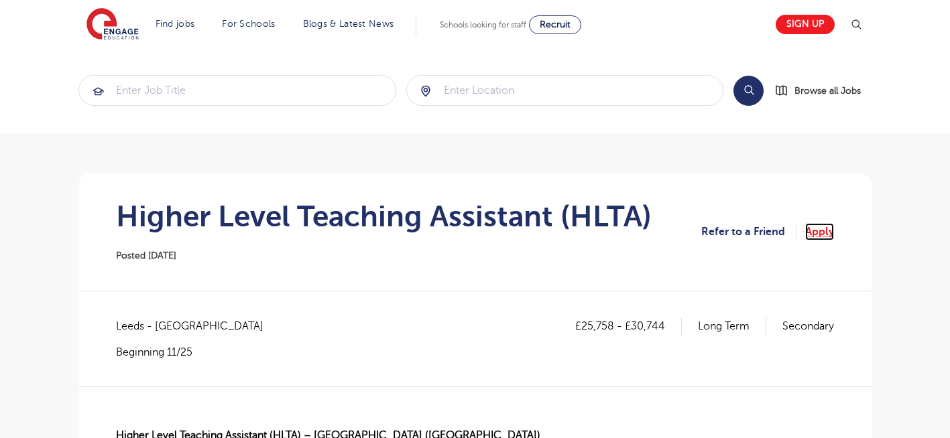
click at [829, 229] on link "Apply" at bounding box center [819, 231] width 29 height 17
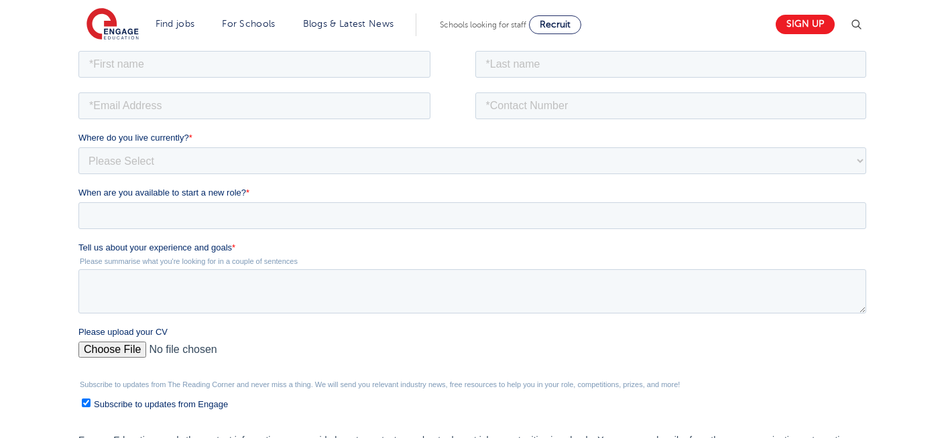
scroll to position [241, 0]
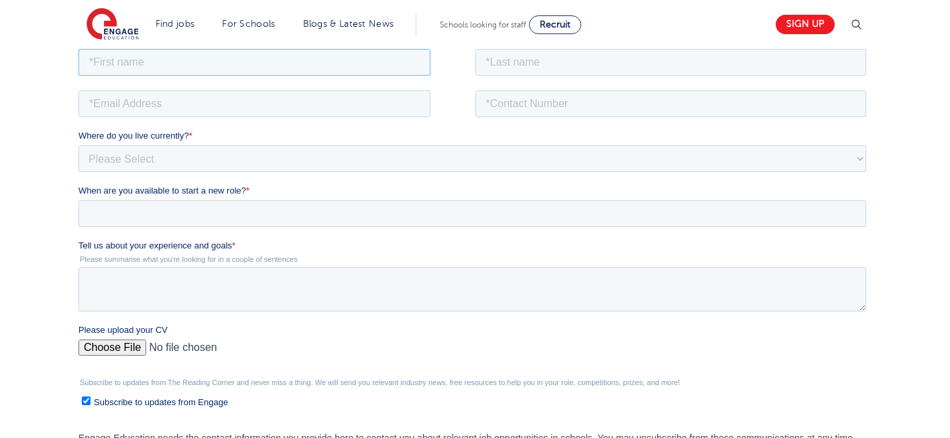
click at [249, 65] on input "text" at bounding box center [254, 61] width 352 height 27
type input "Negin"
click at [586, 61] on input "text" at bounding box center [671, 61] width 392 height 27
type input "[PERSON_NAME]"
click at [280, 113] on input "email" at bounding box center [254, 103] width 352 height 27
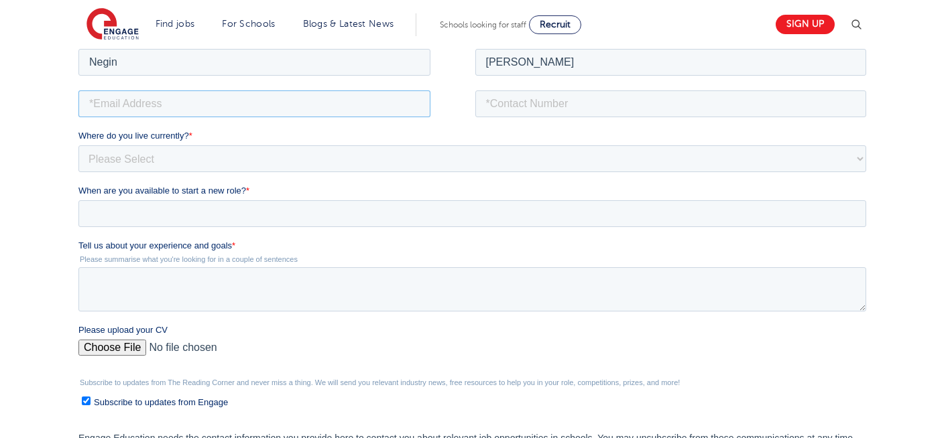
type input "[EMAIL_ADDRESS][DOMAIN_NAME]"
drag, startPoint x: 569, startPoint y: 105, endPoint x: 559, endPoint y: 153, distance: 48.6
click at [559, 153] on form "Job Position Job Sector Job ID Job Number Job Owner [PERSON_NAME] [EMAIL_ADDRES…" at bounding box center [474, 289] width 793 height 486
type input "[PHONE_NUMBER]"
click at [109, 351] on input "Please upload your CV" at bounding box center [472, 352] width 788 height 27
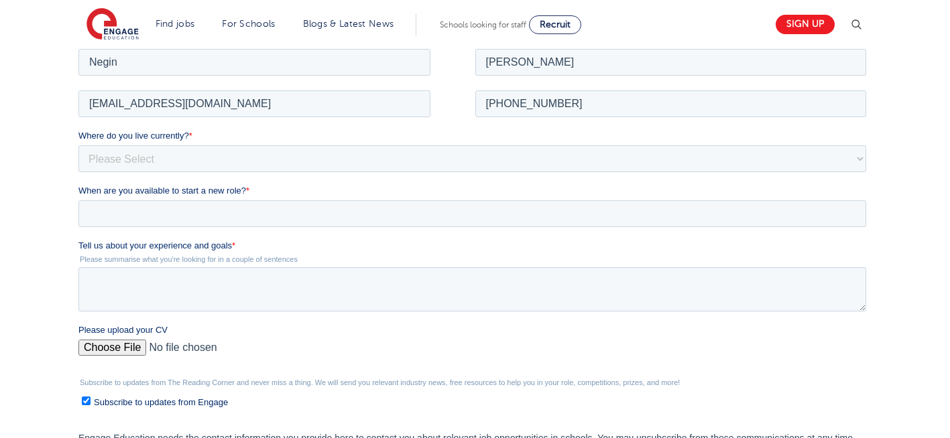
type input "C:\fakepath\Negin-s-CV-3 (3) 1 (1) 1 1.docx"
click at [202, 292] on textarea "Tell us about your experience and goals *" at bounding box center [472, 289] width 788 height 44
type textarea "please review my resume"
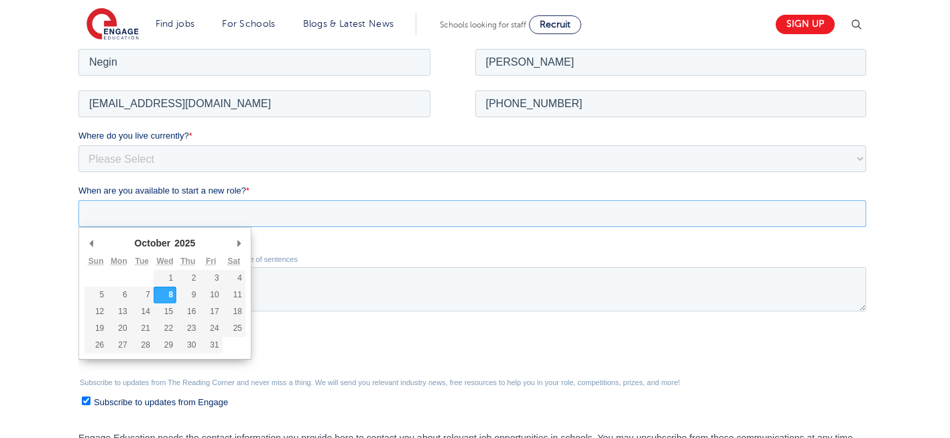
click at [166, 223] on input "When are you available to start a new role? *" at bounding box center [472, 213] width 788 height 27
type div "2025-10-01"
type input "2025/10/01"
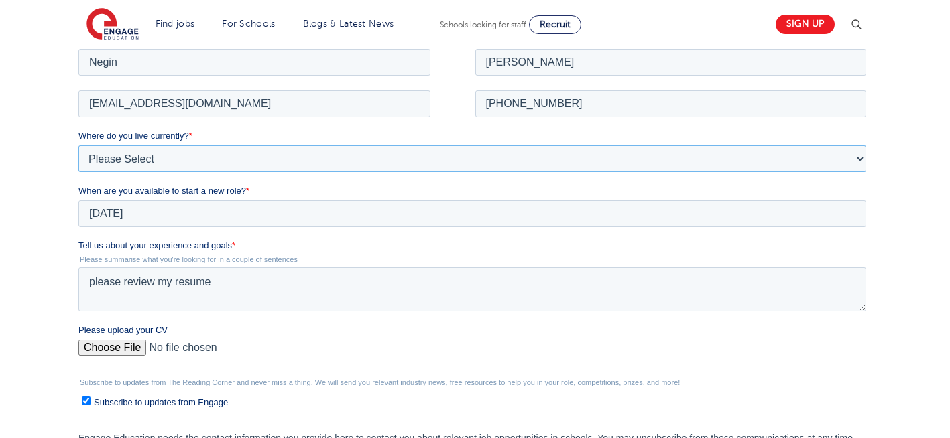
click at [180, 154] on select "Please Select UK Canada Ireland Australia New Zealand Europe USA South Africa J…" at bounding box center [472, 158] width 788 height 27
select select "UK"
click at [78, 145] on select "Please Select UK Canada Ireland Australia New Zealand Europe USA South Africa J…" at bounding box center [472, 158] width 788 height 27
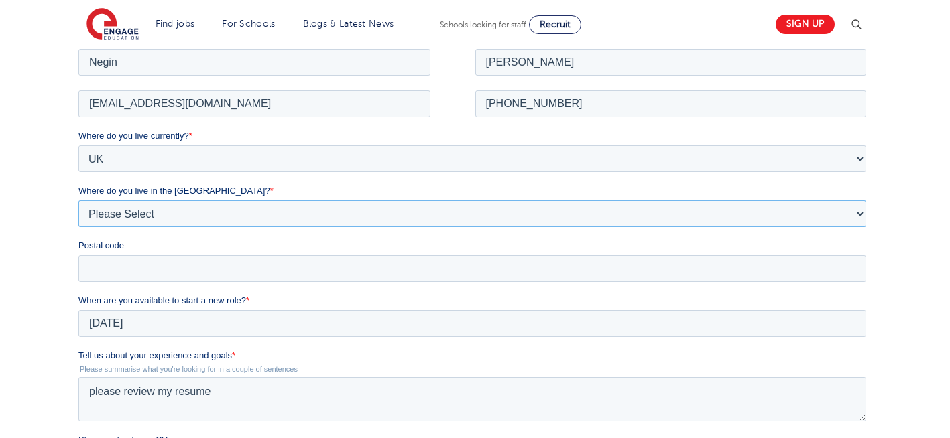
click at [145, 213] on select "Please Select Overseas Barnsley Bedfordshire Berkshire Bournemouth Bracknell Fo…" at bounding box center [472, 213] width 788 height 27
select select "London"
click at [78, 200] on select "Please Select Overseas Barnsley Bedfordshire Berkshire Bournemouth Bracknell Fo…" at bounding box center [472, 213] width 788 height 27
click at [113, 271] on input "Postal code" at bounding box center [472, 268] width 788 height 27
type input "N22 7RS"
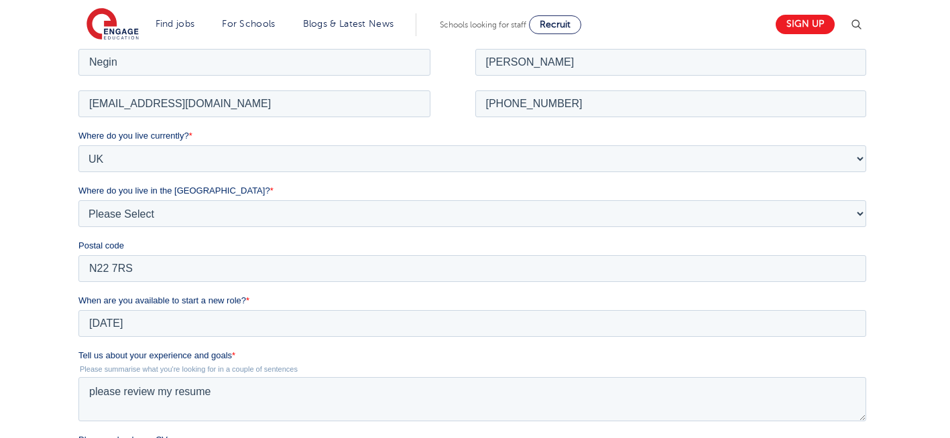
click at [40, 216] on div "We will store your first name, last name, email address, contact number, locati…" at bounding box center [475, 311] width 950 height 717
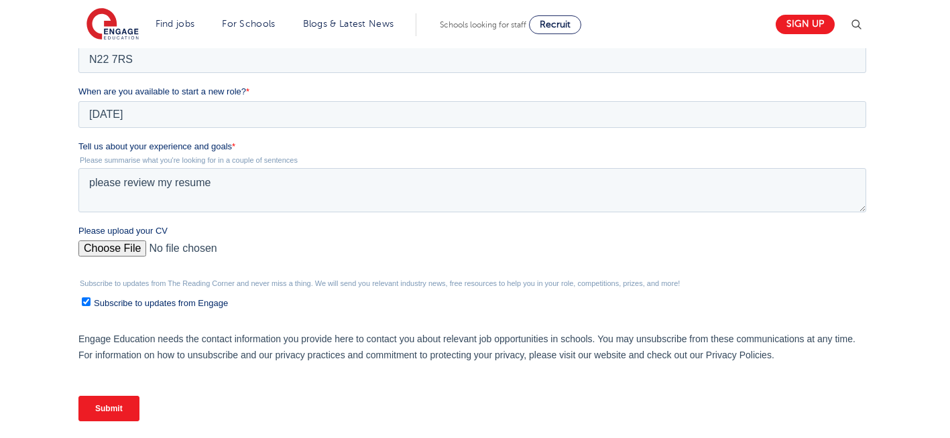
scroll to position [509, 0]
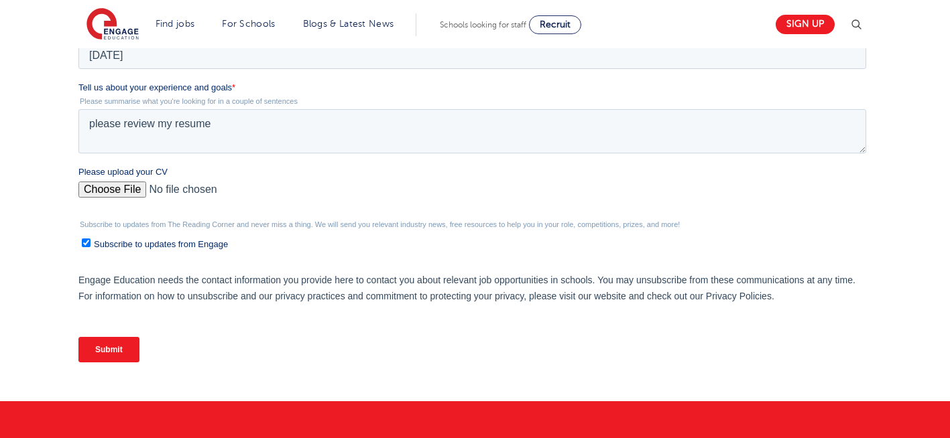
click at [113, 345] on input "Submit" at bounding box center [108, 349] width 61 height 25
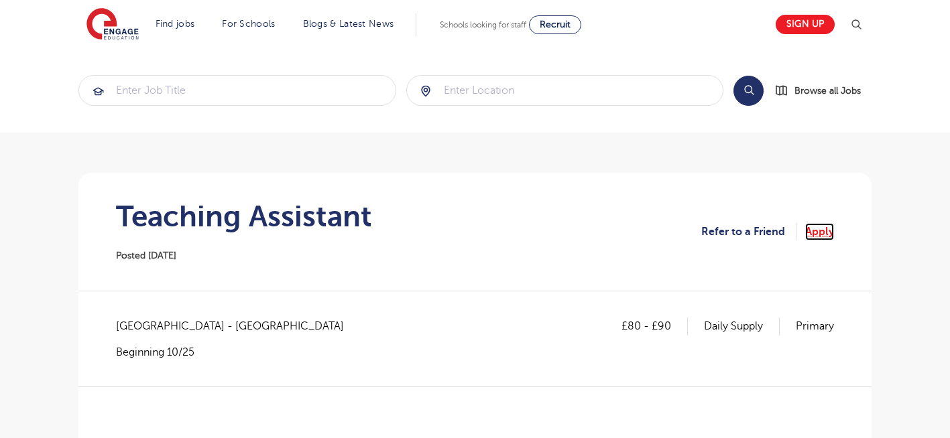
click at [821, 233] on link "Apply" at bounding box center [819, 231] width 29 height 17
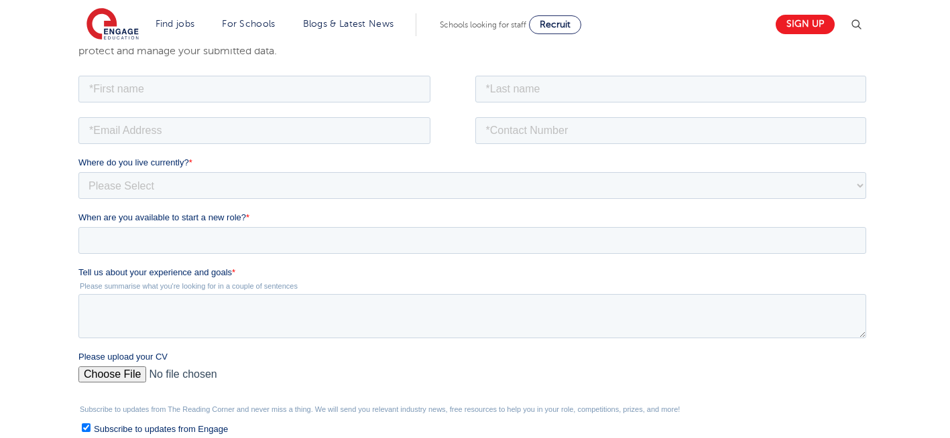
scroll to position [241, 0]
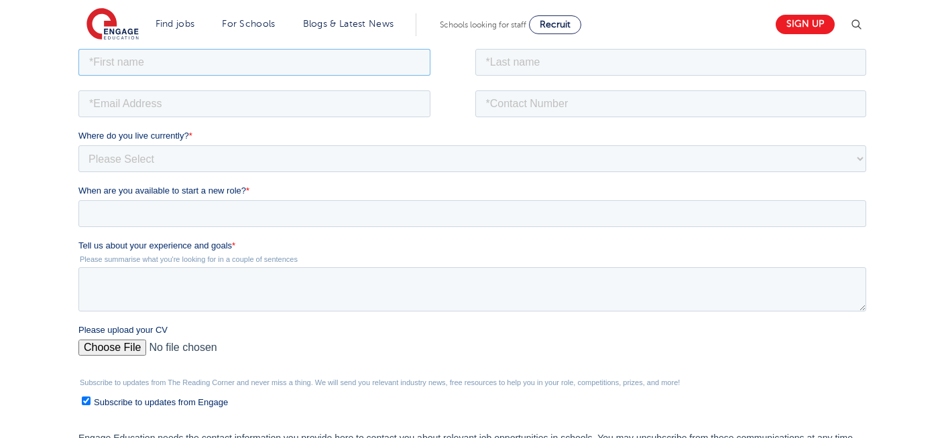
click at [247, 65] on input "text" at bounding box center [254, 61] width 352 height 27
type input "Negin"
click at [619, 56] on input "text" at bounding box center [671, 61] width 392 height 27
type input "Rajool Dezfooli"
click at [296, 99] on input "email" at bounding box center [254, 103] width 352 height 27
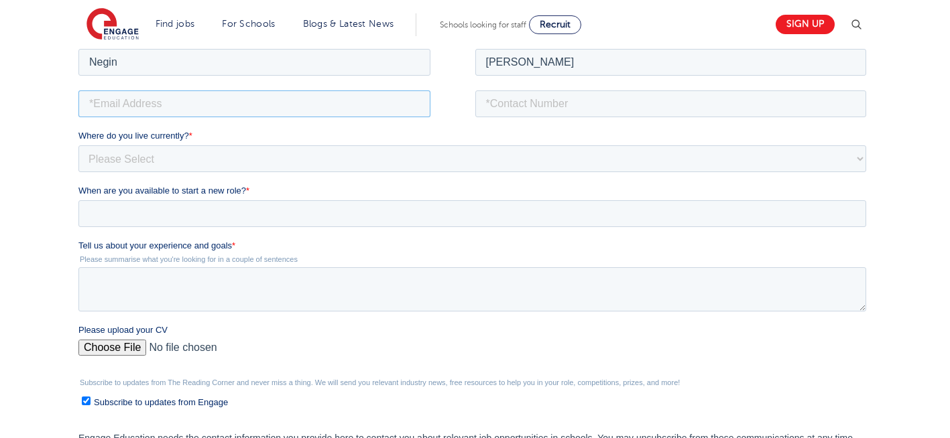
type input "n56375283@gmail.com"
drag, startPoint x: 540, startPoint y: 108, endPoint x: 546, endPoint y: 162, distance: 54.6
click at [546, 162] on form "Job Position Job Sector Job ID Job Number Job Owner Negin Rajool Dezfooli n5637…" at bounding box center [474, 289] width 793 height 486
type input "+447930935556"
click at [117, 347] on input "Please upload your CV" at bounding box center [472, 352] width 788 height 27
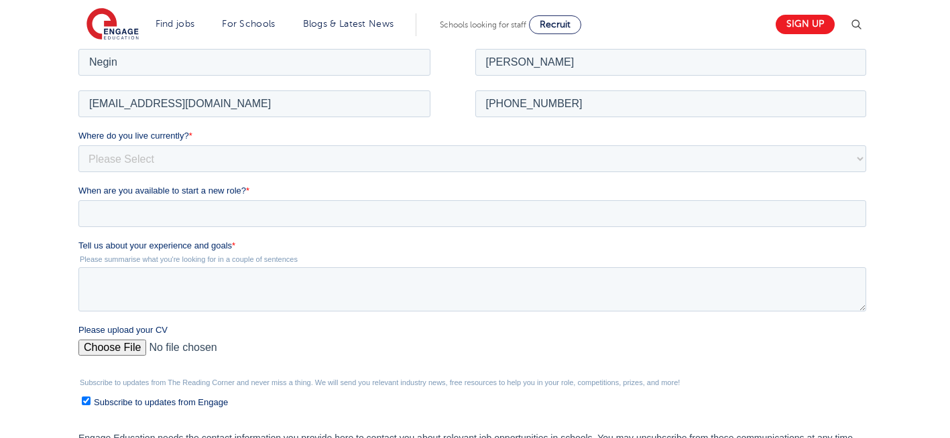
type input "C:\fakepath\Negin-s-CV-3 (3) 1 (1) 1 1.docx"
click at [198, 291] on textarea "Tell us about your experience and goals *" at bounding box center [472, 289] width 788 height 44
type textarea "please review my resume"
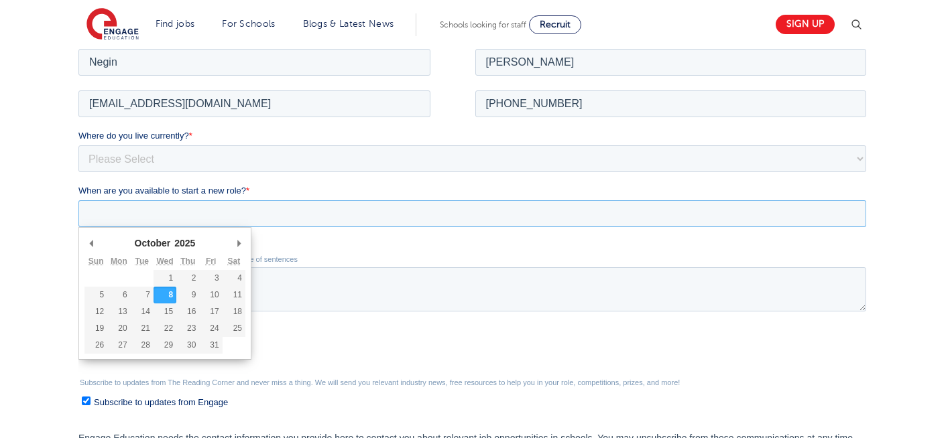
click at [172, 216] on input "When are you available to start a new role? *" at bounding box center [472, 213] width 788 height 27
type div "[DATE]"
type input "2025/10/08"
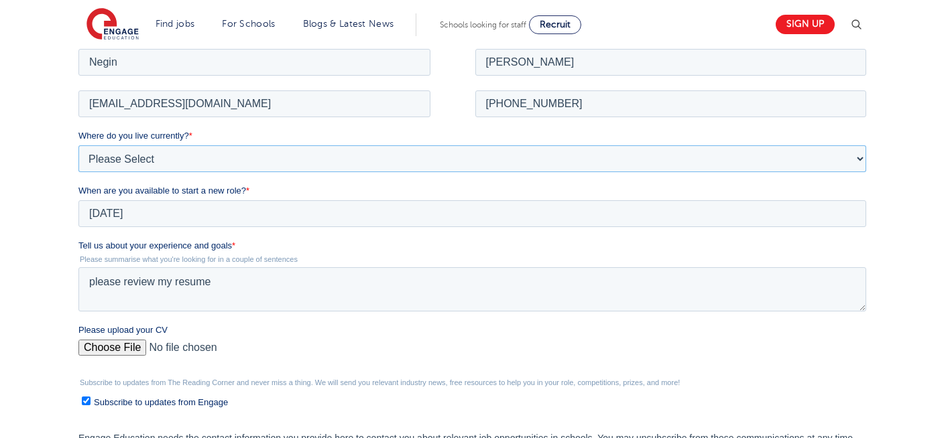
click at [163, 151] on select "Please Select UK Canada Ireland Australia New Zealand Europe USA South Africa J…" at bounding box center [472, 158] width 788 height 27
select select "UK"
click at [78, 145] on select "Please Select UK Canada Ireland Australia New Zealand Europe USA South Africa J…" at bounding box center [472, 158] width 788 height 27
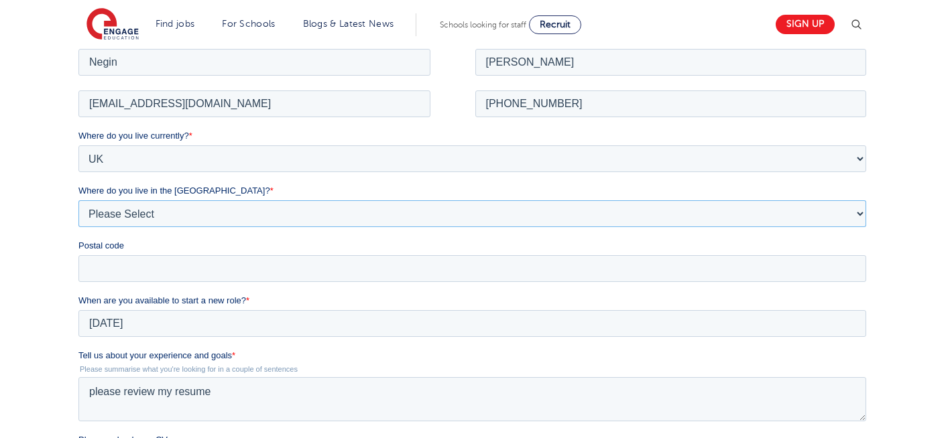
click at [145, 213] on select "Please Select Overseas Barnsley Bedfordshire Berkshire Bournemouth Bracknell Fo…" at bounding box center [472, 213] width 788 height 27
select select "London"
click at [78, 200] on select "Please Select Overseas Barnsley Bedfordshire Berkshire Bournemouth Bracknell Fo…" at bounding box center [472, 213] width 788 height 27
drag, startPoint x: 113, startPoint y: 282, endPoint x: 153, endPoint y: 269, distance: 41.8
click at [153, 269] on fieldset "Where do you live currently? * Please Select UK Canada Ireland Australia New Ze…" at bounding box center [474, 211] width 793 height 165
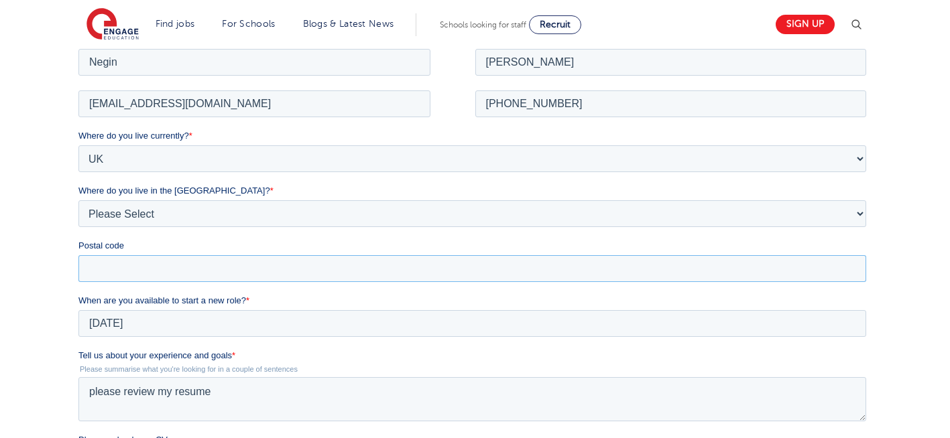
click at [153, 269] on input "Postal code" at bounding box center [472, 268] width 788 height 27
type input "N22 7RS"
click at [28, 209] on div "We will store your first name, last name, email address, contact number, locati…" at bounding box center [475, 311] width 950 height 717
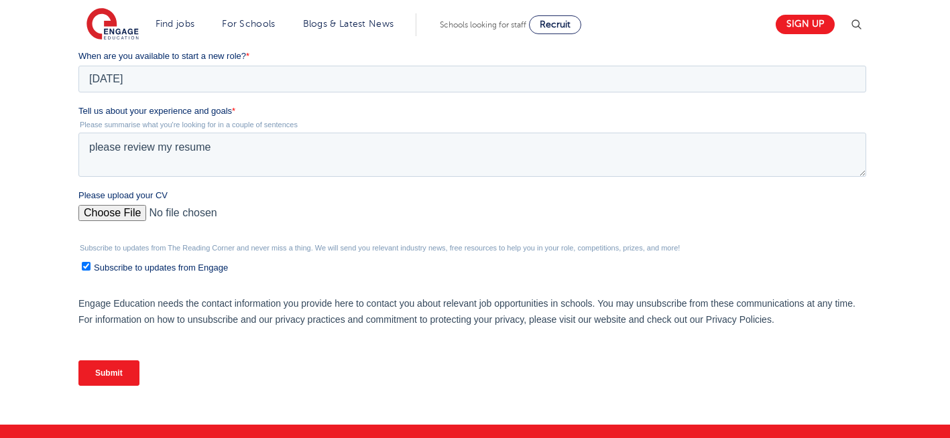
scroll to position [536, 0]
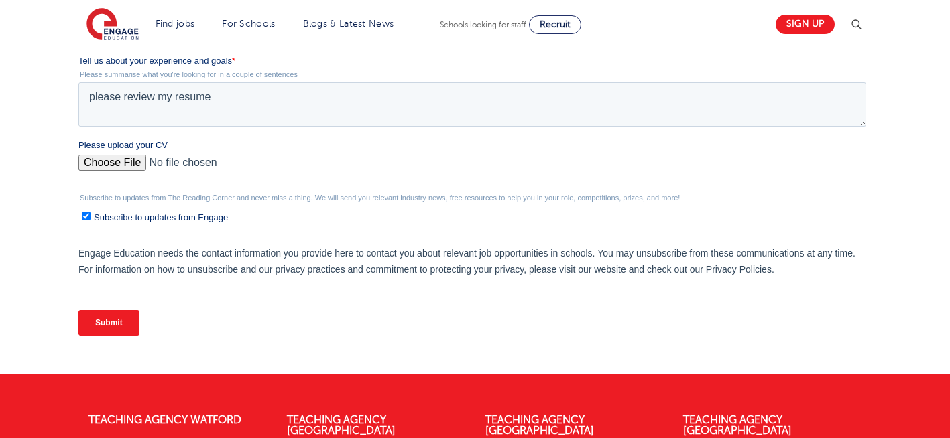
click at [119, 318] on input "Submit" at bounding box center [108, 322] width 61 height 25
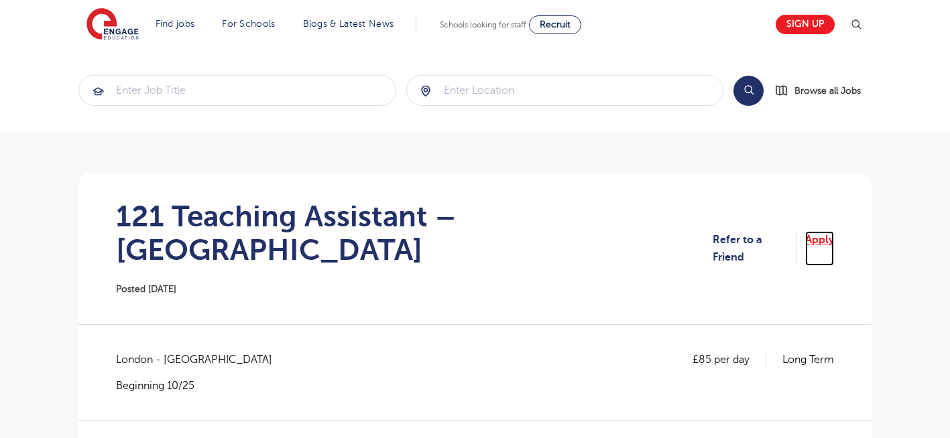
click at [825, 231] on link "Apply" at bounding box center [819, 249] width 29 height 36
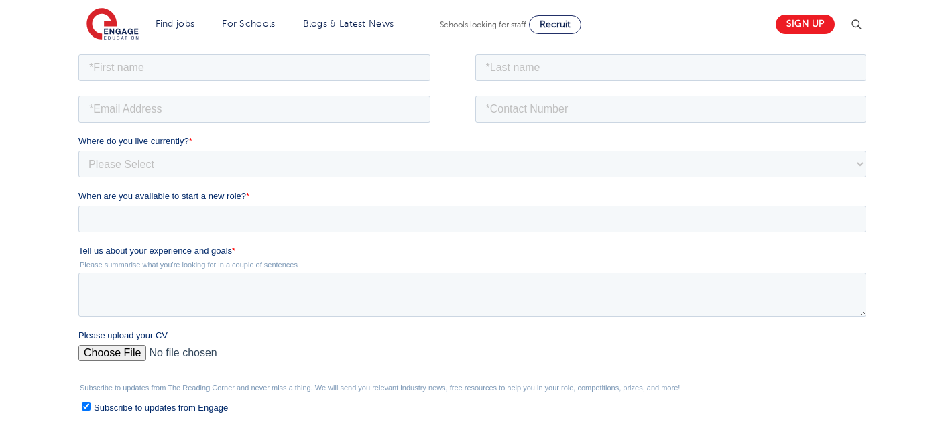
scroll to position [241, 0]
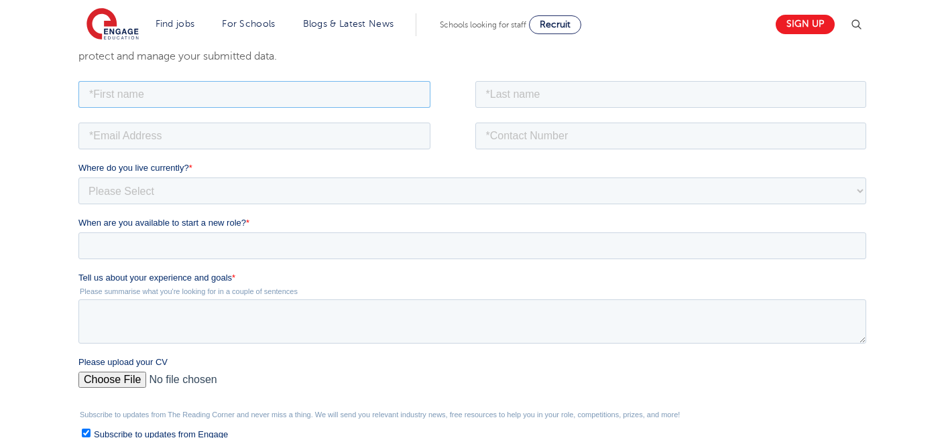
click at [195, 90] on input "text" at bounding box center [254, 93] width 352 height 27
type input "Negin"
click at [603, 83] on input "text" at bounding box center [671, 93] width 392 height 27
type input "Rajool Dezfooli"
click at [274, 133] on input "email" at bounding box center [254, 135] width 352 height 27
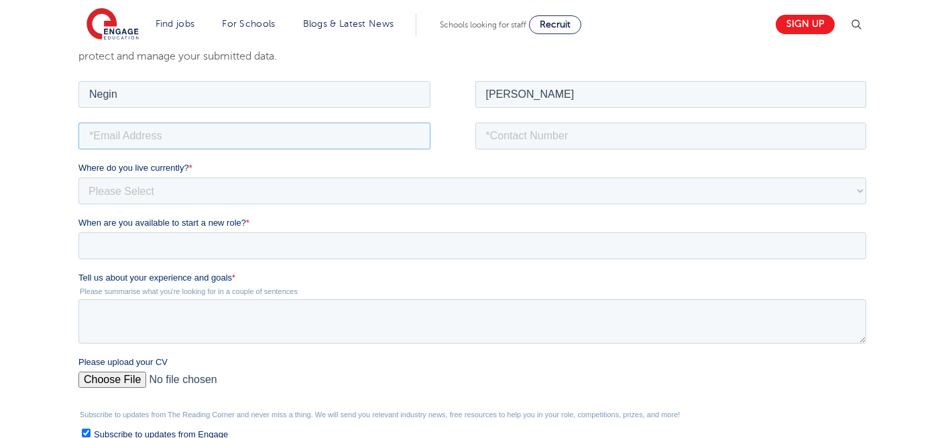
type input "[EMAIL_ADDRESS][DOMAIN_NAME]"
click at [564, 135] on input "tel" at bounding box center [671, 135] width 392 height 27
type input "[PHONE_NUMBER]"
click at [119, 385] on input "Please upload your CV" at bounding box center [472, 384] width 788 height 27
type input "C:\fakepath\Negin-s-CV-3 (3) 1 (1) 1 1.docx"
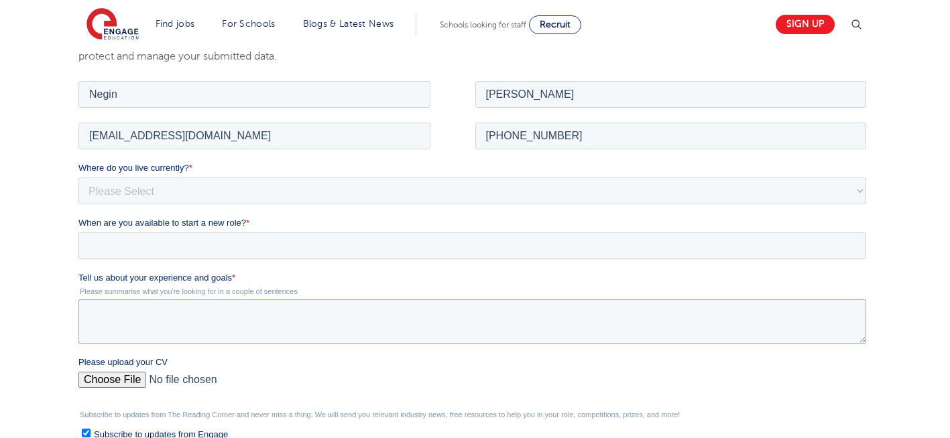
click at [204, 322] on textarea "Tell us about your experience and goals *" at bounding box center [472, 321] width 788 height 44
type textarea "please review my resume"
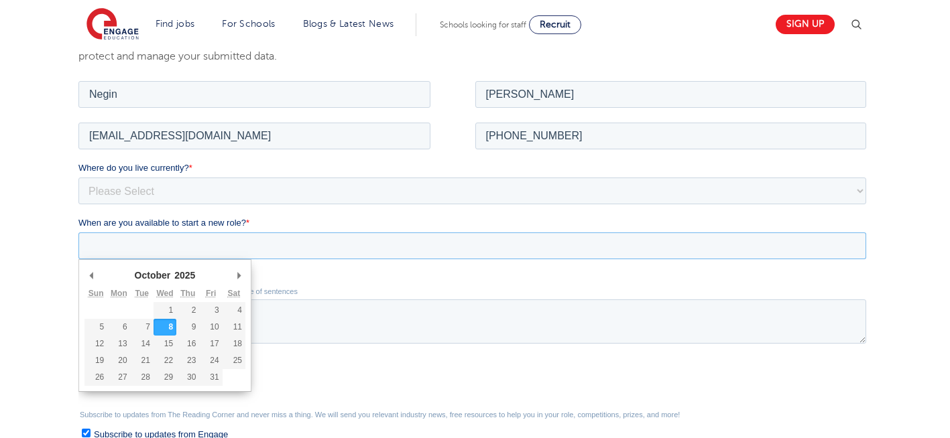
click at [184, 250] on input "When are you available to start a new role? *" at bounding box center [472, 245] width 788 height 27
type div "2025-10-08"
type input "2025/10/08"
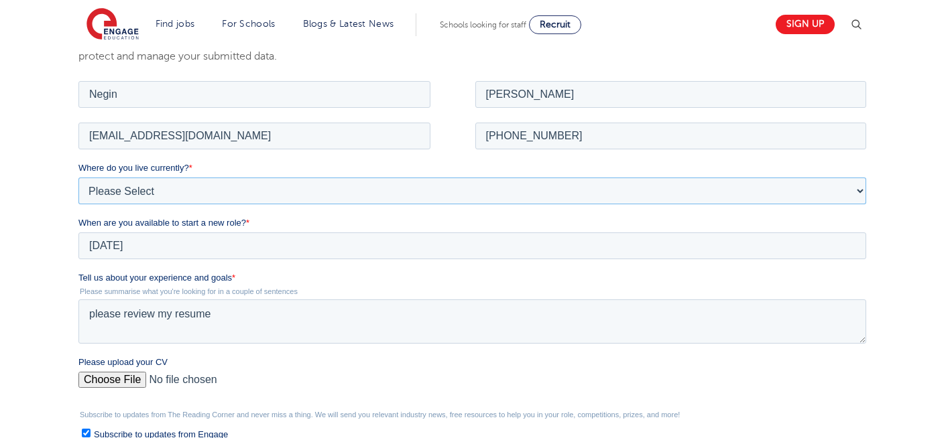
click at [170, 182] on select "Please Select UK Canada Ireland Australia New Zealand Europe USA South Africa J…" at bounding box center [472, 190] width 788 height 27
select select "UK"
click at [78, 177] on select "Please Select UK Canada Ireland Australia New Zealand Europe USA South Africa J…" at bounding box center [472, 190] width 788 height 27
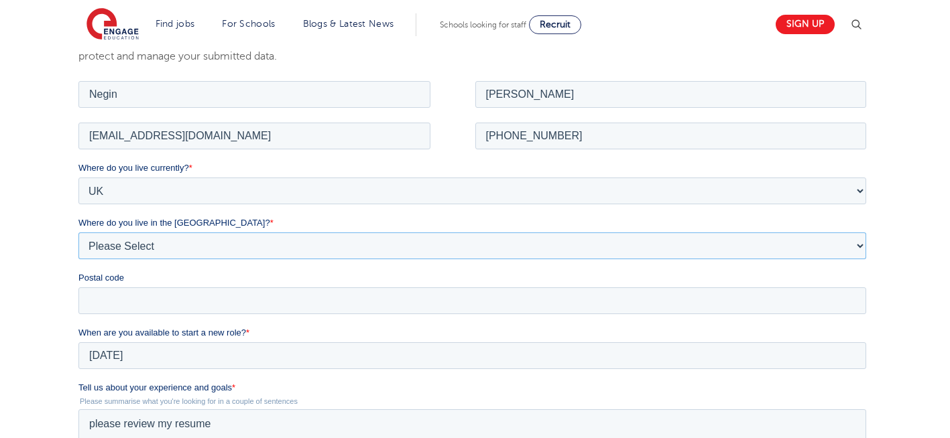
click at [149, 253] on select "Please Select Overseas Barnsley Bedfordshire Berkshire Bournemouth Bracknell Fo…" at bounding box center [472, 245] width 788 height 27
select select "London"
click at [78, 232] on select "Please Select Overseas Barnsley Bedfordshire Berkshire Bournemouth Bracknell Fo…" at bounding box center [472, 245] width 788 height 27
drag, startPoint x: 127, startPoint y: 300, endPoint x: 140, endPoint y: 358, distance: 59.7
click at [140, 358] on form "Job Position Job Sector Job ID Job Number Job Owner Negin Rajool Dezfooli n5637…" at bounding box center [474, 376] width 793 height 596
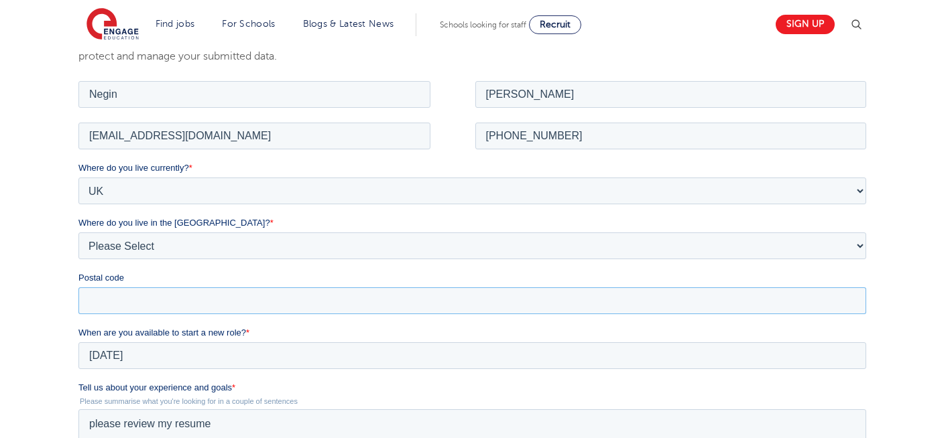
type input "N22 7RS"
click at [9, 218] on div "We will store your first name, last name, email address, contact number, locati…" at bounding box center [475, 343] width 950 height 717
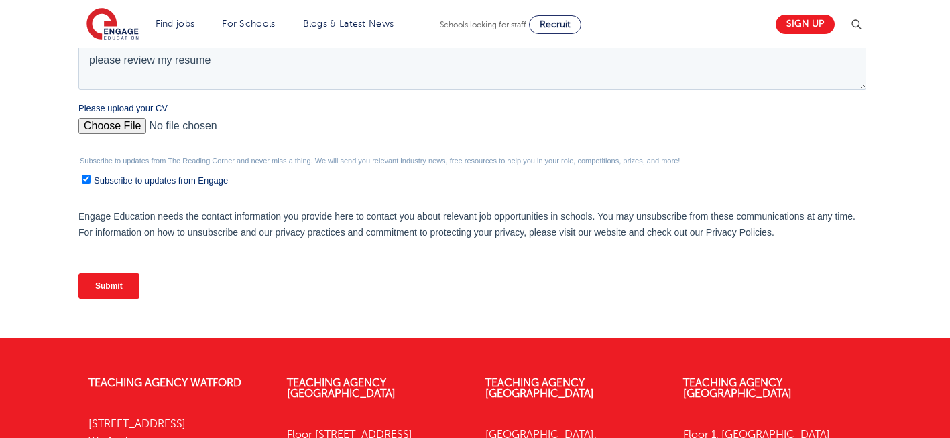
scroll to position [617, 0]
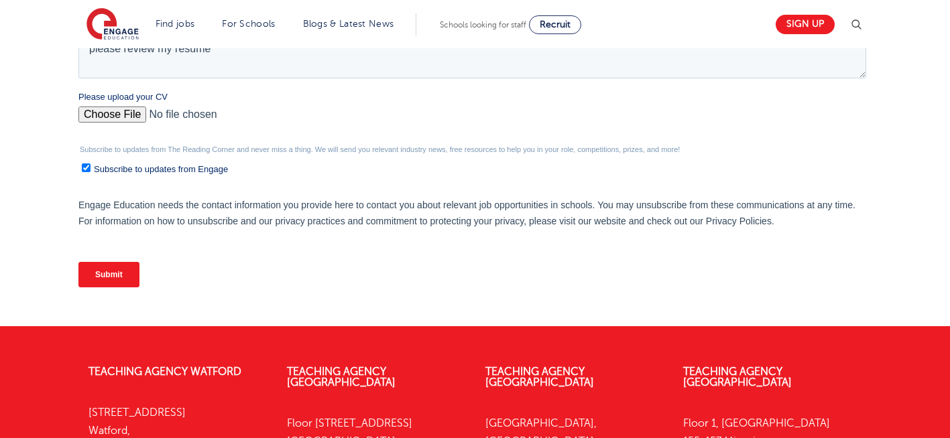
click at [108, 268] on input "Submit" at bounding box center [108, 274] width 61 height 25
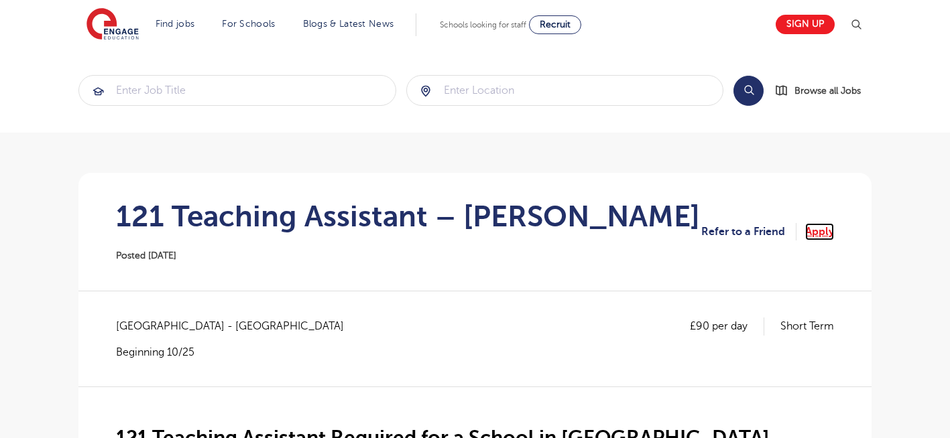
click at [819, 227] on link "Apply" at bounding box center [819, 231] width 29 height 17
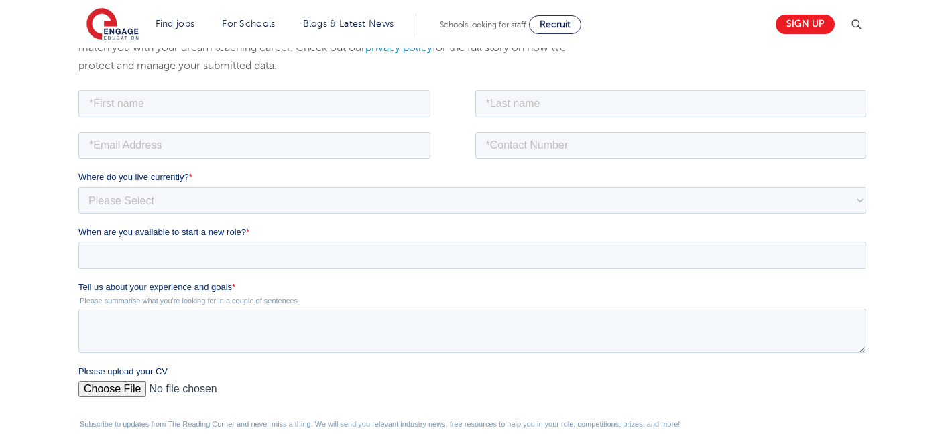
scroll to position [241, 0]
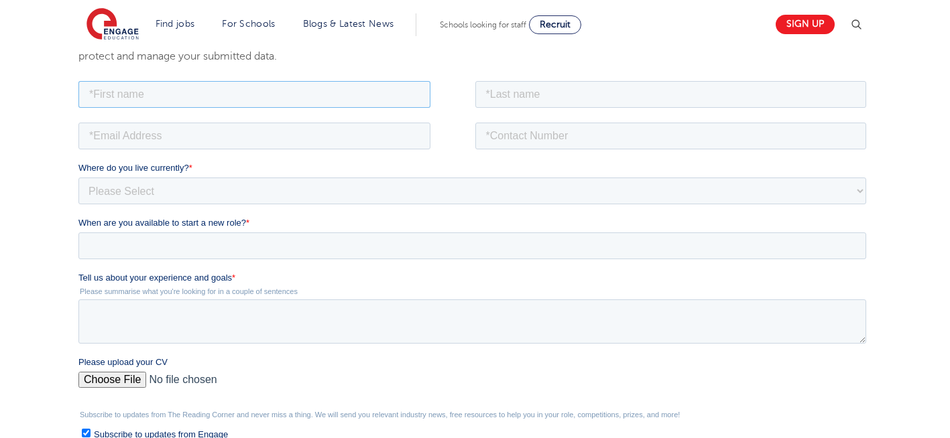
click at [195, 88] on input "text" at bounding box center [254, 93] width 352 height 27
type input "Negin"
drag, startPoint x: 534, startPoint y: 99, endPoint x: 546, endPoint y: 153, distance: 55.1
click at [546, 153] on form "Job Position Job Sector Job ID Job Number Job Owner Negin Where do you live cur…" at bounding box center [474, 321] width 793 height 486
type input "Rajool Dezfooli"
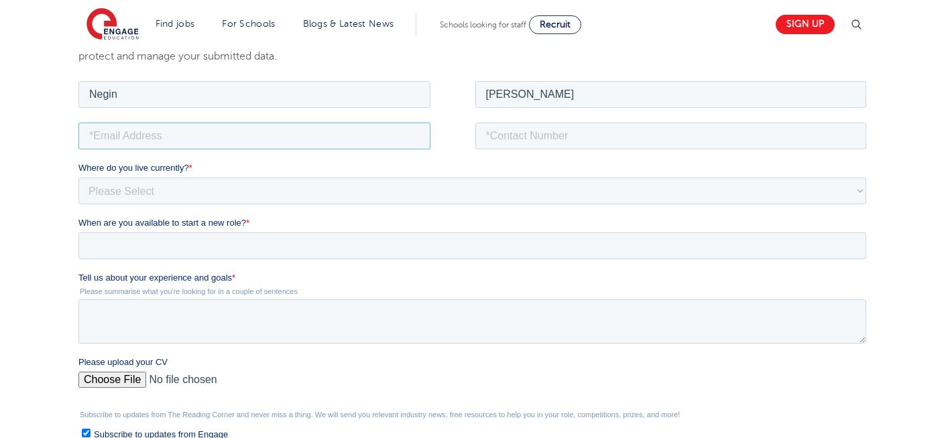
click at [267, 127] on input "email" at bounding box center [254, 135] width 352 height 27
type input "n56375283@gmail.com"
click at [568, 149] on fieldset "n56375283@gmail.com" at bounding box center [474, 140] width 793 height 42
click at [563, 139] on input "tel" at bounding box center [671, 135] width 392 height 27
type input "+447930935556"
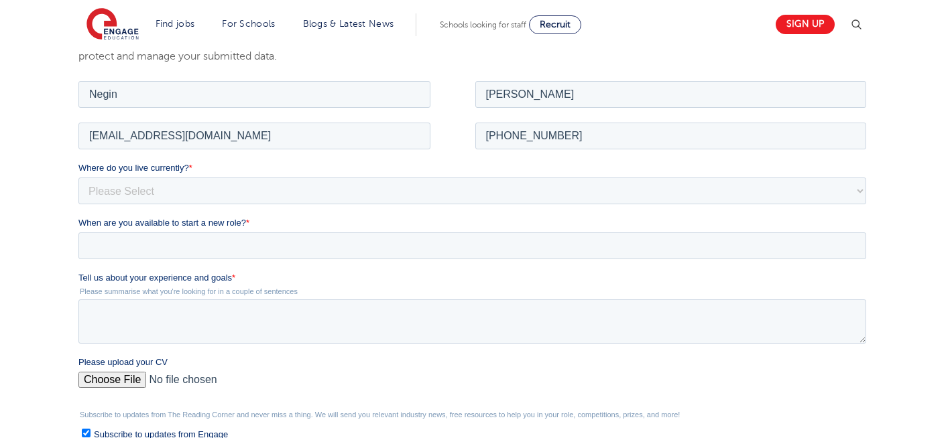
click at [97, 376] on input "Please upload your CV" at bounding box center [472, 384] width 788 height 27
type input "C:\fakepath\Negin-s-CV-3 (3) 1 (1) 1 1.docx"
click at [231, 317] on textarea "Tell us about your experience and goals *" at bounding box center [472, 321] width 788 height 44
type textarea "please review my resume"
click at [219, 189] on select "Please Select UK Canada Ireland Australia New Zealand Europe USA South Africa J…" at bounding box center [472, 190] width 788 height 27
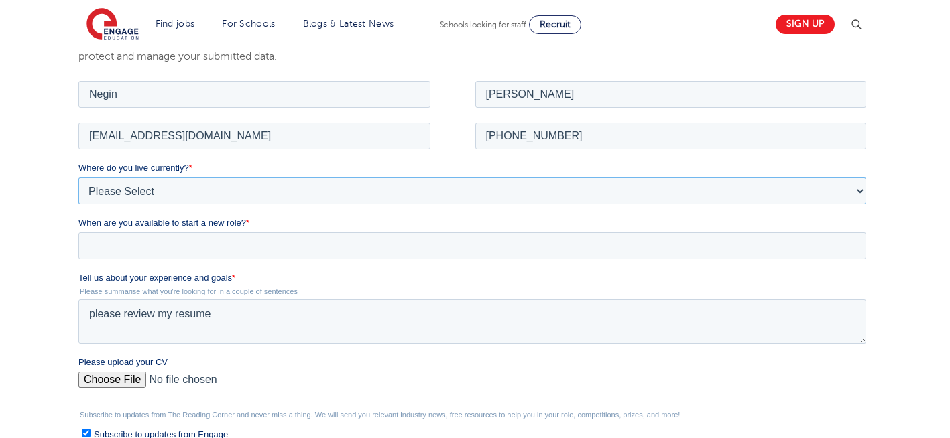
select select "UK"
click at [78, 177] on select "Please Select UK Canada Ireland Australia New Zealand Europe USA South Africa J…" at bounding box center [472, 190] width 788 height 27
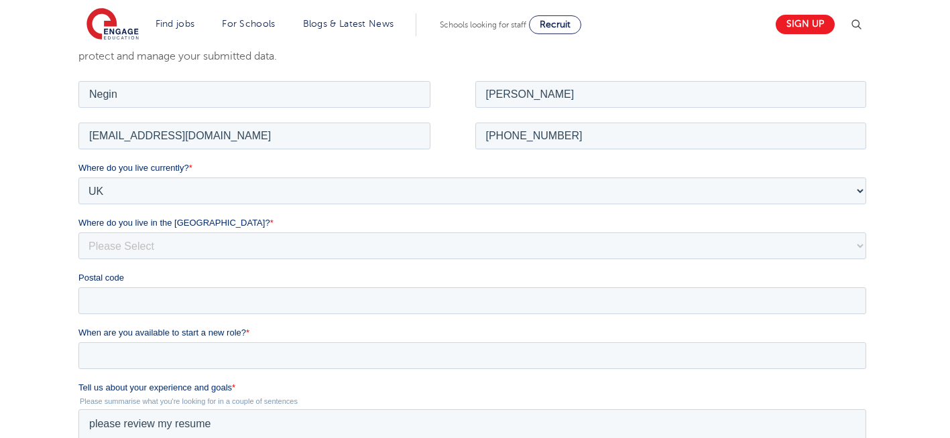
click at [121, 229] on label "Where do you live in the UK? *" at bounding box center [474, 222] width 793 height 13
click at [121, 232] on select "Please Select Overseas Barnsley Bedfordshire Berkshire Bournemouth Bracknell Fo…" at bounding box center [472, 245] width 788 height 27
click at [180, 243] on select "Please Select Overseas Barnsley Bedfordshire Berkshire Bournemouth Bracknell Fo…" at bounding box center [472, 245] width 788 height 27
select select "London"
click at [78, 232] on select "Please Select Overseas Barnsley Bedfordshire Berkshire Bournemouth Bracknell Fo…" at bounding box center [472, 245] width 788 height 27
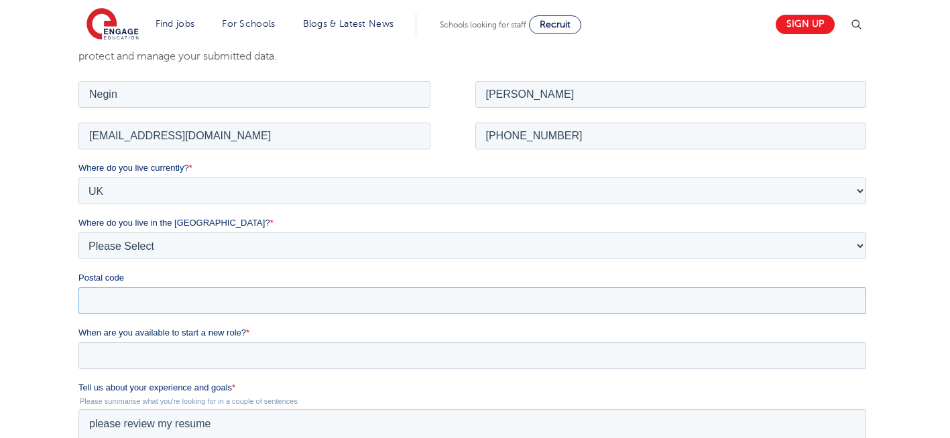
click at [168, 298] on input "Postal code" at bounding box center [472, 300] width 788 height 27
type input "N22 7RS"
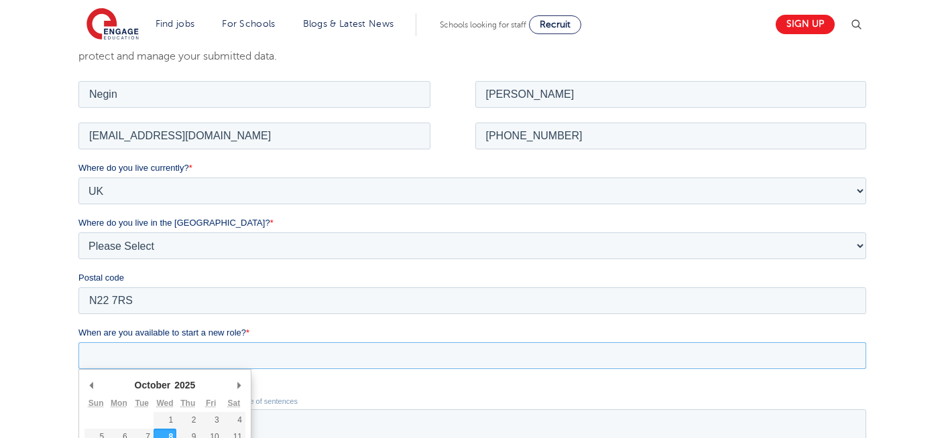
click at [130, 354] on input "When are you available to start a new role? *" at bounding box center [472, 355] width 788 height 27
type div "2025-10-08"
type input "2025/10/08"
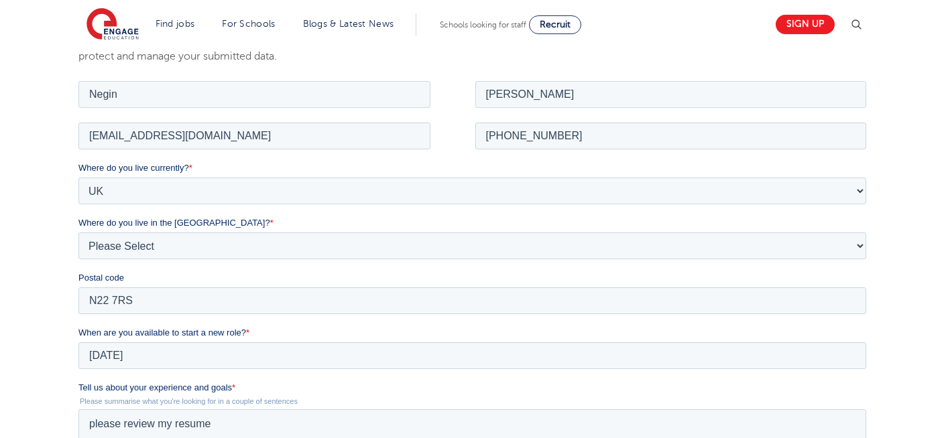
click at [72, 264] on div "We will store your first name, last name, email address, contact number, locati…" at bounding box center [474, 343] width 813 height 663
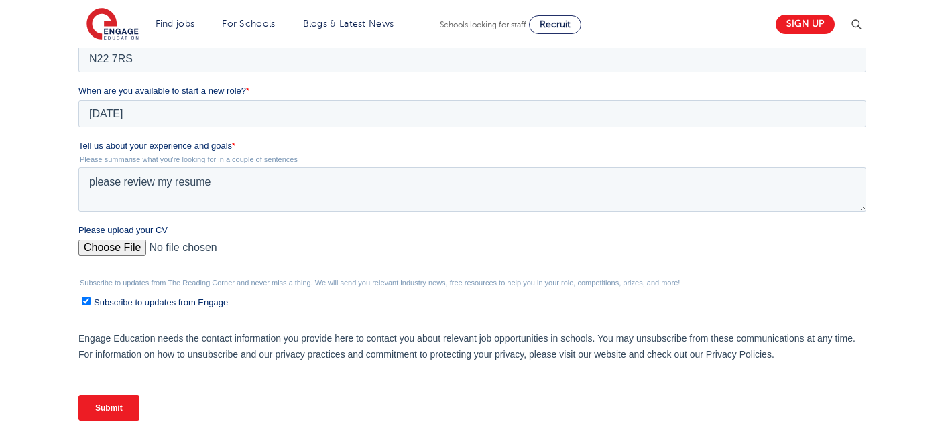
scroll to position [509, 0]
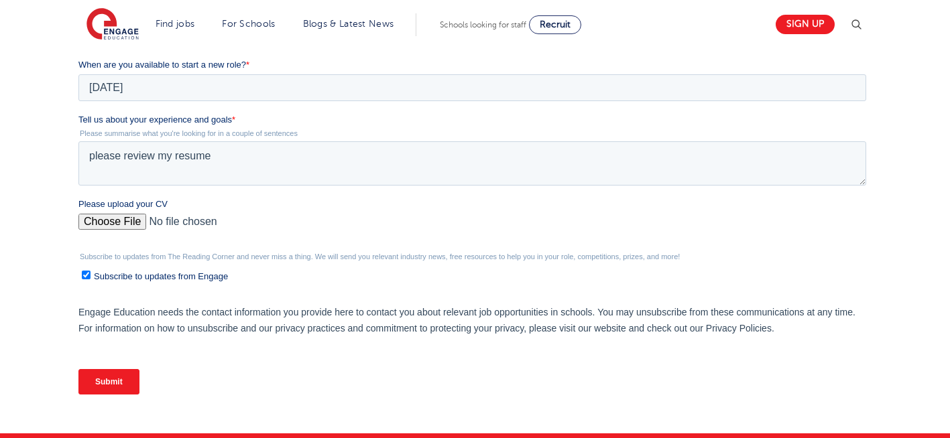
click at [115, 379] on input "Submit" at bounding box center [108, 381] width 61 height 25
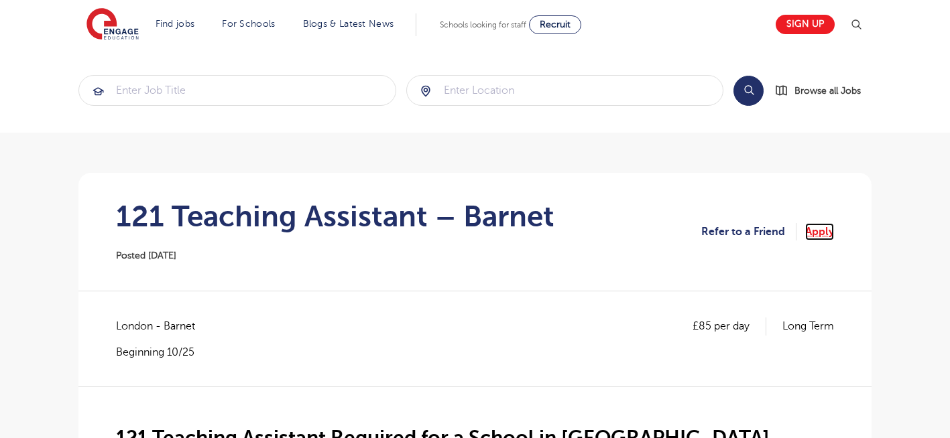
click at [826, 229] on link "Apply" at bounding box center [819, 231] width 29 height 17
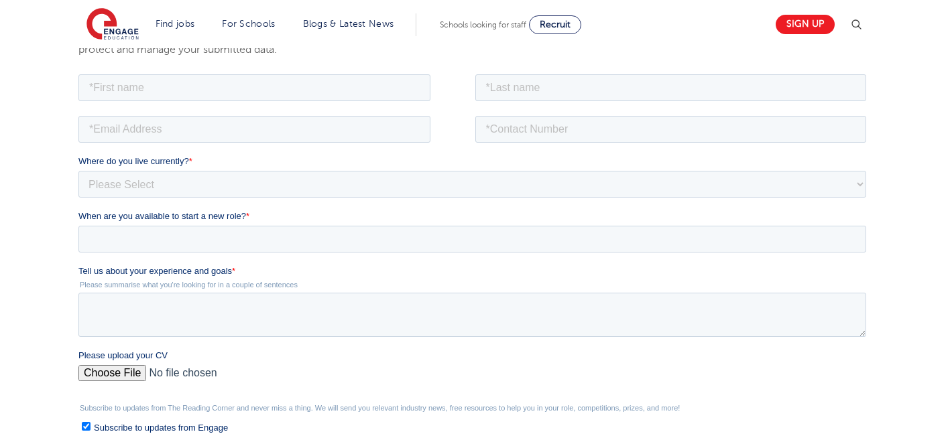
scroll to position [241, 0]
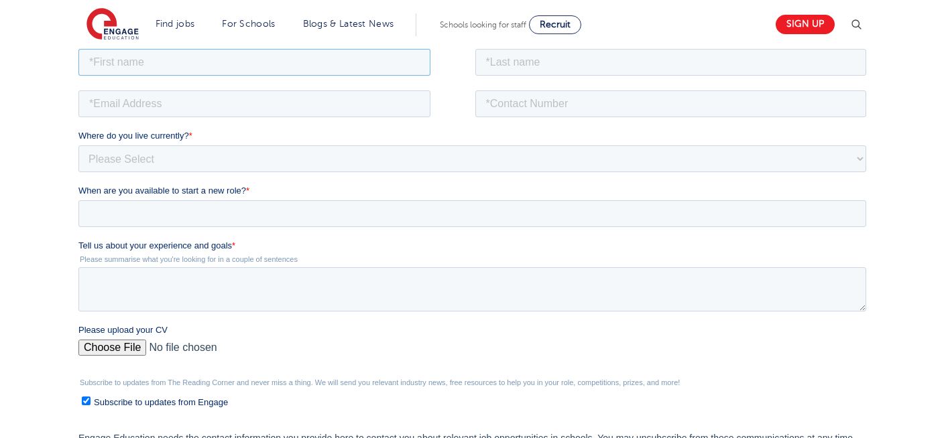
click at [318, 67] on input "text" at bounding box center [254, 61] width 352 height 27
type input "Negin"
drag, startPoint x: 554, startPoint y: 54, endPoint x: 538, endPoint y: 117, distance: 64.4
click at [538, 117] on form "Job Position Job Sector Job ID Job Number Job Owner Negin Where do you live cur…" at bounding box center [474, 289] width 793 height 486
type input "Rajool Dezfooli"
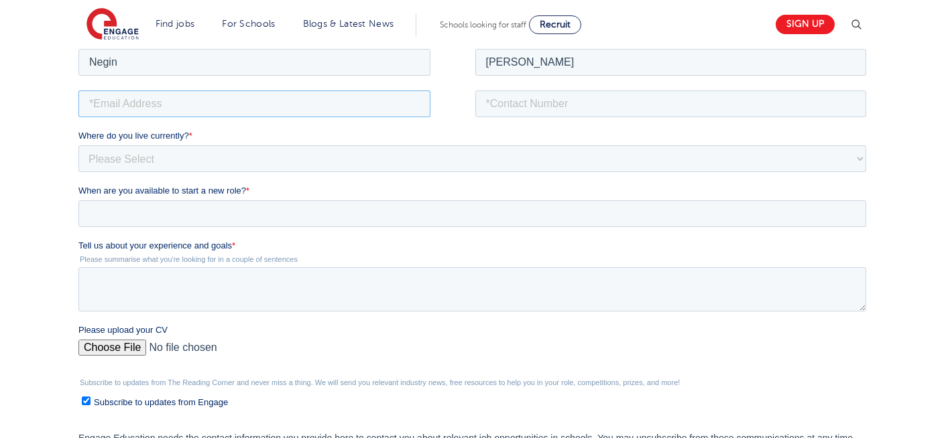
click at [264, 94] on input "email" at bounding box center [254, 103] width 352 height 27
type input "n56375283@gmail.com"
drag, startPoint x: 546, startPoint y: 108, endPoint x: 551, endPoint y: 147, distance: 39.9
click at [551, 147] on form "Job Position Job Sector Job ID Job Number Job Owner Negin Rajool Dezfooli n5637…" at bounding box center [474, 289] width 793 height 486
type input "+447930935556"
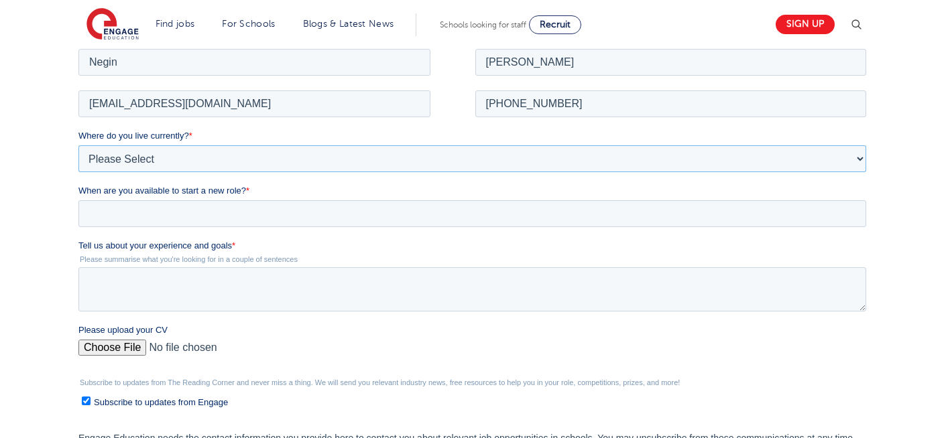
click at [196, 154] on select "Please Select UK Canada Ireland Australia New Zealand Europe USA South Africa J…" at bounding box center [472, 158] width 788 height 27
select select "UK"
click at [78, 145] on select "Please Select [GEOGRAPHIC_DATA] [GEOGRAPHIC_DATA] [GEOGRAPHIC_DATA] [GEOGRAPHIC…" at bounding box center [472, 158] width 788 height 27
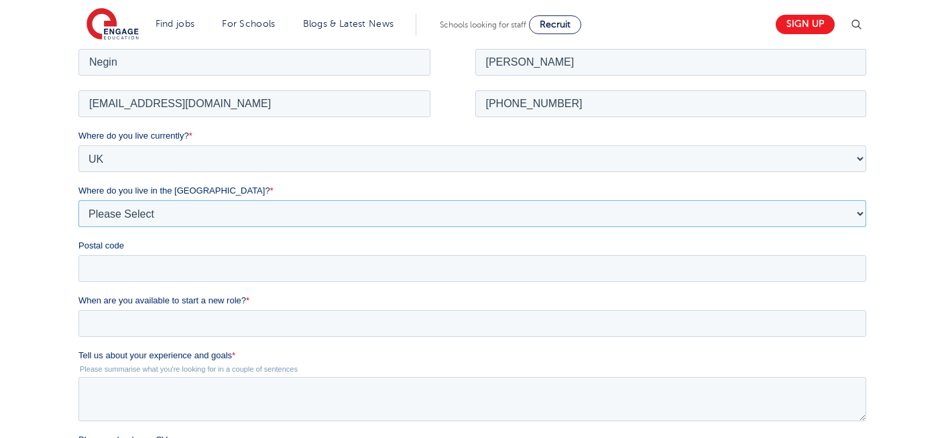
click at [160, 220] on select "Please Select Overseas Barnsley Bedfordshire Berkshire Bournemouth Bracknell Fo…" at bounding box center [472, 213] width 788 height 27
select select "London"
click at [78, 200] on select "Please Select Overseas Barnsley Bedfordshire Berkshire Bournemouth Bracknell Fo…" at bounding box center [472, 213] width 788 height 27
click at [119, 272] on input "Postal code" at bounding box center [472, 268] width 788 height 27
type input "N22 7RS"
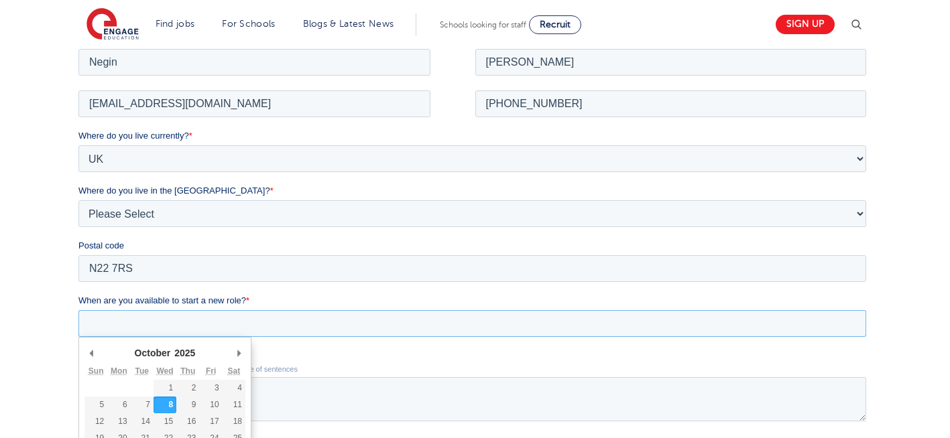
click at [221, 313] on input "When are you available to start a new role? *" at bounding box center [472, 323] width 788 height 27
type div "2025-10-08"
type input "2025/10/08"
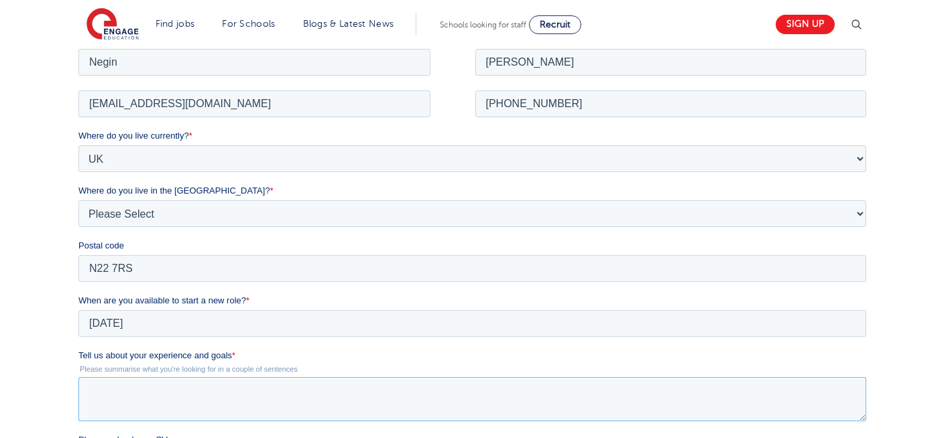
click at [253, 396] on textarea "Tell us about your experience and goals *" at bounding box center [472, 399] width 788 height 44
type textarea "please review my resume"
click at [916, 343] on div "We will store your first name, last name, email address, contact number, locati…" at bounding box center [475, 311] width 950 height 717
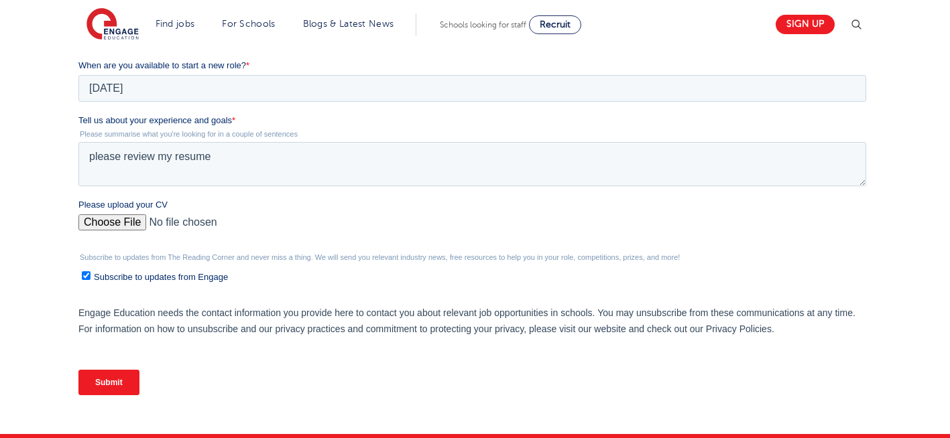
scroll to position [509, 0]
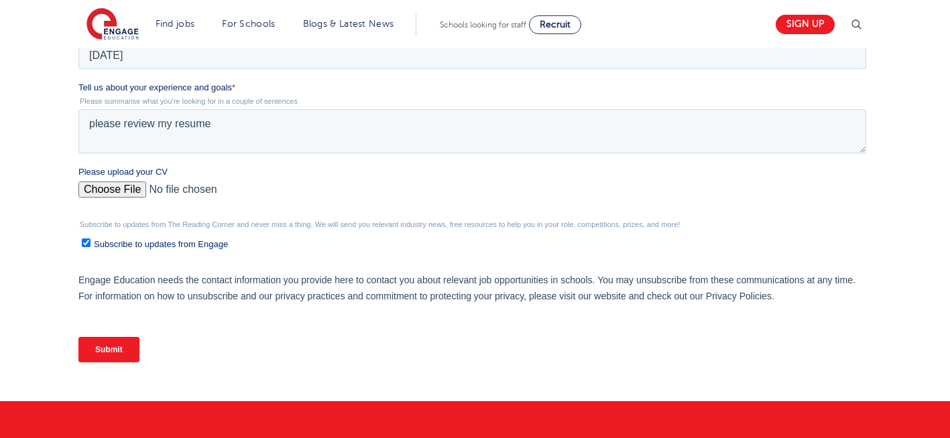
click at [97, 183] on input "Please upload your CV" at bounding box center [472, 195] width 788 height 27
type input "C:\fakepath\Negin-s-CV-3 (3) 1 (1) 1 1.docx"
click at [113, 353] on input "Submit" at bounding box center [108, 349] width 61 height 25
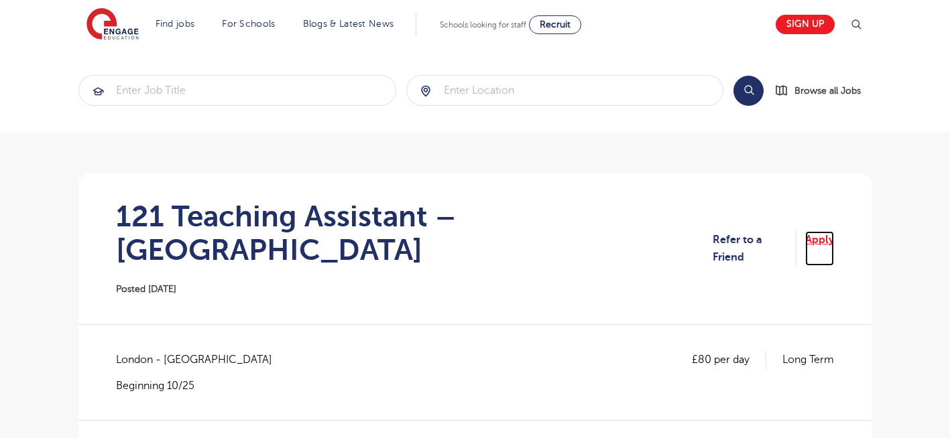
click at [808, 235] on link "Apply" at bounding box center [819, 249] width 29 height 36
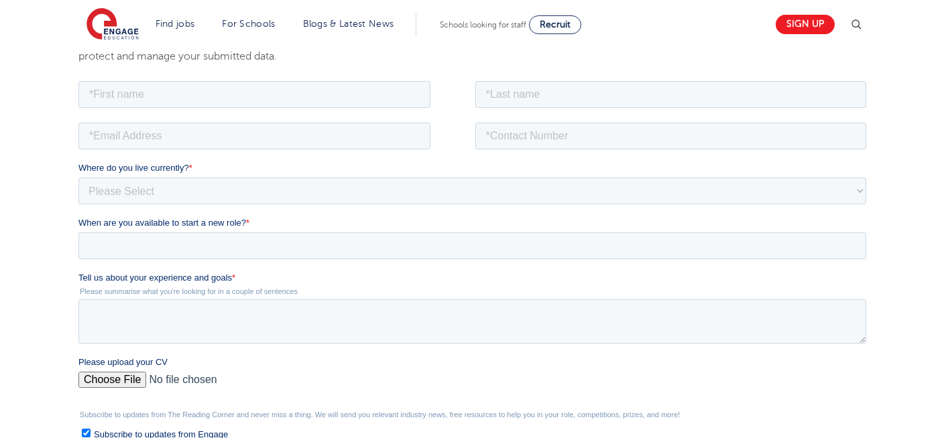
scroll to position [268, 0]
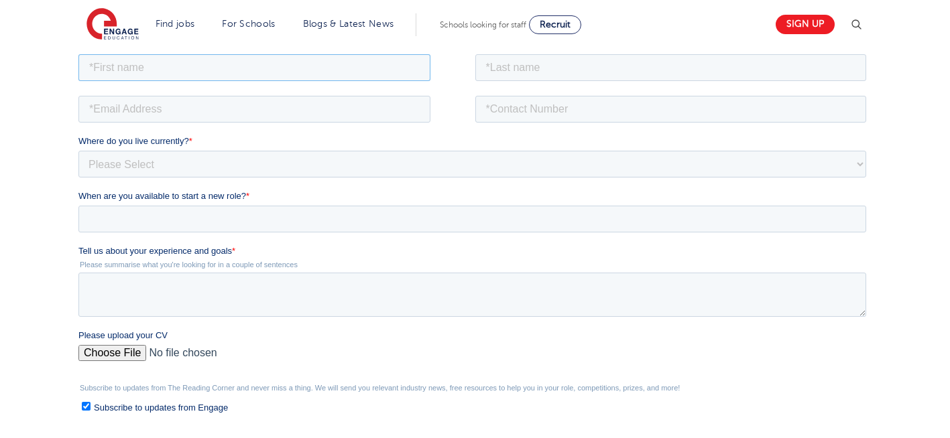
click at [182, 60] on input "text" at bounding box center [254, 67] width 352 height 27
type input "Negin"
drag, startPoint x: 562, startPoint y: 70, endPoint x: 536, endPoint y: 112, distance: 49.1
click at [536, 112] on form "Job Position Job Sector Job ID Job Number Job Owner Negin Where do you live cur…" at bounding box center [474, 294] width 793 height 486
type input "[PERSON_NAME]"
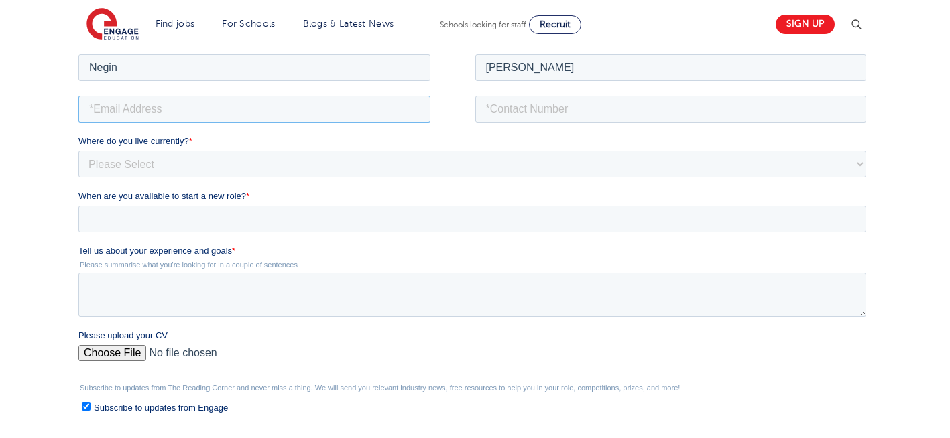
click at [233, 103] on input "email" at bounding box center [254, 108] width 352 height 27
type input "[EMAIL_ADDRESS][DOMAIN_NAME]"
click at [584, 109] on input "tel" at bounding box center [671, 108] width 392 height 27
type input "[PHONE_NUMBER]"
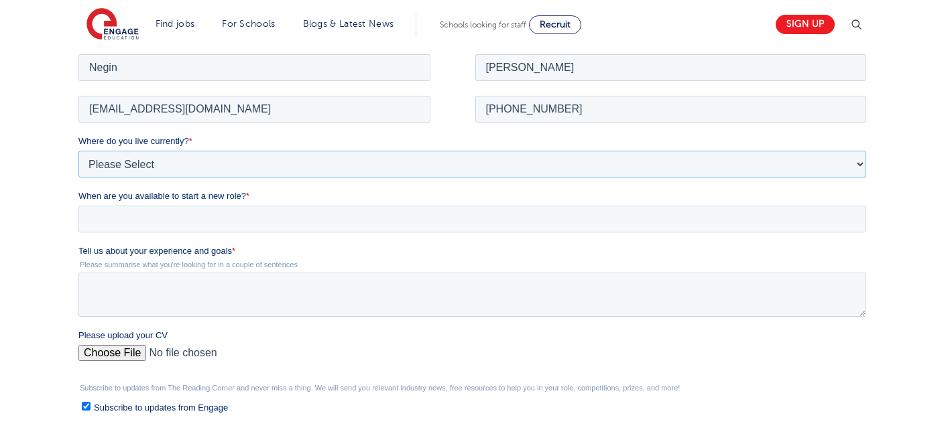
click at [203, 160] on select "Please Select [GEOGRAPHIC_DATA] [GEOGRAPHIC_DATA] [GEOGRAPHIC_DATA] [GEOGRAPHIC…" at bounding box center [472, 163] width 788 height 27
select select "UK"
click at [78, 150] on select "Please Select [GEOGRAPHIC_DATA] [GEOGRAPHIC_DATA] [GEOGRAPHIC_DATA] [GEOGRAPHIC…" at bounding box center [472, 163] width 788 height 27
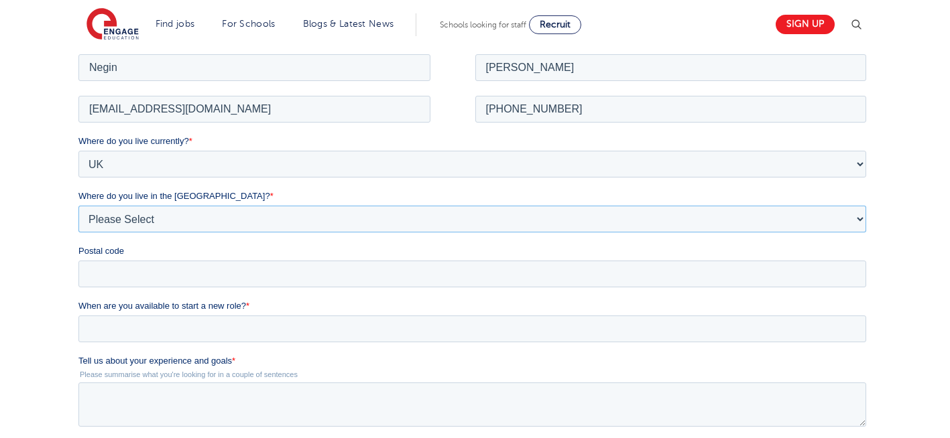
drag, startPoint x: 176, startPoint y: 179, endPoint x: 195, endPoint y: 208, distance: 34.4
click at [195, 208] on select "Please Select Overseas Barnsley Bedfordshire Berkshire Bournemouth Bracknell Fo…" at bounding box center [472, 218] width 788 height 27
select select "London"
click at [78, 205] on select "Please Select Overseas Barnsley Bedfordshire Berkshire Bournemouth Bracknell Fo…" at bounding box center [472, 218] width 788 height 27
click at [110, 281] on input "Postal code" at bounding box center [472, 273] width 788 height 27
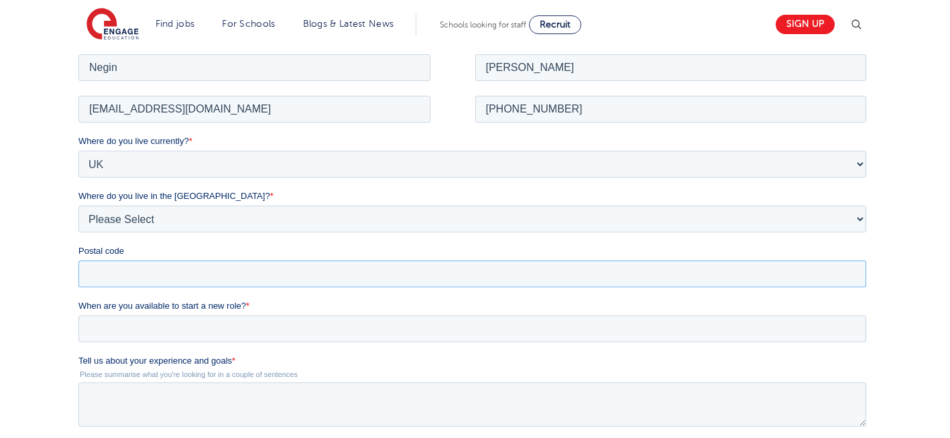
type input "N22 7RS"
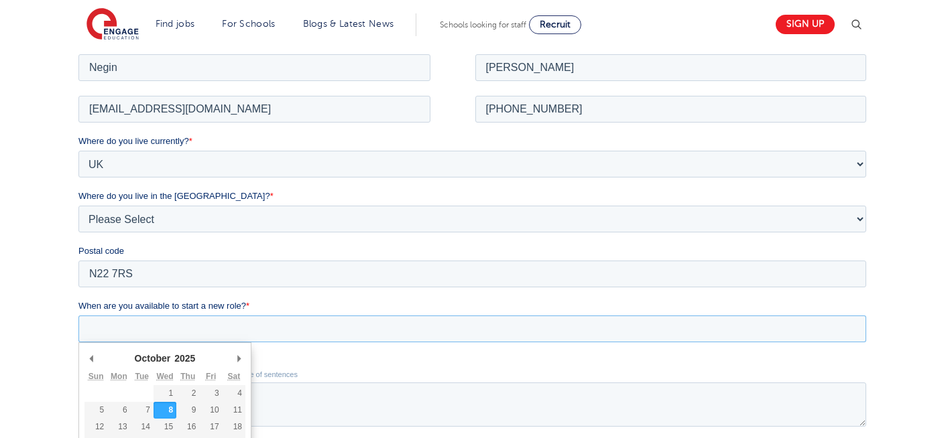
click at [235, 341] on input "When are you available to start a new role? *" at bounding box center [472, 328] width 788 height 27
type div "2025-10-08"
type input "2025/10/08"
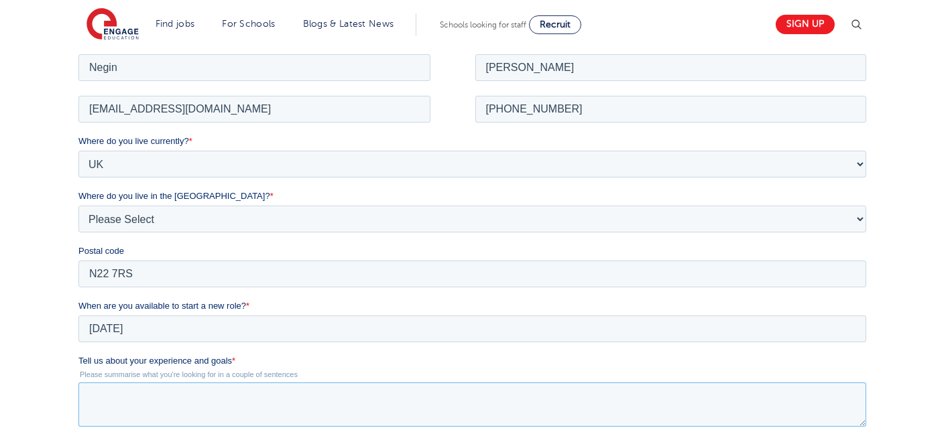
click at [222, 402] on textarea "Tell us about your experience and goals *" at bounding box center [472, 404] width 788 height 44
type textarea "please review my resume"
click at [24, 322] on div "We will store your first name, last name, email address, contact number, locati…" at bounding box center [475, 316] width 950 height 717
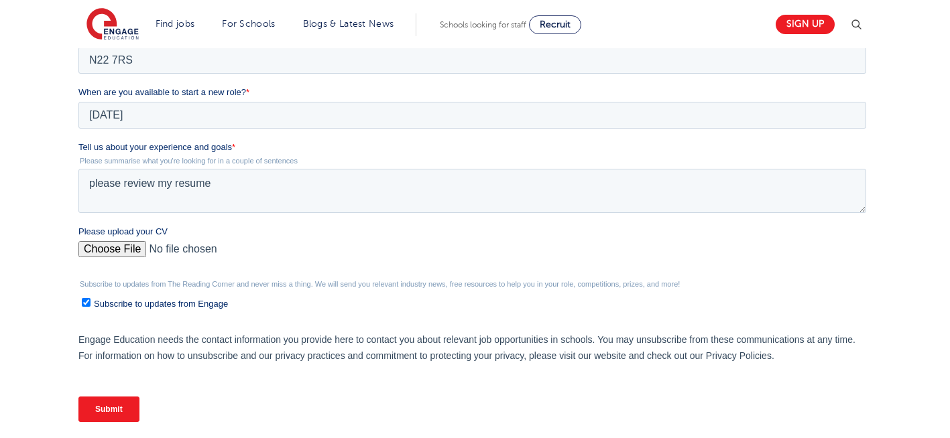
scroll to position [483, 0]
click at [116, 247] on input "Please upload your CV" at bounding box center [472, 254] width 788 height 27
type input "C:\fakepath\Negin-s-CV-3 (3) 1 (1) 1 1.docx"
click at [115, 408] on input "Submit" at bounding box center [108, 408] width 61 height 25
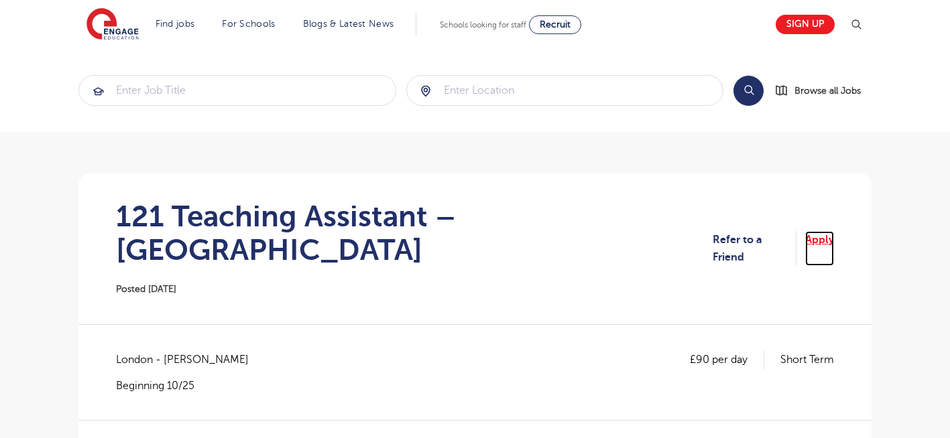
click at [826, 231] on link "Apply" at bounding box center [819, 249] width 29 height 36
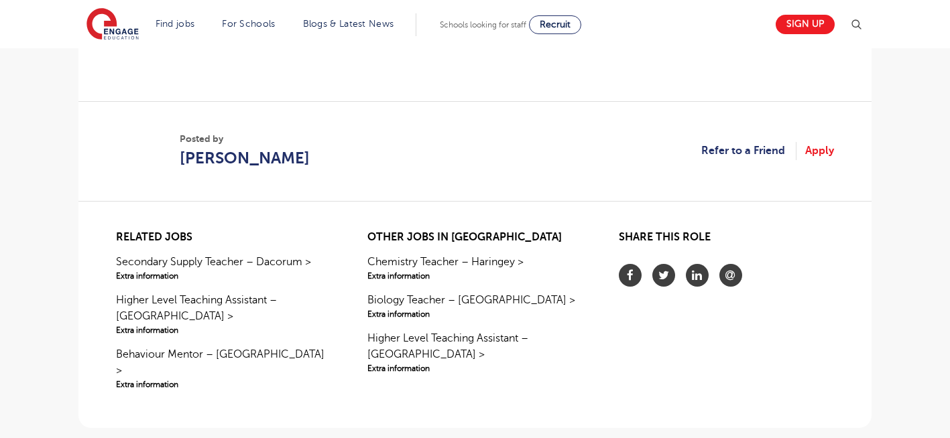
scroll to position [1153, 0]
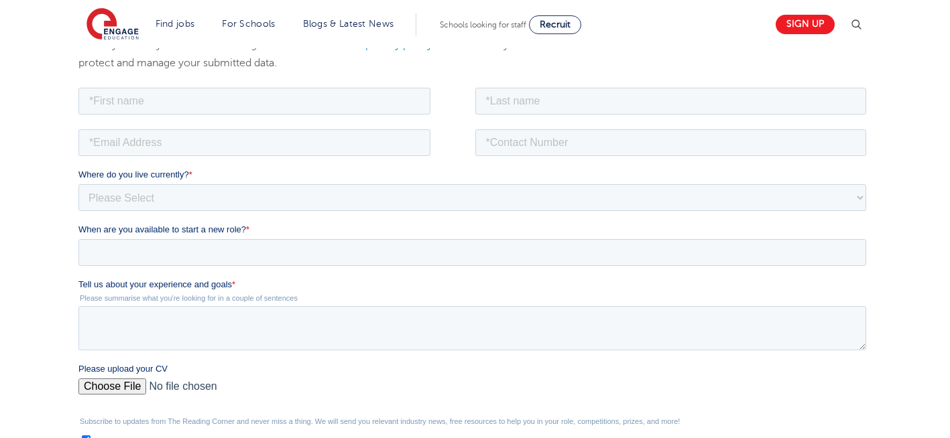
scroll to position [241, 0]
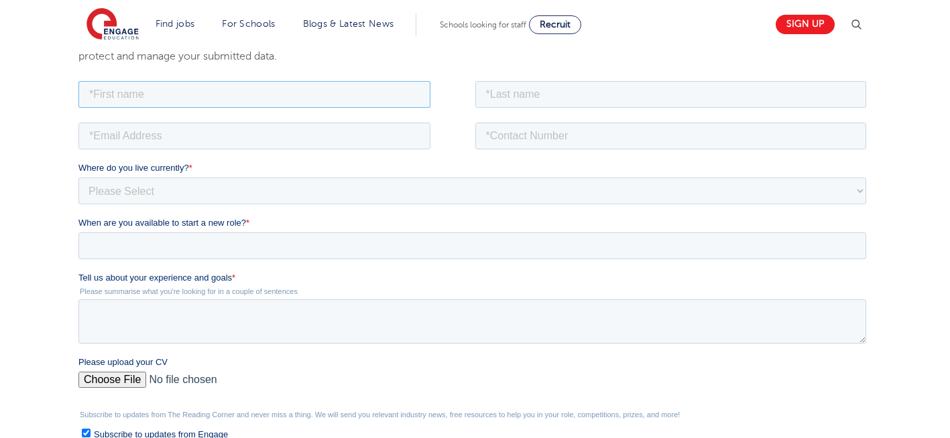
click at [320, 92] on input "text" at bounding box center [254, 93] width 352 height 27
type input "Negin"
click at [566, 93] on input "text" at bounding box center [671, 93] width 392 height 27
type input "Rajool Dezfooli"
click at [304, 132] on input "email" at bounding box center [254, 135] width 352 height 27
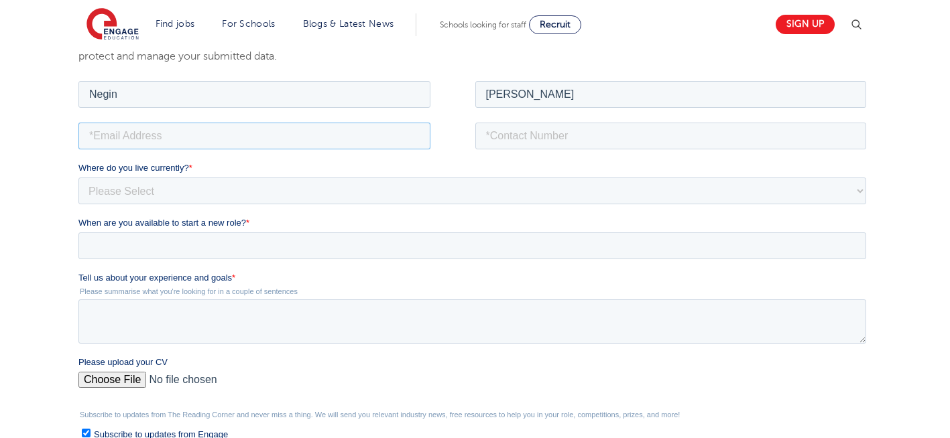
type input "n56375283@gmail.com"
drag, startPoint x: 571, startPoint y: 135, endPoint x: 558, endPoint y: 184, distance: 51.4
click at [558, 184] on form "Job Position Job Sector Job ID Job Number Job Owner Negin Rajool Dezfooli n5637…" at bounding box center [474, 321] width 793 height 486
type input "+447930935556"
click at [93, 386] on input "Please upload your CV" at bounding box center [472, 384] width 788 height 27
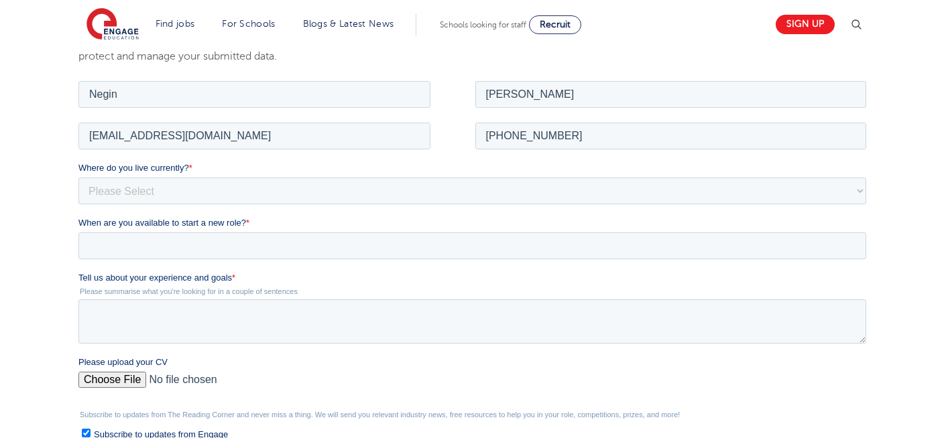
type input "C:\fakepath\Negin-s-CV-3 (3) 1 (1) 1 1.docx"
click at [211, 321] on textarea "Tell us about your experience and goals *" at bounding box center [472, 321] width 788 height 44
type textarea "please review my resume"
click at [147, 196] on select "Please Select UK Canada Ireland Australia New Zealand Europe USA South Africa J…" at bounding box center [472, 190] width 788 height 27
select select "UK"
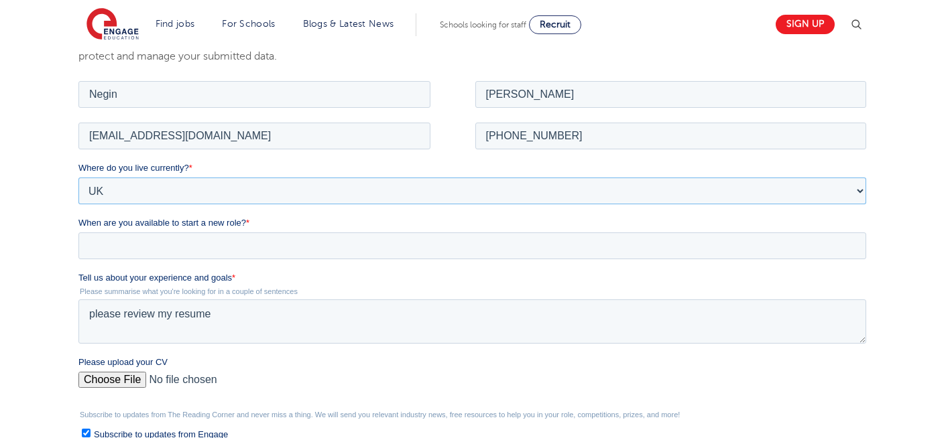
click at [78, 177] on select "Please Select UK Canada Ireland Australia New Zealand Europe USA South Africa J…" at bounding box center [472, 190] width 788 height 27
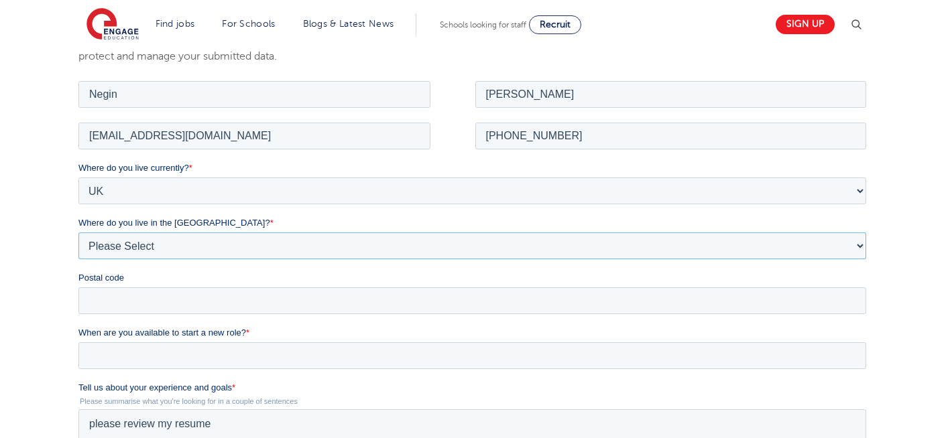
click at [150, 248] on select "Please Select Overseas Barnsley Bedfordshire Berkshire Bournemouth Bracknell Fo…" at bounding box center [472, 245] width 788 height 27
select select "London"
click at [78, 232] on select "Please Select Overseas Barnsley Bedfordshire Berkshire Bournemouth Bracknell Fo…" at bounding box center [472, 245] width 788 height 27
click at [120, 305] on input "Postal code" at bounding box center [472, 300] width 788 height 27
type input "N22 7RS"
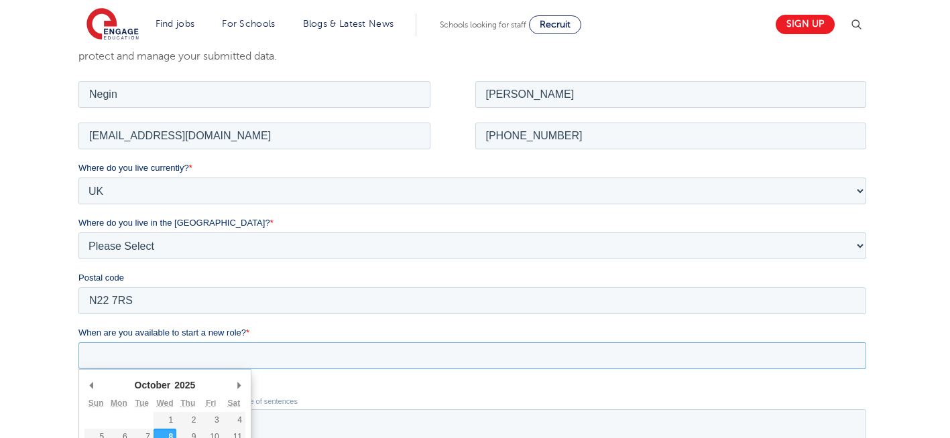
click at [135, 358] on input "When are you available to start a new role? *" at bounding box center [472, 355] width 788 height 27
type div "2025-10-08"
type input "2025/10/08"
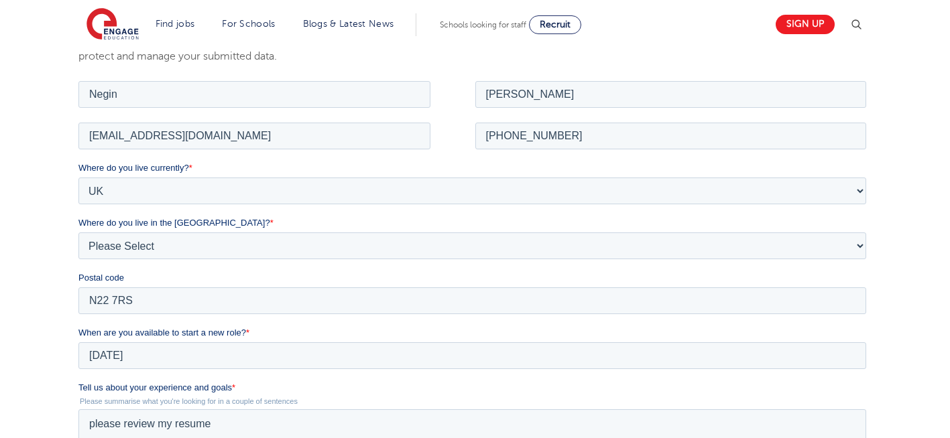
click at [21, 278] on div "We will store your first name, last name, email address, contact number, locati…" at bounding box center [475, 343] width 950 height 717
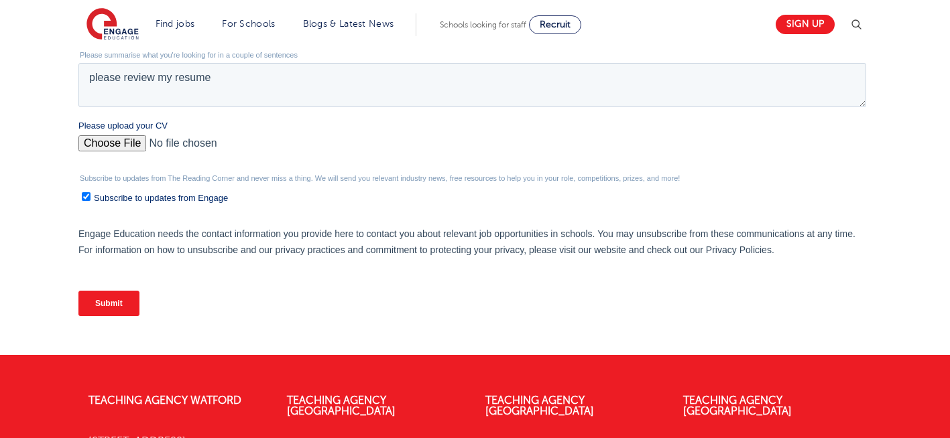
scroll to position [590, 0]
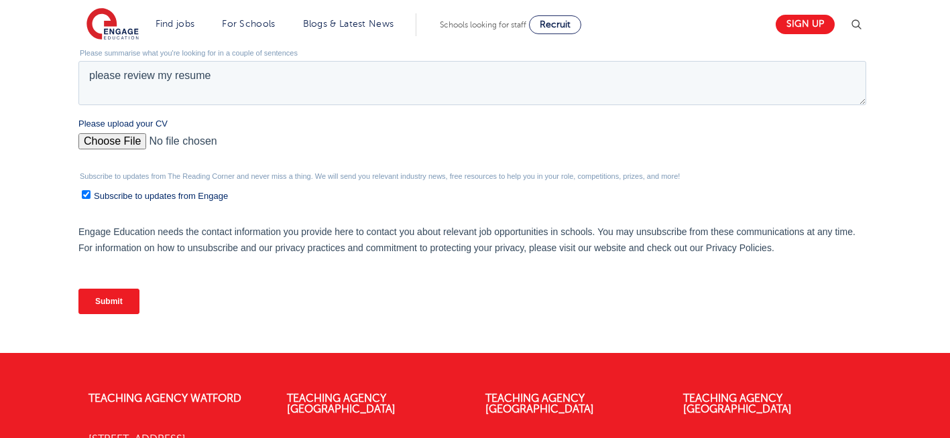
click at [115, 304] on input "Submit" at bounding box center [108, 301] width 61 height 25
